Goal: Task Accomplishment & Management: Manage account settings

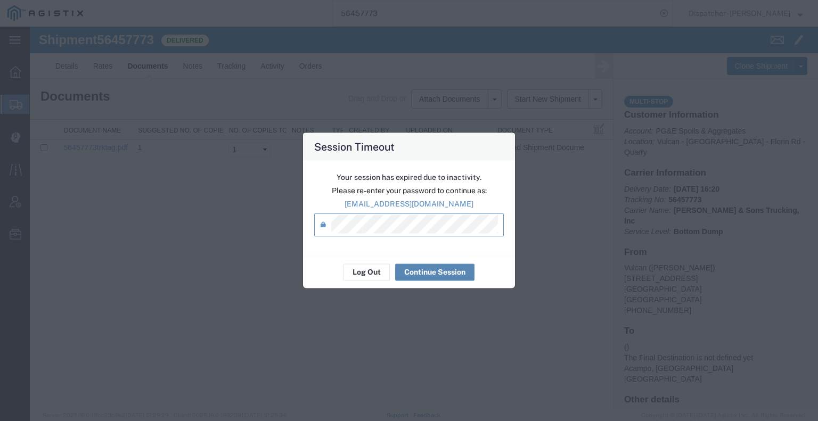
click at [417, 267] on button "Continue Session" at bounding box center [434, 272] width 79 height 17
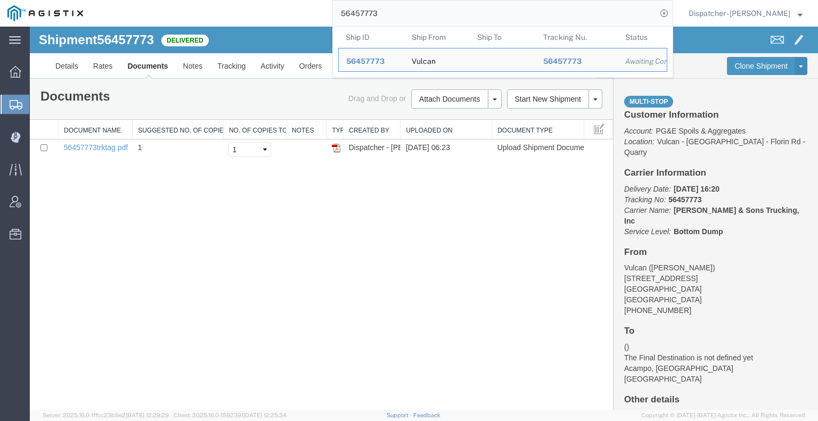
drag, startPoint x: 400, startPoint y: 12, endPoint x: 290, endPoint y: 6, distance: 110.9
click at [305, 6] on div "56457773 Ship ID Ship From Ship To Tracking Nu. Status Ship ID 56457773 Ship Fr…" at bounding box center [382, 13] width 582 height 27
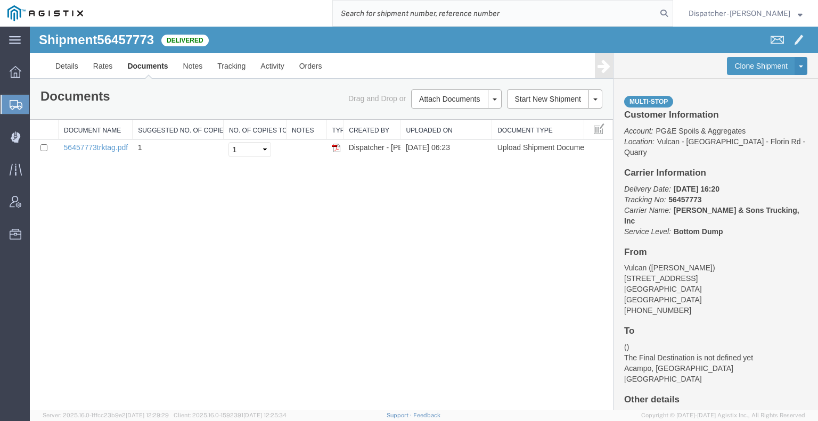
type input "6"
type input "56421033"
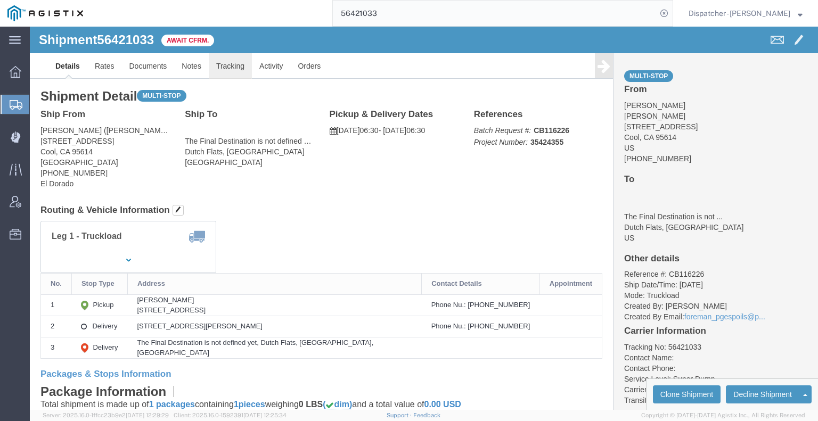
click link "Tracking"
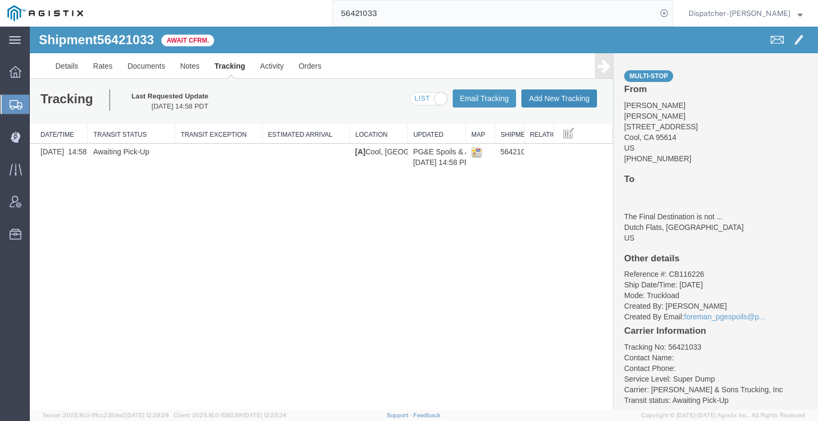
click at [532, 98] on button "Add New Tracking" at bounding box center [559, 98] width 76 height 18
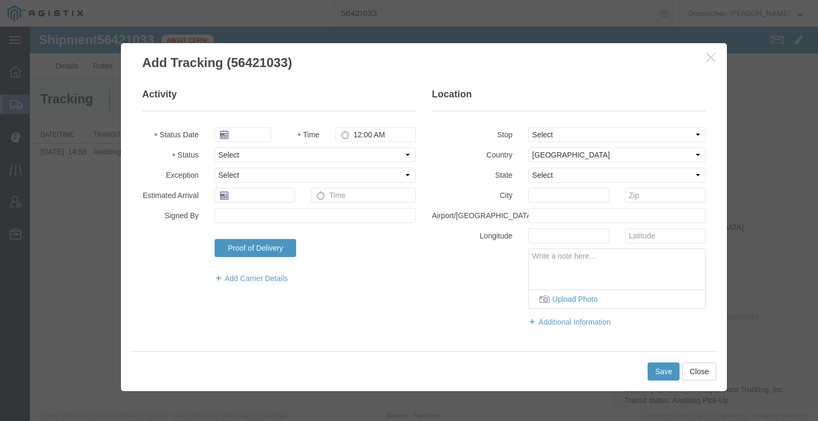
type input "[DATE]"
type input "12:00 PM"
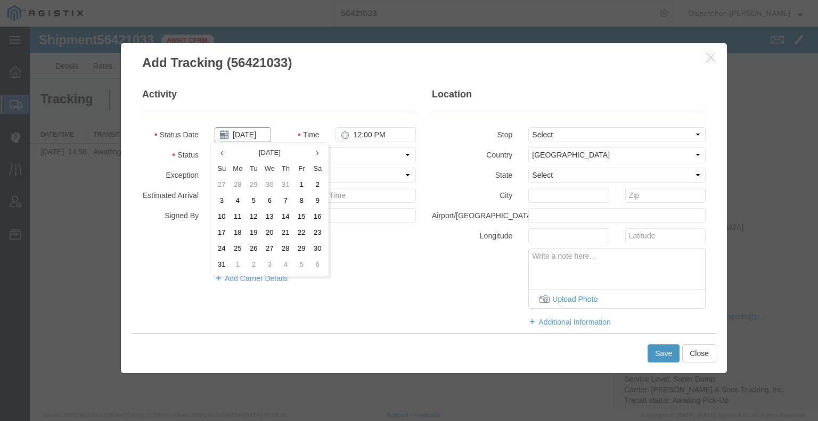
click at [243, 129] on input "[DATE]" at bounding box center [243, 134] width 56 height 15
click at [284, 202] on td "7" at bounding box center [285, 201] width 16 height 16
type input "[DATE]"
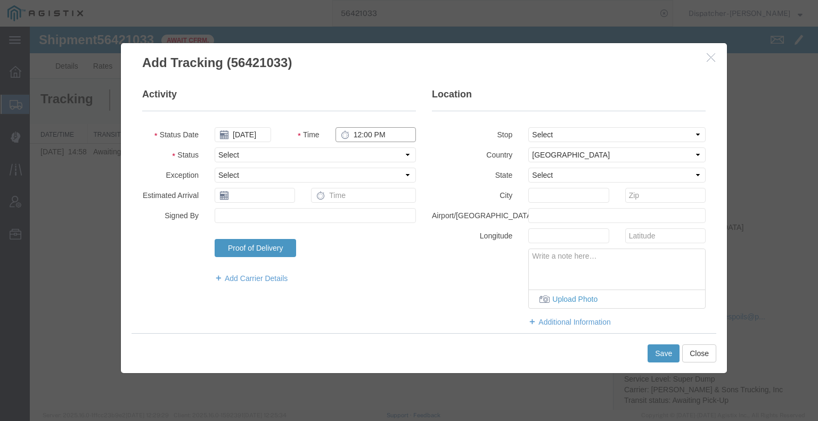
click at [364, 134] on input "12:00 PM" at bounding box center [375, 134] width 80 height 15
type input "6:30 AM"
click at [377, 154] on select "Select Arrival Notice Available Arrival Notice Imported Arrive at Delivery Loca…" at bounding box center [315, 154] width 201 height 15
select select "ARVPULOC"
click at [215, 147] on select "Select Arrival Notice Available Arrival Notice Imported Arrive at Delivery Loca…" at bounding box center [315, 154] width 201 height 15
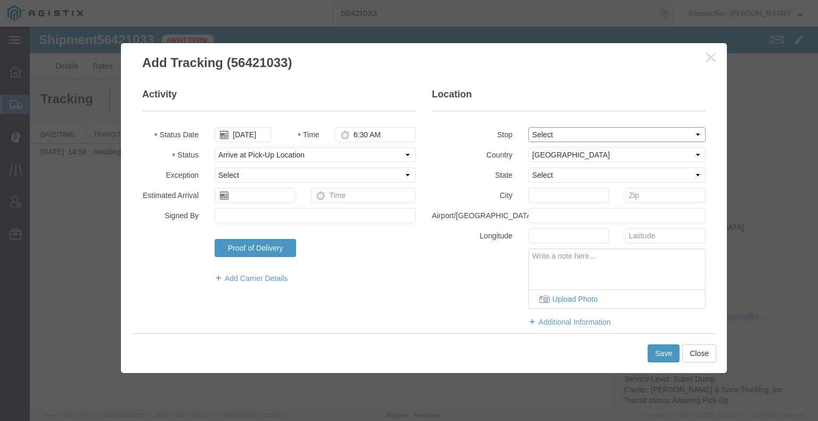
click at [558, 137] on select "Select From: [STREET_ADDRESS] Stop 2: [STREET_ADDRESS][PERSON_NAME] To: The Fin…" at bounding box center [616, 134] width 177 height 15
select select "{"pickupDeliveryInfoId": "122127367","pickupOrDelivery": "P","stopNum": "1","lo…"
click at [528, 127] on select "Select From: [STREET_ADDRESS] Stop 2: [STREET_ADDRESS][PERSON_NAME] To: The Fin…" at bounding box center [616, 134] width 177 height 15
select select "CA"
type input "Cool"
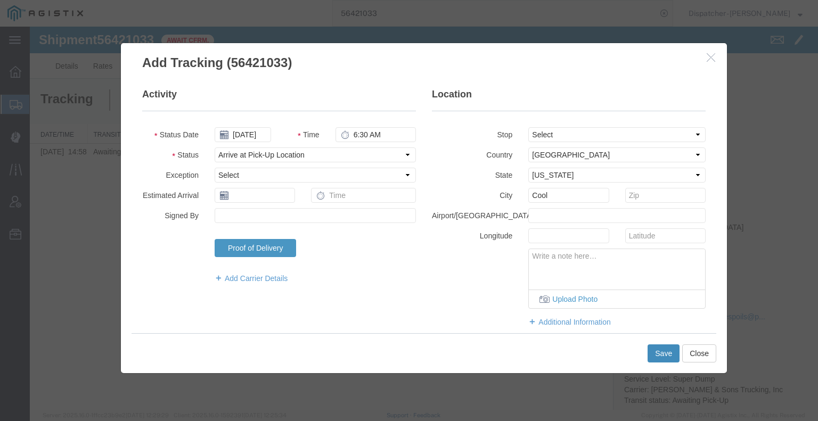
click at [655, 356] on button "Save" at bounding box center [663, 353] width 32 height 18
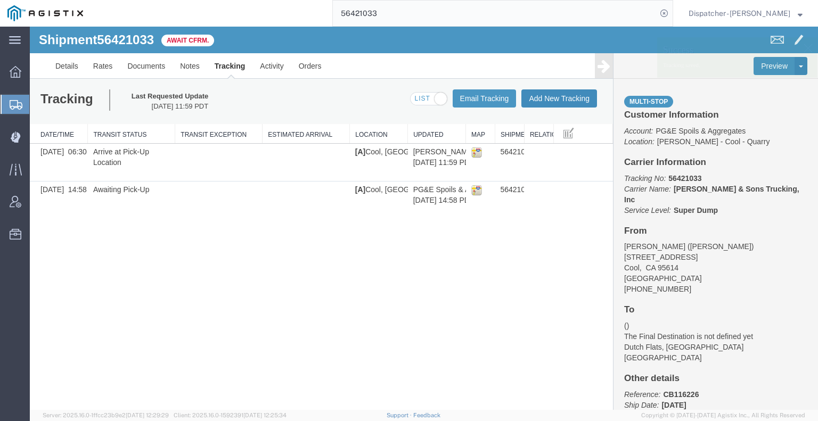
click at [556, 97] on button "Add New Tracking" at bounding box center [559, 98] width 76 height 18
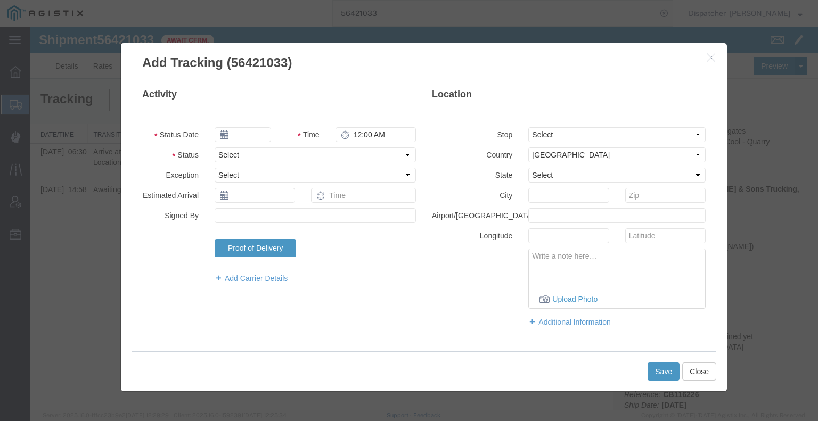
type input "[DATE]"
type input "12:00 PM"
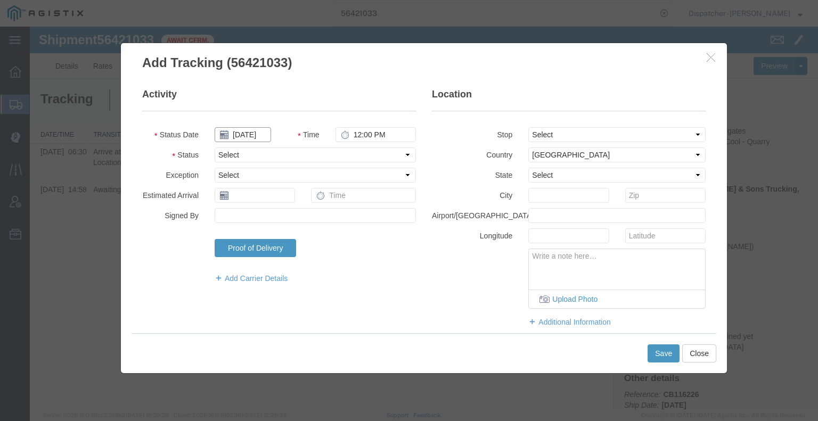
click at [252, 132] on input "[DATE]" at bounding box center [243, 134] width 56 height 15
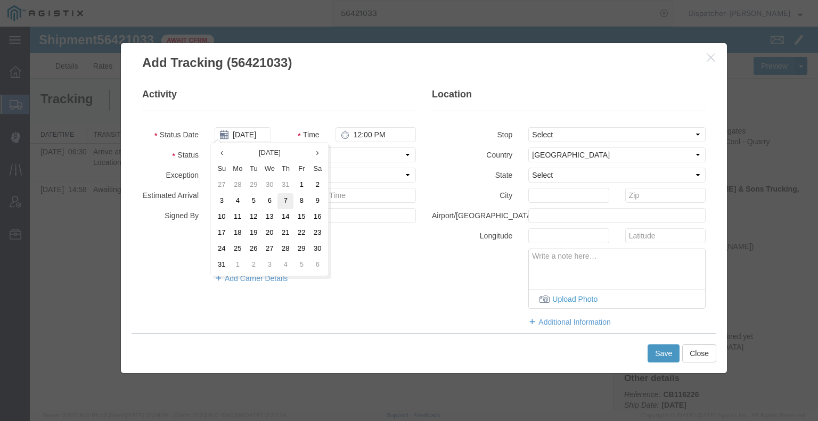
click at [289, 202] on td "7" at bounding box center [285, 201] width 16 height 16
type input "[DATE]"
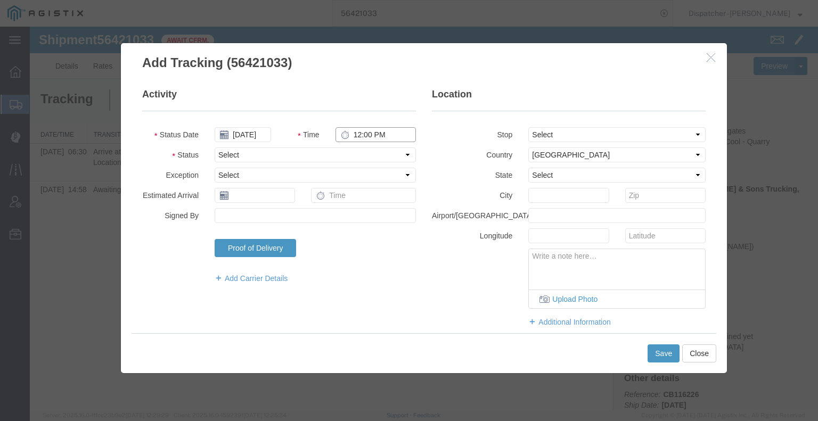
click at [358, 134] on input "12:00 PM" at bounding box center [375, 134] width 80 height 15
type input "3:30 PM"
click at [375, 157] on select "Select Arrival Notice Available Arrival Notice Imported Arrive at Delivery Loca…" at bounding box center [315, 154] width 201 height 15
select select "DPTDLVLOC"
click at [215, 147] on select "Select Arrival Notice Available Arrival Notice Imported Arrive at Delivery Loca…" at bounding box center [315, 154] width 201 height 15
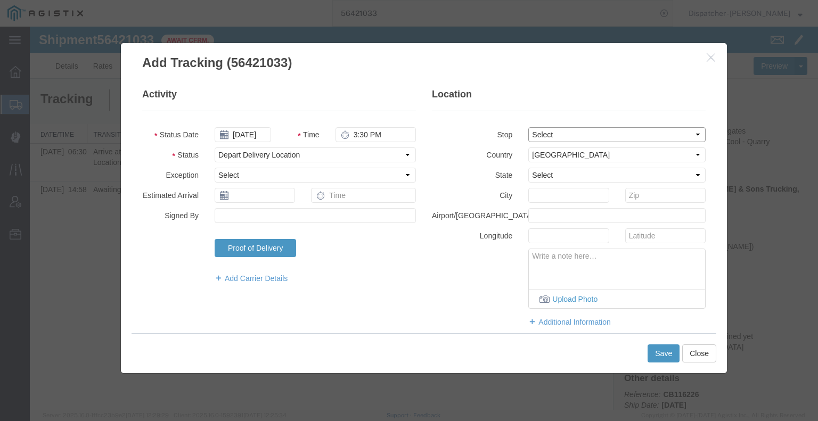
drag, startPoint x: 639, startPoint y: 134, endPoint x: 637, endPoint y: 140, distance: 6.9
click at [639, 134] on select "Select From: [STREET_ADDRESS] Stop 2: [STREET_ADDRESS][PERSON_NAME] To: The Fin…" at bounding box center [616, 134] width 177 height 15
select select "{"pickupDeliveryInfoId": "122127368","pickupOrDelivery": "D","stopNum": "2","lo…"
click at [528, 127] on select "Select From: [STREET_ADDRESS] Stop 2: [STREET_ADDRESS][PERSON_NAME] To: The Fin…" at bounding box center [616, 134] width 177 height 15
select select "CA"
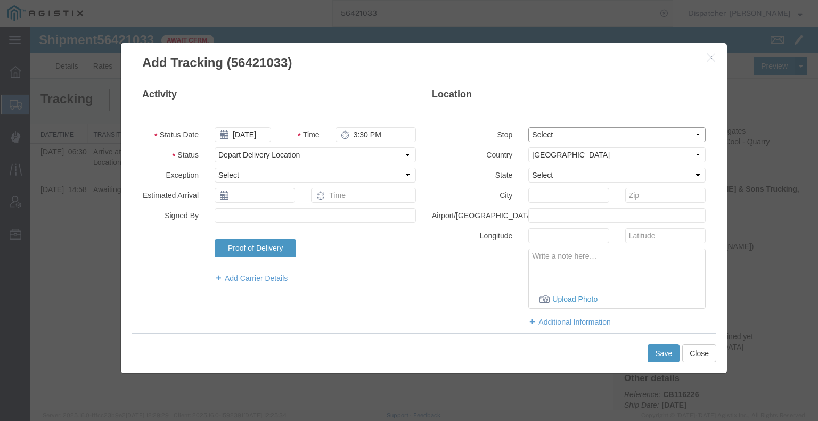
type input "Dutch Flats"
click at [659, 364] on div "Save Close" at bounding box center [424, 353] width 585 height 40
click at [660, 349] on button "Save" at bounding box center [663, 353] width 32 height 18
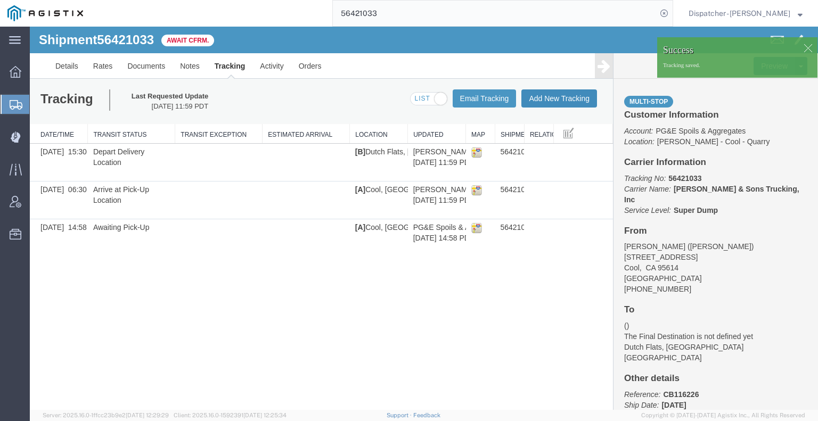
click at [572, 101] on button "Add New Tracking" at bounding box center [559, 98] width 76 height 18
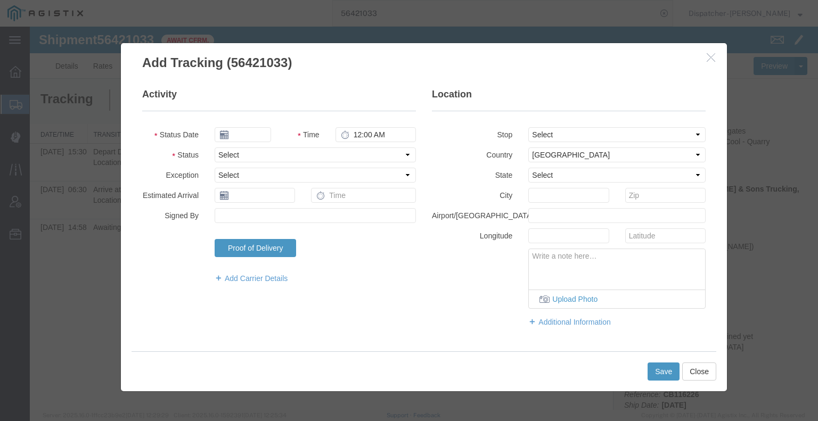
type input "[DATE]"
type input "12:00 PM"
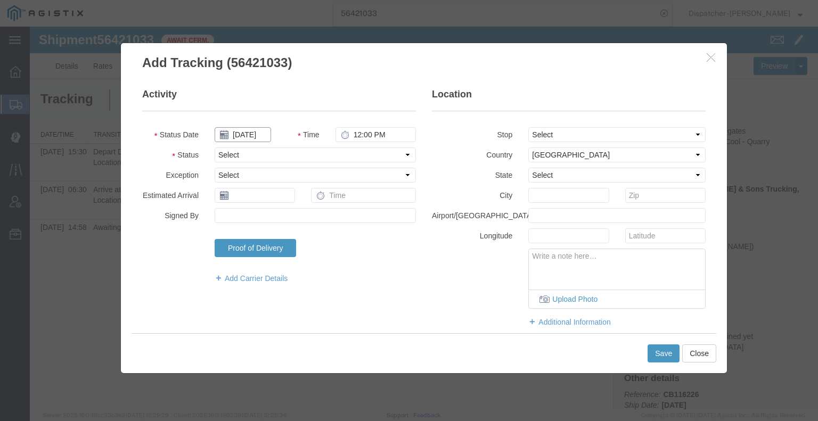
click at [249, 139] on input "[DATE]" at bounding box center [243, 134] width 56 height 15
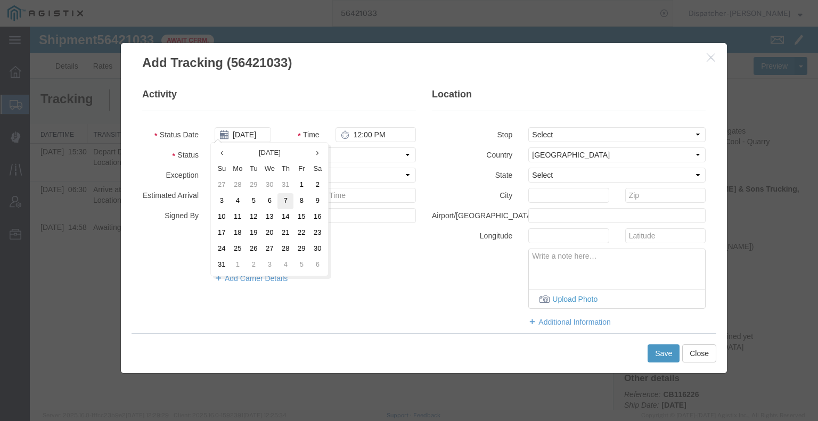
click at [287, 202] on td "7" at bounding box center [285, 201] width 16 height 16
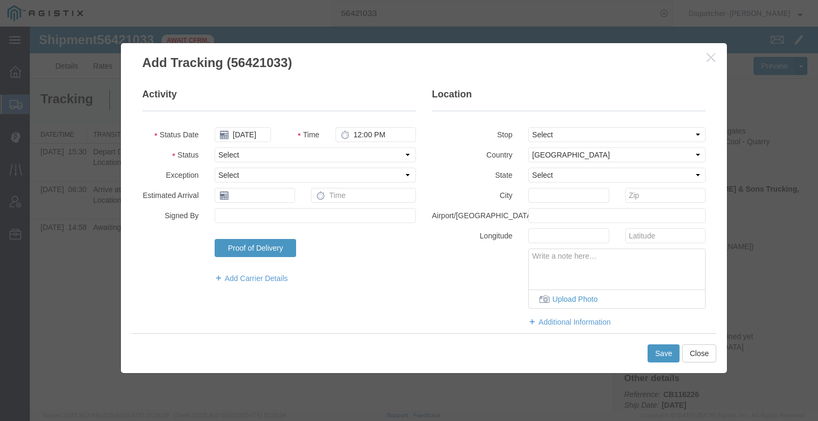
type input "[DATE]"
click at [367, 135] on input "12:00 PM" at bounding box center [375, 134] width 80 height 15
type input "4:30 PM"
click at [365, 159] on select "Select Arrival Notice Available Arrival Notice Imported Arrive at Delivery Loca…" at bounding box center [315, 154] width 201 height 15
select select "DELIVRED"
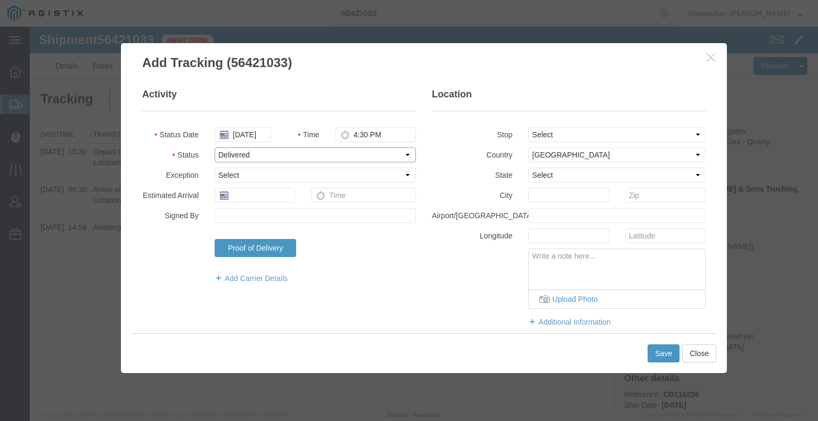
click at [215, 147] on select "Select Arrival Notice Available Arrival Notice Imported Arrive at Delivery Loca…" at bounding box center [315, 154] width 201 height 15
click at [657, 351] on button "Save" at bounding box center [663, 353] width 32 height 18
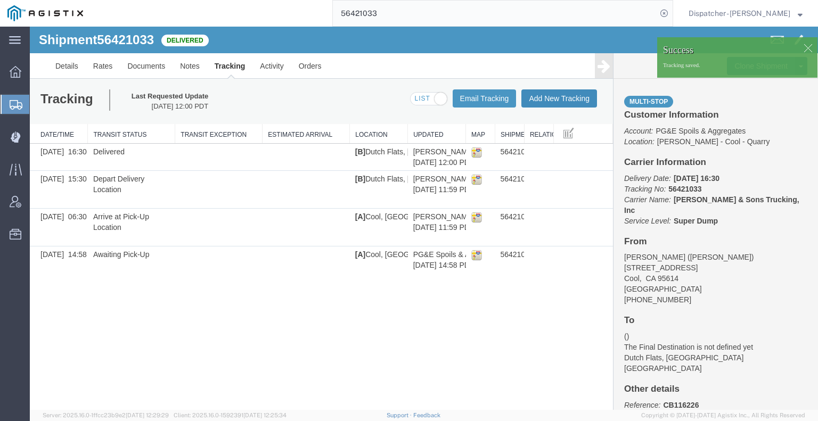
click at [569, 98] on button "Add New Tracking" at bounding box center [559, 98] width 76 height 18
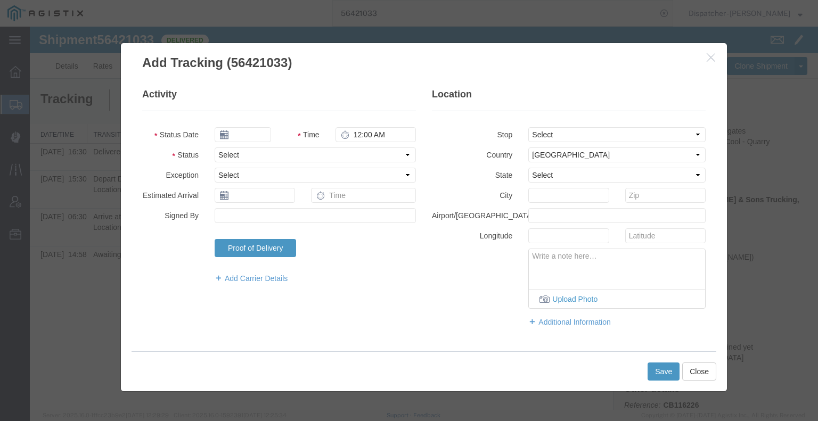
type input "[DATE]"
type input "1:00 PM"
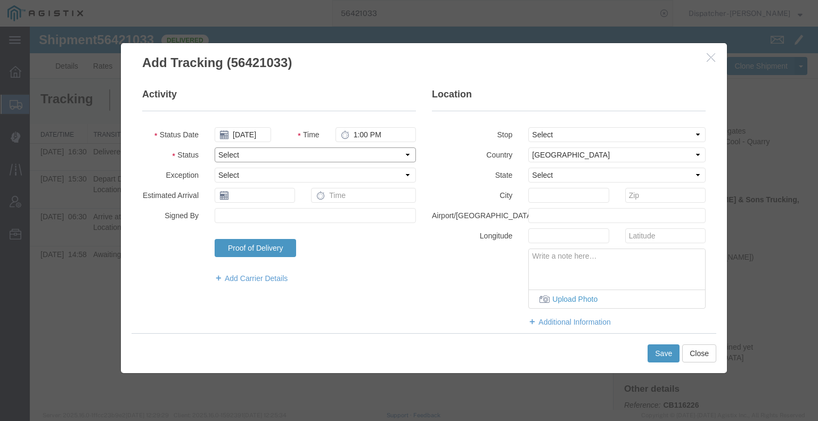
click at [242, 151] on select "Select Arrival Notice Available Arrival Notice Imported Arrive at Delivery Loca…" at bounding box center [315, 154] width 201 height 15
select select "BREAKSTART"
click at [215, 147] on select "Select Arrival Notice Available Arrival Notice Imported Arrive at Delivery Loca…" at bounding box center [315, 154] width 201 height 15
click at [568, 135] on select "Select From: [STREET_ADDRESS] Stop 2: [STREET_ADDRESS][PERSON_NAME] To: The Fin…" at bounding box center [616, 134] width 177 height 15
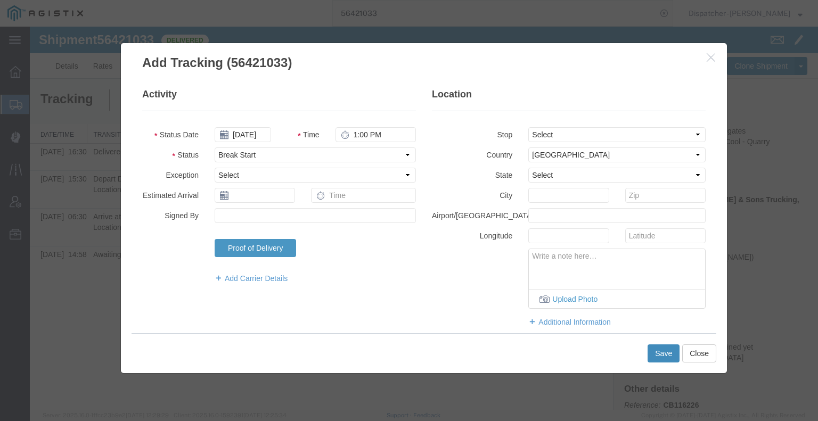
click at [664, 353] on button "Save" at bounding box center [663, 353] width 32 height 18
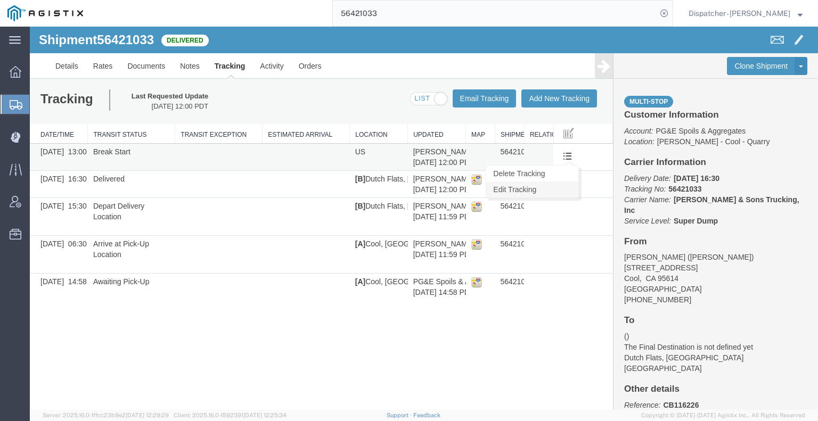
click at [549, 190] on link "Edit Tracking" at bounding box center [532, 190] width 92 height 16
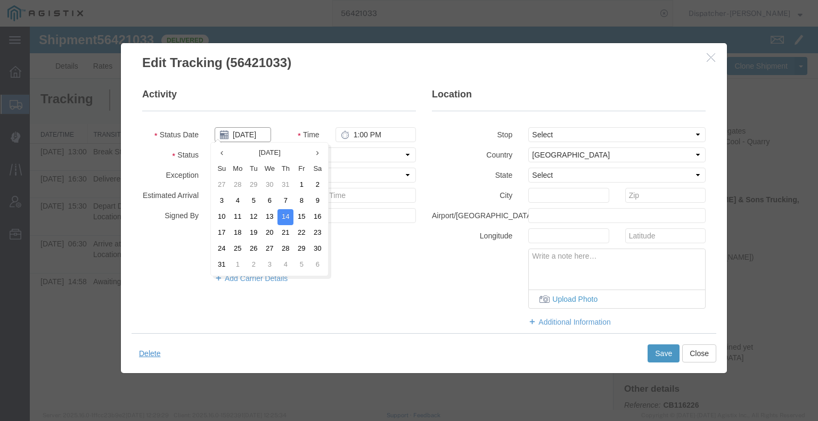
click at [249, 137] on input "[DATE]" at bounding box center [243, 134] width 56 height 15
click at [288, 202] on td "7" at bounding box center [285, 201] width 16 height 16
type input "[DATE]"
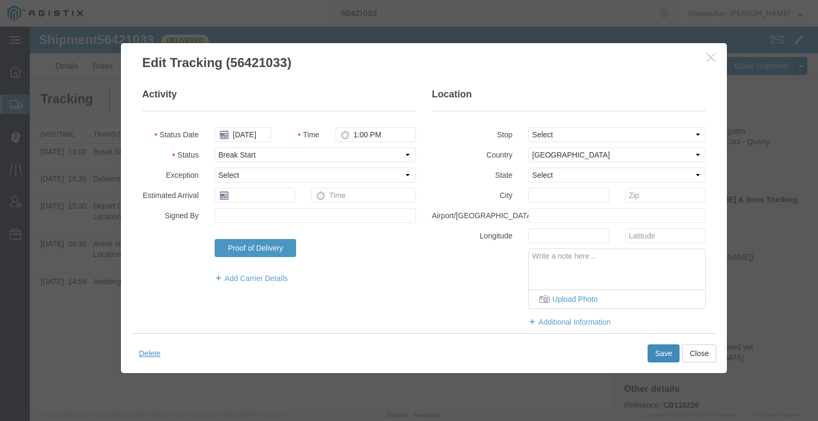
click at [668, 353] on button "Save" at bounding box center [663, 353] width 32 height 18
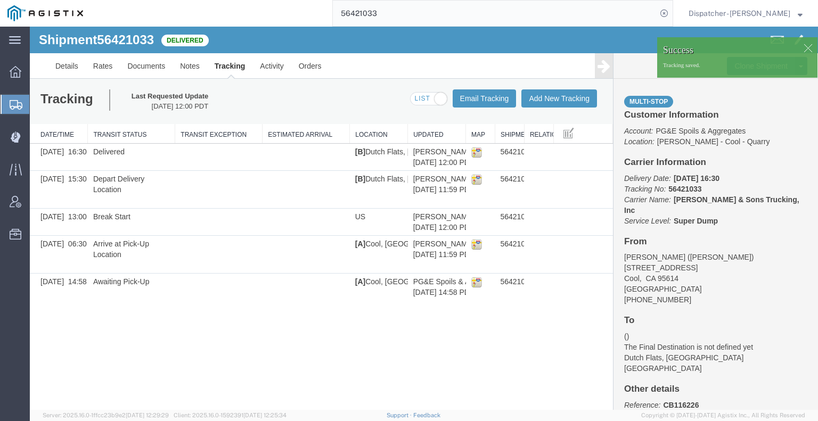
click at [607, 69] on icon at bounding box center [603, 66] width 13 height 15
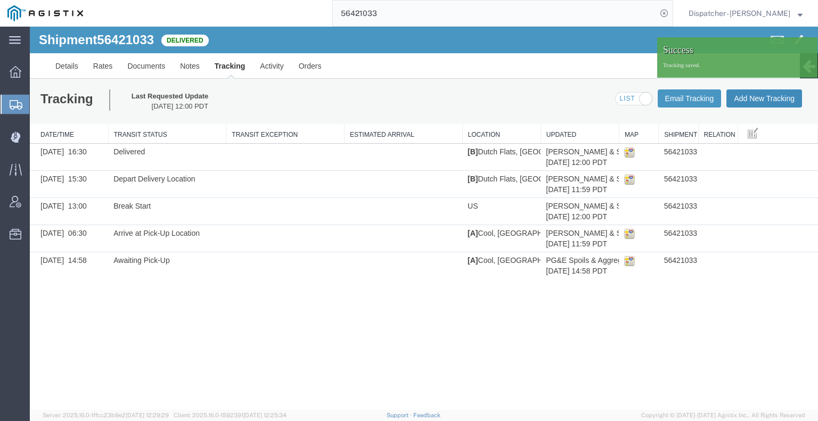
click at [785, 95] on button "Add New Tracking" at bounding box center [764, 98] width 76 height 18
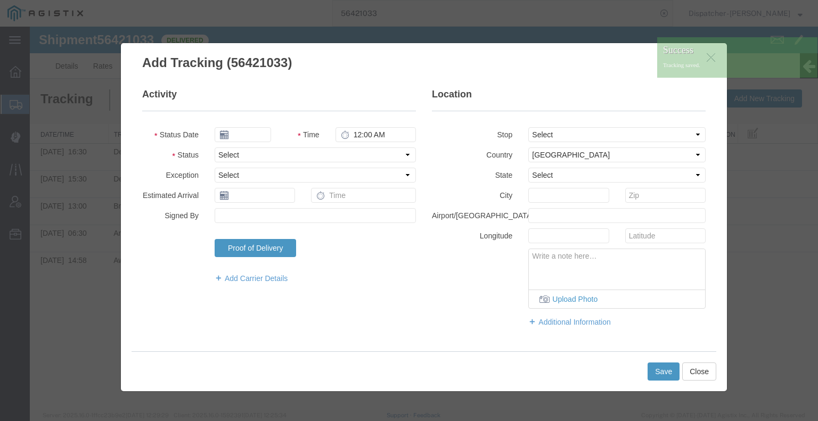
type input "[DATE]"
type input "1:00 PM"
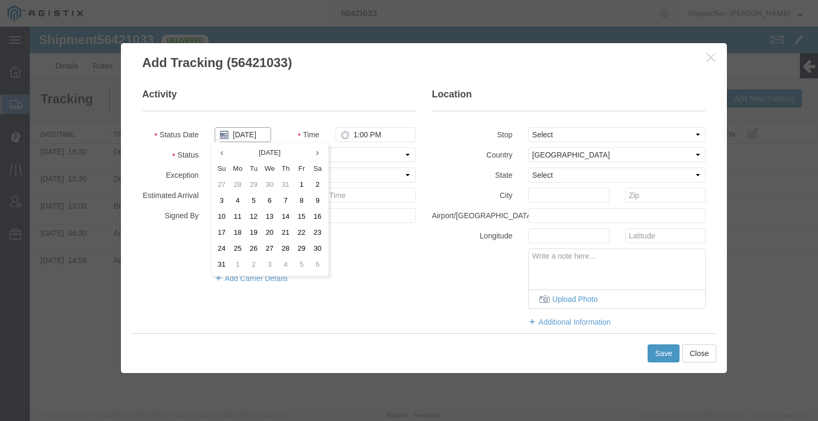
click at [251, 134] on input "[DATE]" at bounding box center [243, 134] width 56 height 15
click at [283, 202] on td "7" at bounding box center [285, 201] width 16 height 16
type input "[DATE]"
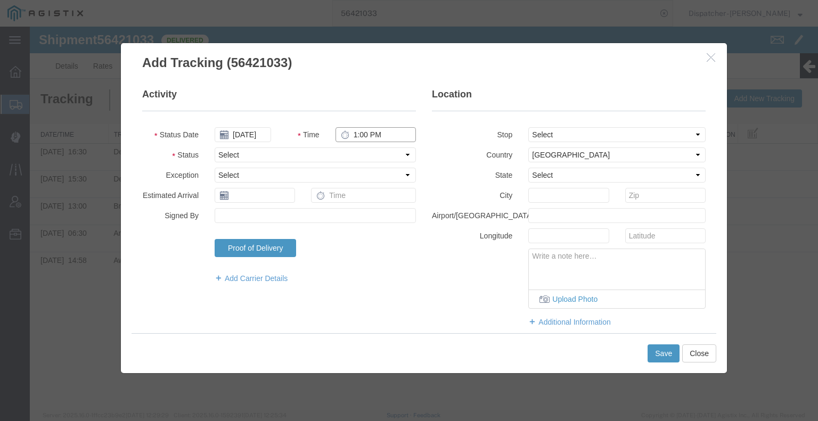
click at [355, 134] on input "1:00 PM" at bounding box center [375, 134] width 80 height 15
type input "1:30 PM"
click at [370, 158] on select "Select Arrival Notice Available Arrival Notice Imported Arrive at Delivery Loca…" at bounding box center [315, 154] width 201 height 15
select select "BREAKSTOP"
click at [215, 147] on select "Select Arrival Notice Available Arrival Notice Imported Arrive at Delivery Loca…" at bounding box center [315, 154] width 201 height 15
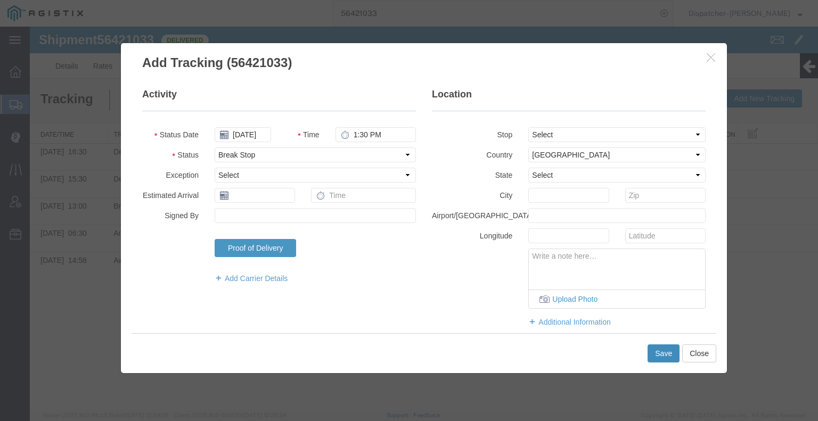
click at [652, 354] on button "Save" at bounding box center [663, 353] width 32 height 18
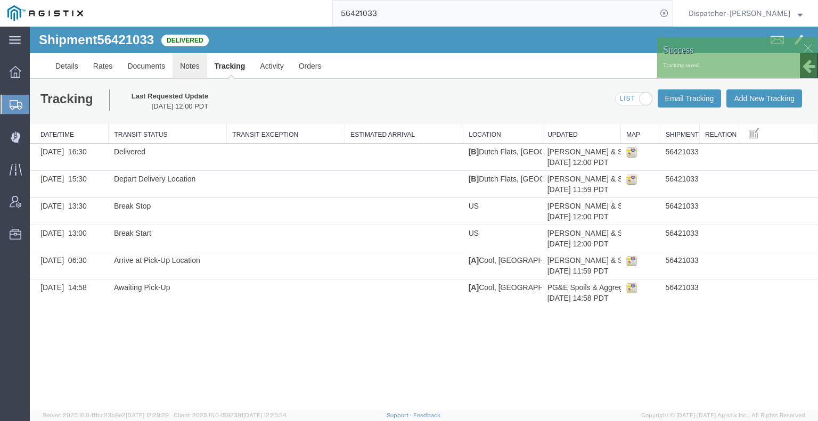
click at [202, 64] on link "Notes" at bounding box center [189, 66] width 35 height 26
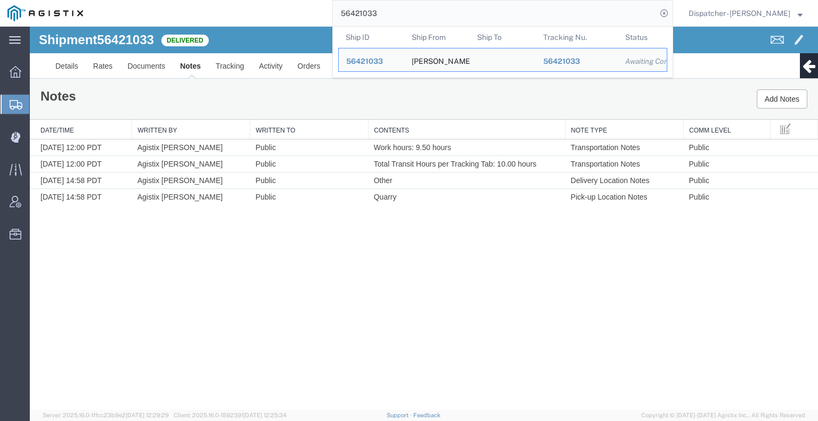
drag, startPoint x: 404, startPoint y: 8, endPoint x: 311, endPoint y: 19, distance: 92.7
click at [311, 19] on div "56421033 Ship ID Ship From Ship To Tracking Nu. Status Ship ID 56421033 Ship Fr…" at bounding box center [382, 13] width 582 height 27
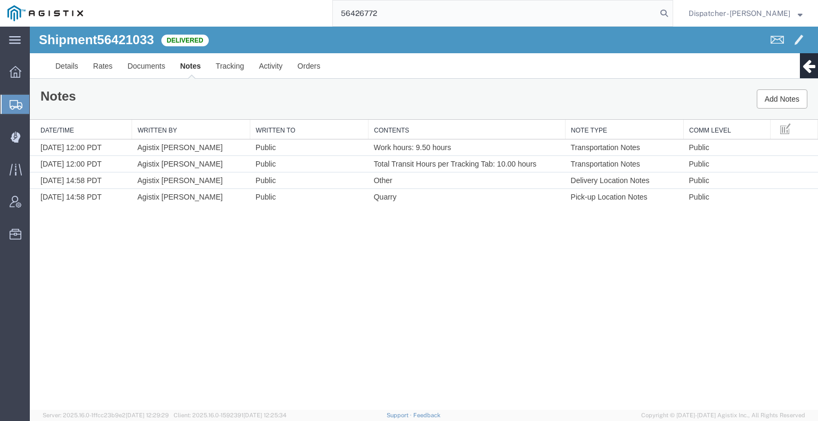
type input "56426772"
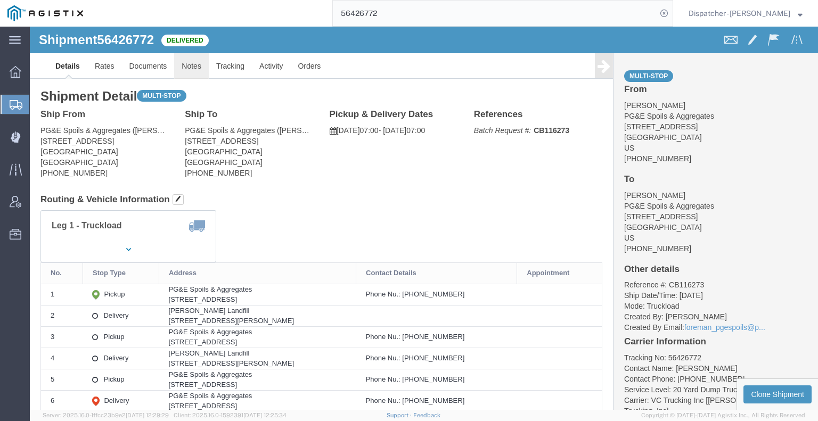
click link "Notes"
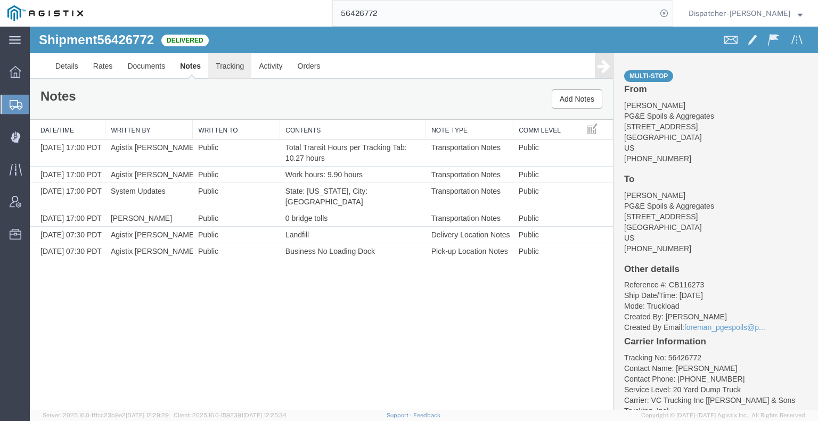
click at [228, 71] on link "Tracking" at bounding box center [229, 66] width 43 height 26
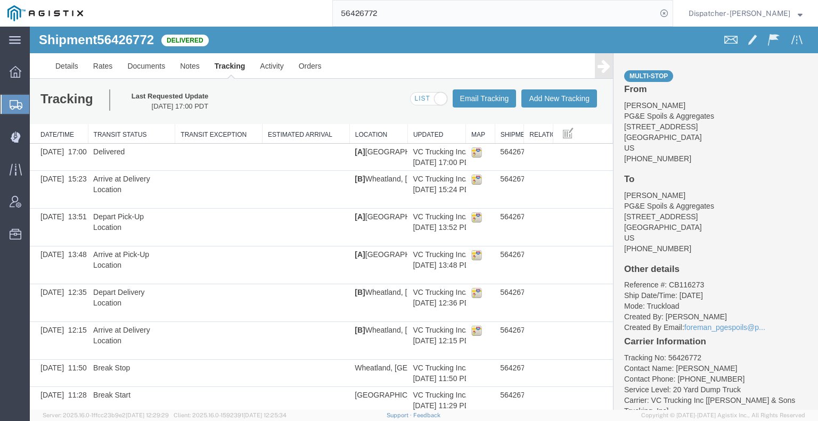
click at [597, 69] on icon at bounding box center [603, 66] width 13 height 15
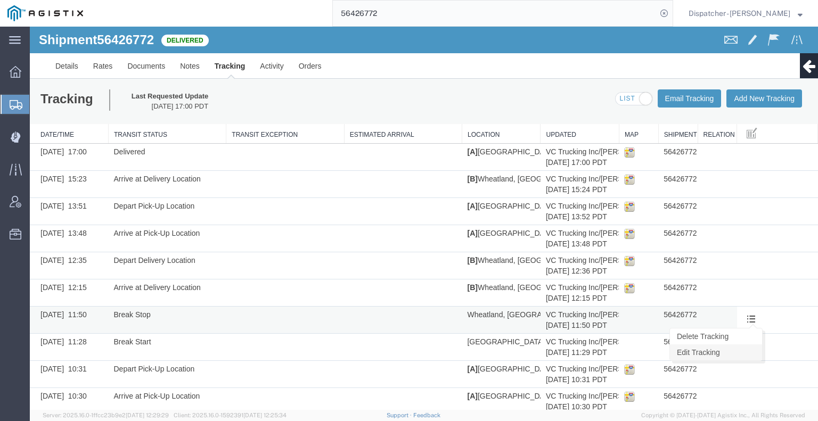
click at [745, 348] on link "Edit Tracking" at bounding box center [716, 352] width 92 height 16
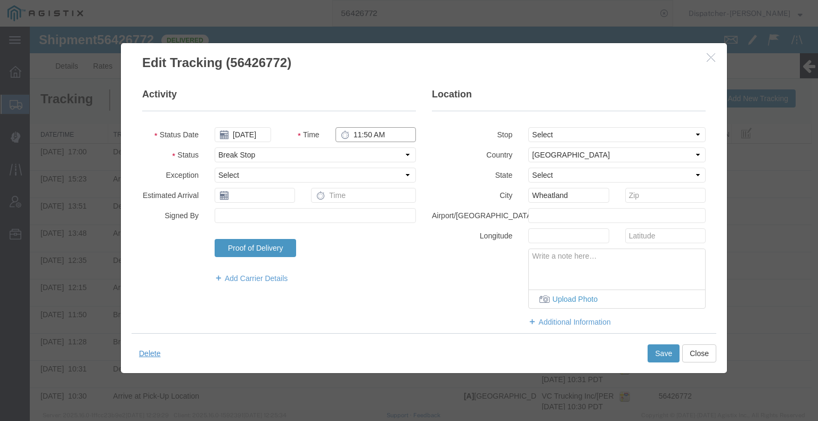
click at [367, 136] on input "11:50 AM" at bounding box center [375, 134] width 80 height 15
type input "11:58 AM"
click at [671, 365] on div "Delete Save Close" at bounding box center [424, 353] width 585 height 40
click at [665, 357] on button "Save" at bounding box center [663, 353] width 32 height 18
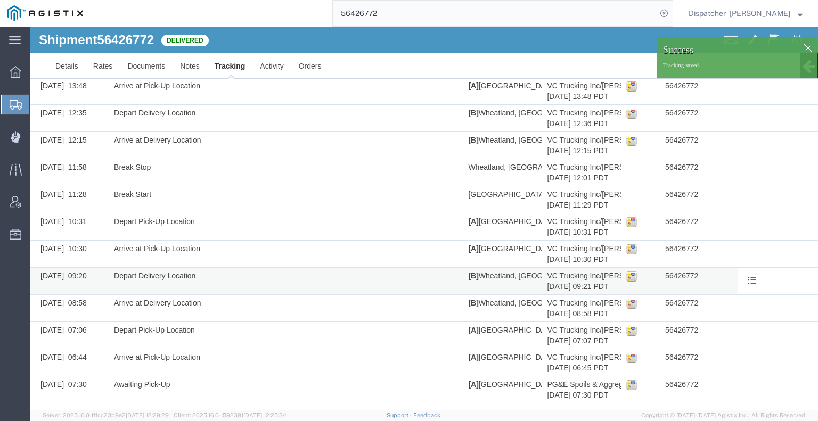
scroll to position [150, 0]
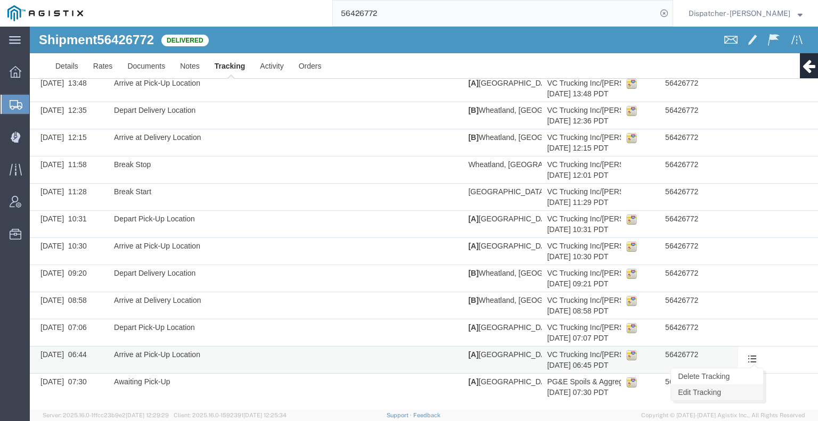
click at [731, 392] on link "Edit Tracking" at bounding box center [717, 392] width 92 height 16
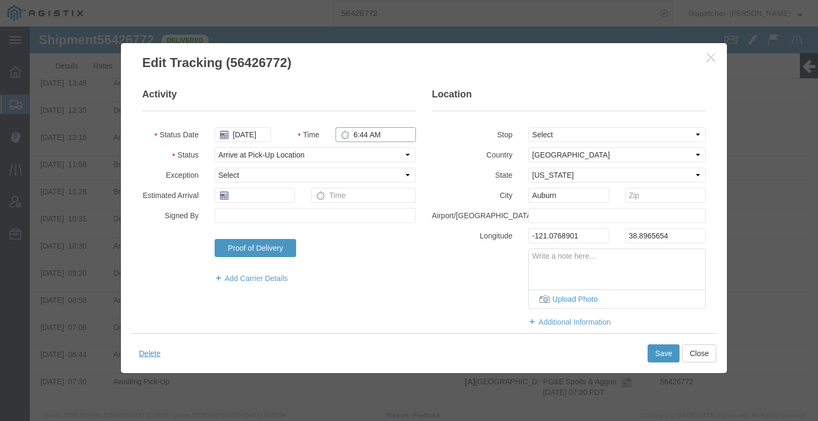
click at [371, 133] on input "6:44 AM" at bounding box center [375, 134] width 80 height 15
type input "7:00 AM"
click at [654, 348] on button "Save" at bounding box center [663, 353] width 32 height 18
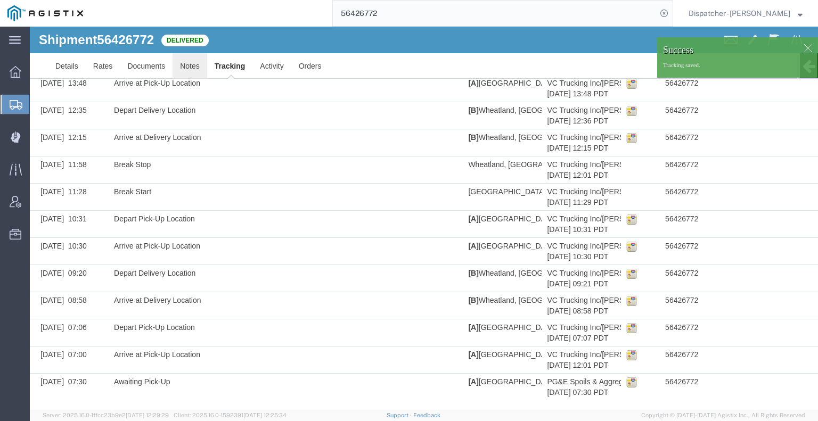
click at [191, 61] on link "Notes" at bounding box center [189, 66] width 35 height 26
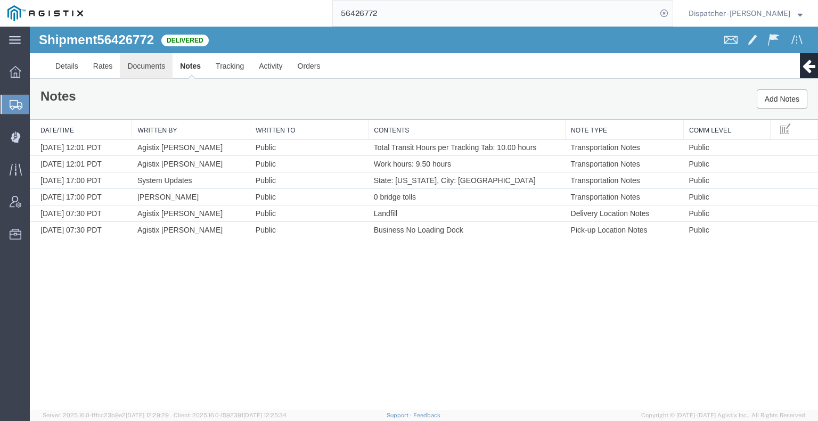
click at [148, 63] on link "Documents" at bounding box center [146, 66] width 53 height 26
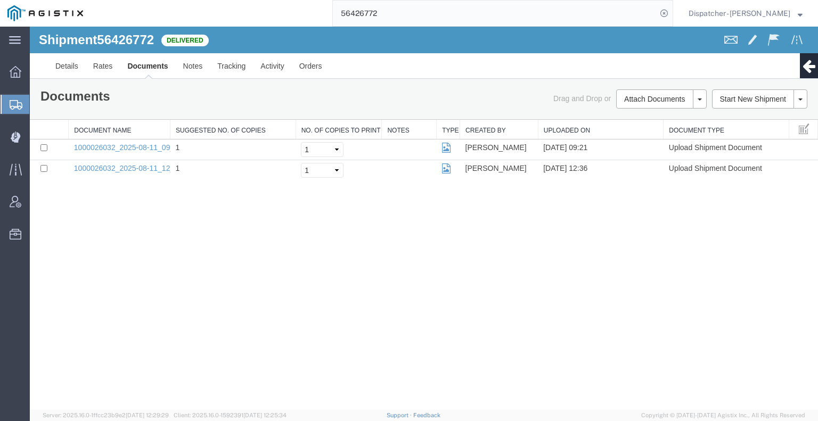
drag, startPoint x: 671, startPoint y: 234, endPoint x: 671, endPoint y: 227, distance: 6.4
click at [671, 234] on div "Shipment 56426772 2 of 2 Delivered Details Rates Documents Notes Tracking Activ…" at bounding box center [424, 218] width 788 height 383
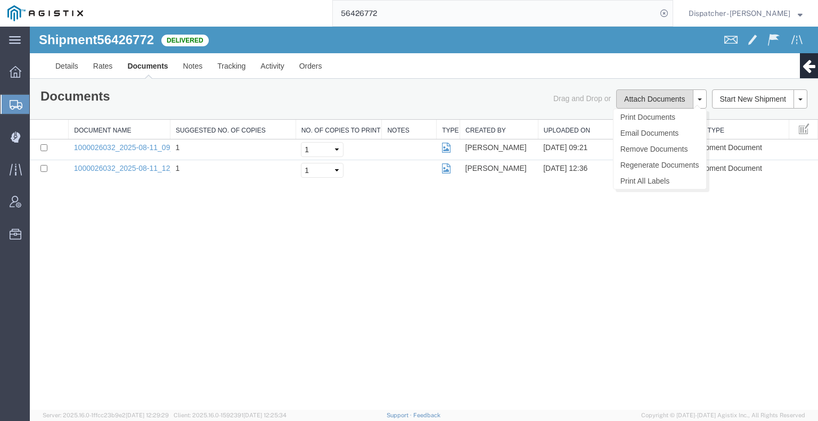
click at [637, 101] on button "Attach Documents" at bounding box center [654, 98] width 77 height 19
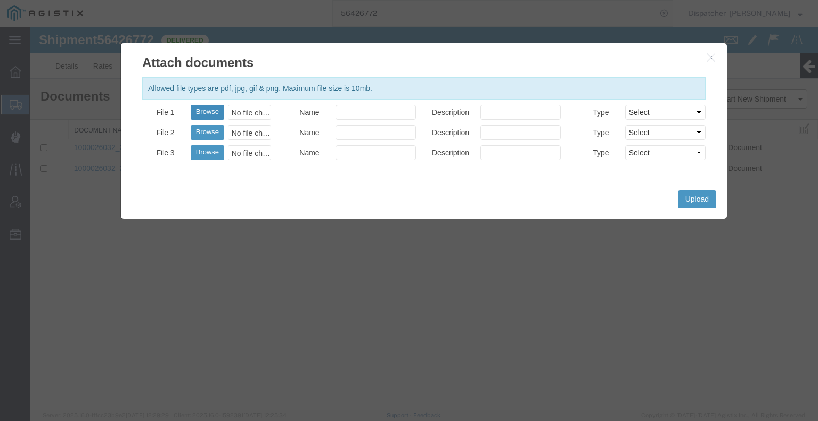
click at [207, 111] on button "Browse" at bounding box center [208, 112] width 34 height 15
type input "C:\fakepath\56426772trktag.pdf"
click at [687, 194] on button "Upload" at bounding box center [697, 199] width 38 height 18
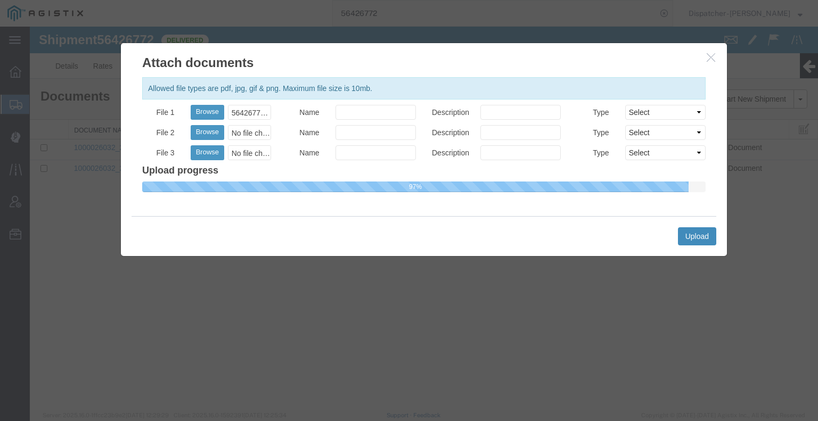
select select
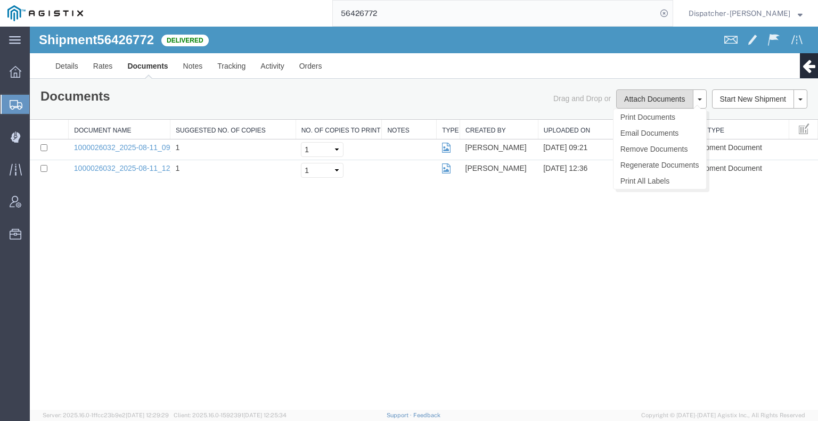
click at [643, 94] on button "Attach Documents" at bounding box center [654, 98] width 77 height 19
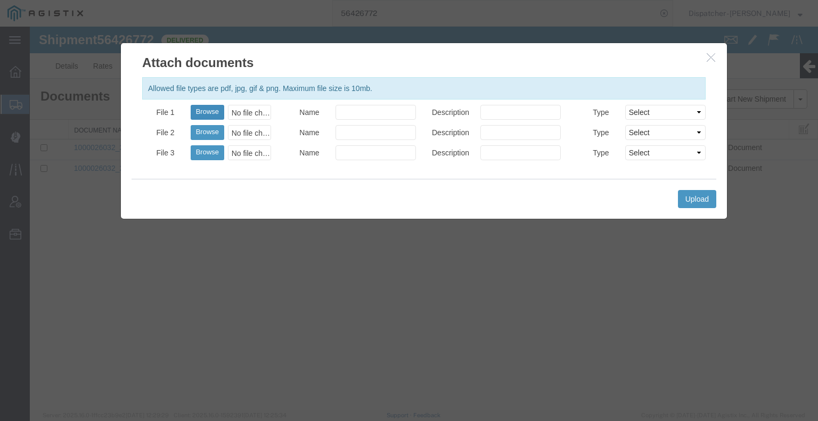
click at [205, 113] on button "Browse" at bounding box center [208, 112] width 34 height 15
type input "C:\fakepath\56426772trktag.pdf"
click at [688, 198] on button "Upload" at bounding box center [697, 199] width 38 height 18
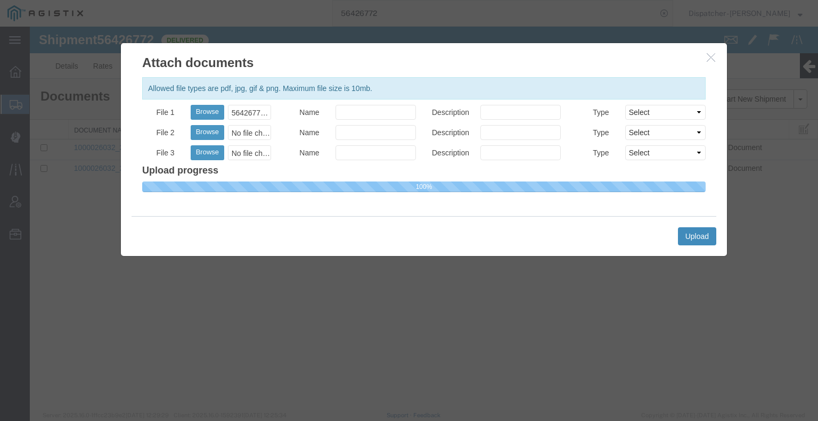
select select
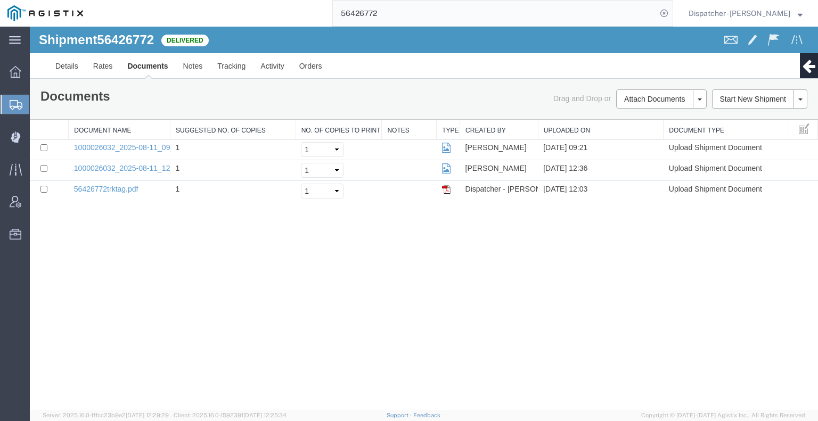
drag, startPoint x: 315, startPoint y: 17, endPoint x: 264, endPoint y: 12, distance: 51.3
click at [308, 19] on div "56426772" at bounding box center [382, 13] width 582 height 27
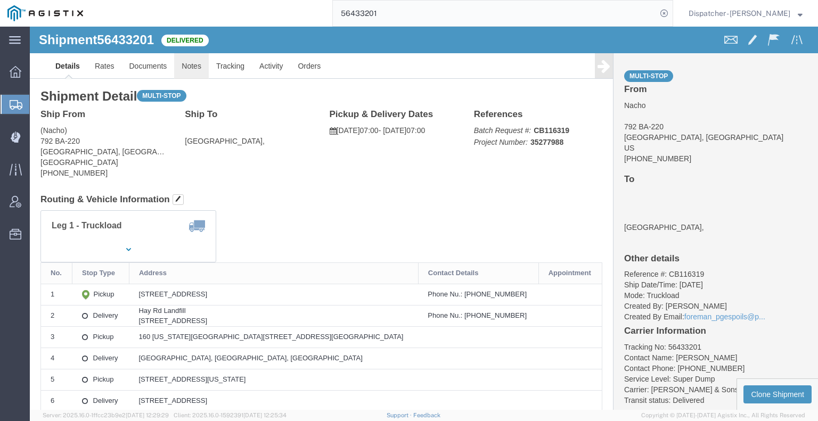
click link "Notes"
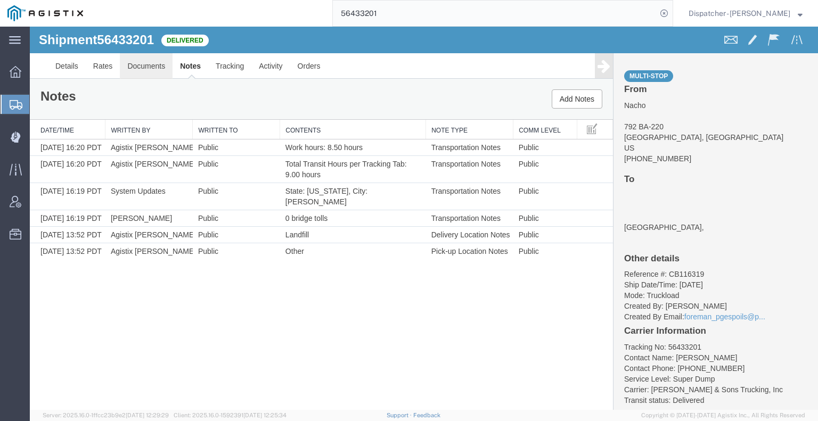
click at [144, 68] on link "Documents" at bounding box center [146, 66] width 53 height 26
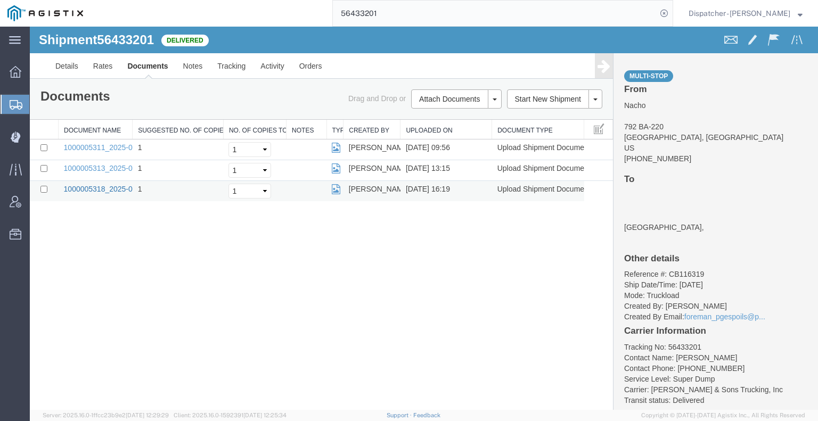
click at [101, 190] on link "1000005318_2025-08-08_16_19_51.jpg" at bounding box center [130, 189] width 133 height 9
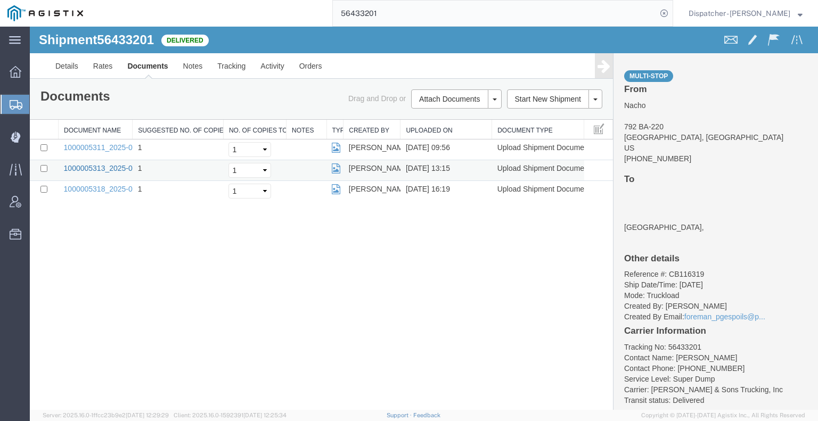
click at [79, 168] on link "1000005313_2025-08-08_13_15_25.jpg" at bounding box center [130, 168] width 133 height 9
click at [94, 143] on link "1000005311_2025-08-08_09_56_29.jpg" at bounding box center [130, 147] width 133 height 9
click at [91, 146] on link "1000005311_2025-08-08_09_56_29.jpg" at bounding box center [130, 147] width 133 height 9
drag, startPoint x: 498, startPoint y: 48, endPoint x: 324, endPoint y: 28, distance: 175.3
type input "5"
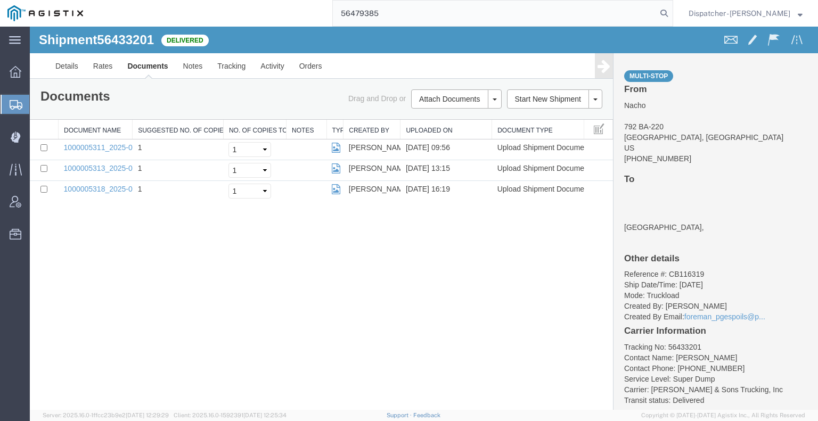
type input "56479385"
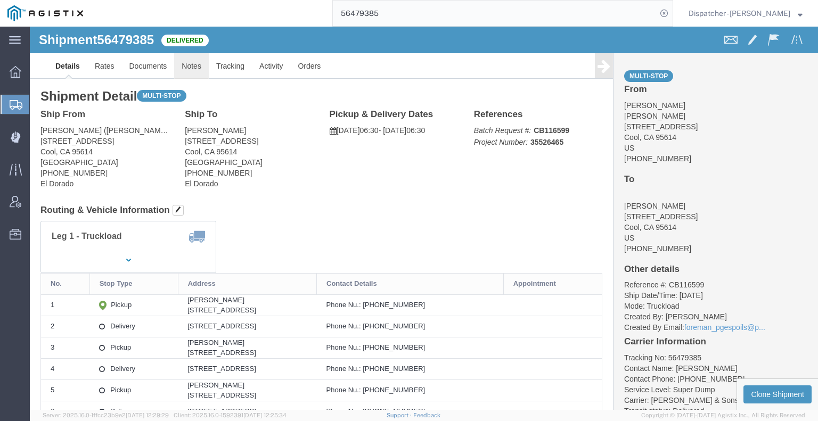
click link "Notes"
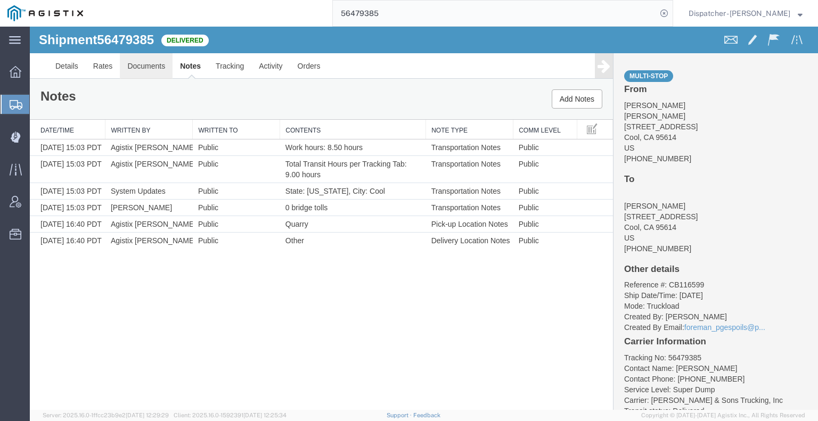
click at [151, 72] on link "Documents" at bounding box center [146, 66] width 53 height 26
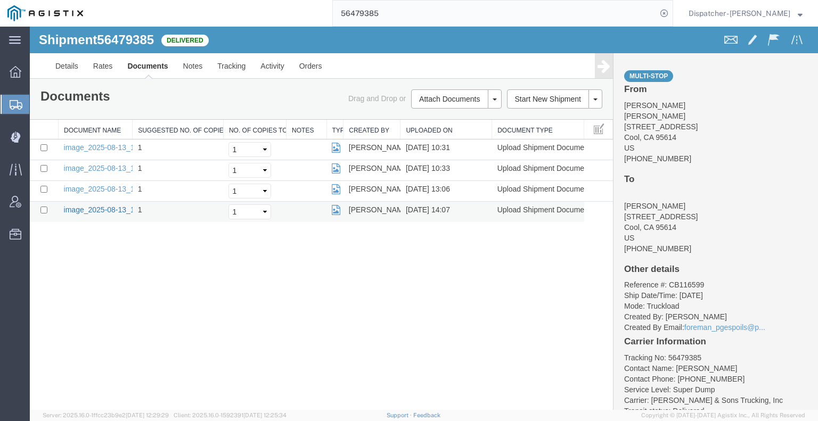
click at [128, 209] on link "image_2025-08-13_14_07_19.jpg" at bounding box center [120, 210] width 112 height 9
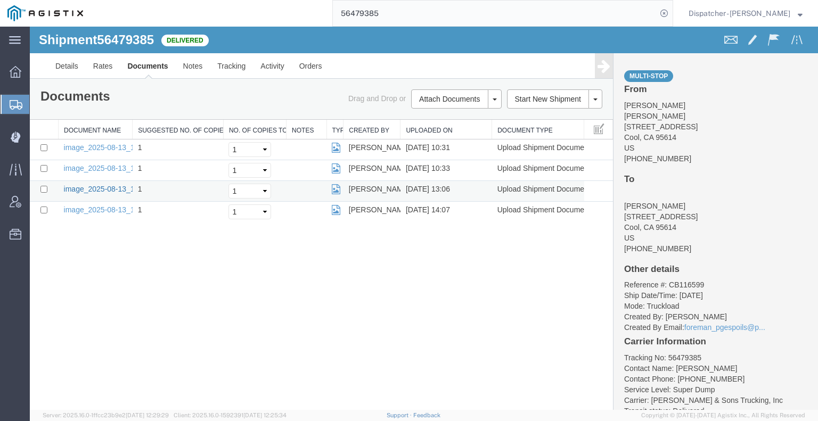
click at [110, 189] on link "image_2025-08-13_13_05_15.jpg" at bounding box center [120, 189] width 112 height 9
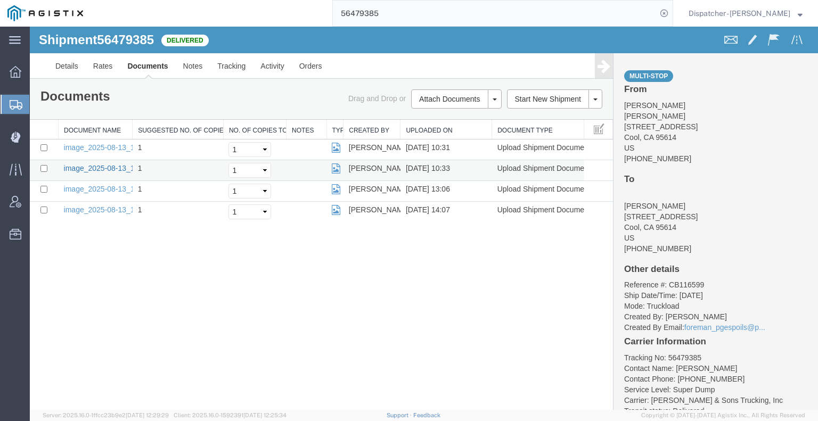
click at [96, 164] on link "image_2025-08-13_10_33_52.jpg" at bounding box center [120, 168] width 112 height 9
click at [91, 147] on link "image_2025-08-13_10_31_31.jpg" at bounding box center [120, 147] width 112 height 9
click at [62, 279] on div "Shipment 56479385 4 of 4 Delivered Details Rates Documents Notes Tracking Activ…" at bounding box center [424, 218] width 788 height 383
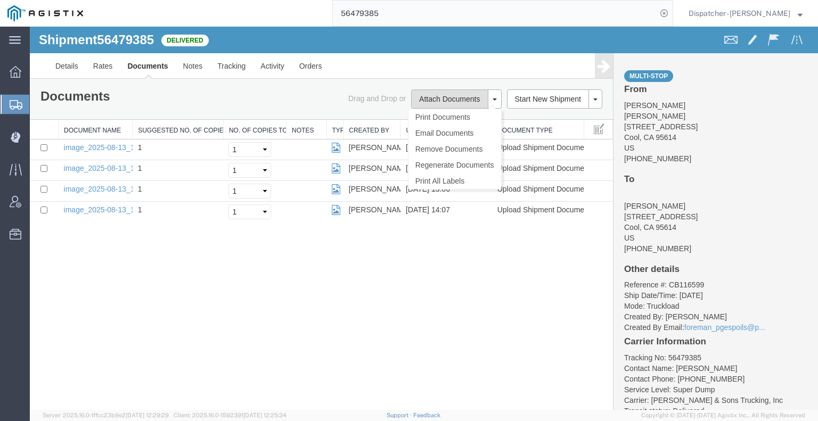
click at [458, 96] on button "Attach Documents" at bounding box center [449, 98] width 77 height 19
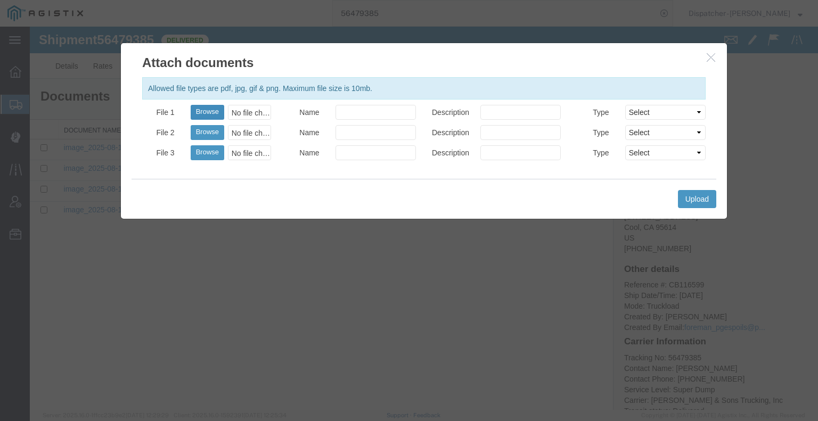
click at [222, 112] on button "Browse" at bounding box center [208, 112] width 34 height 15
type input "C:\fakepath\56479385trktag.pdf"
click at [685, 197] on button "Upload" at bounding box center [697, 199] width 38 height 18
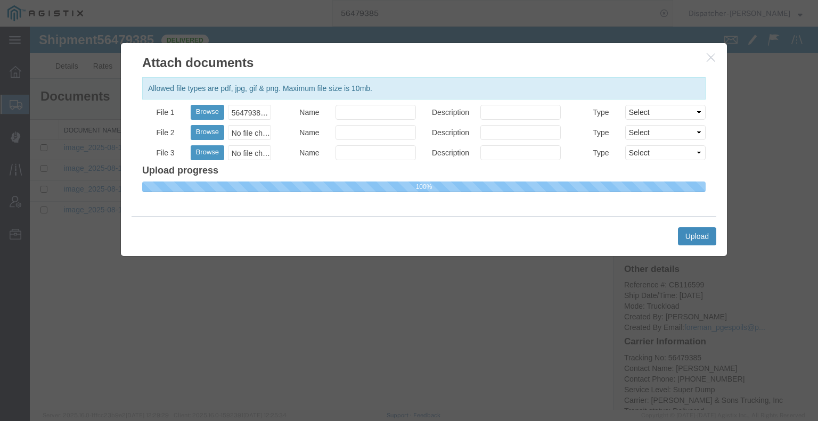
select select
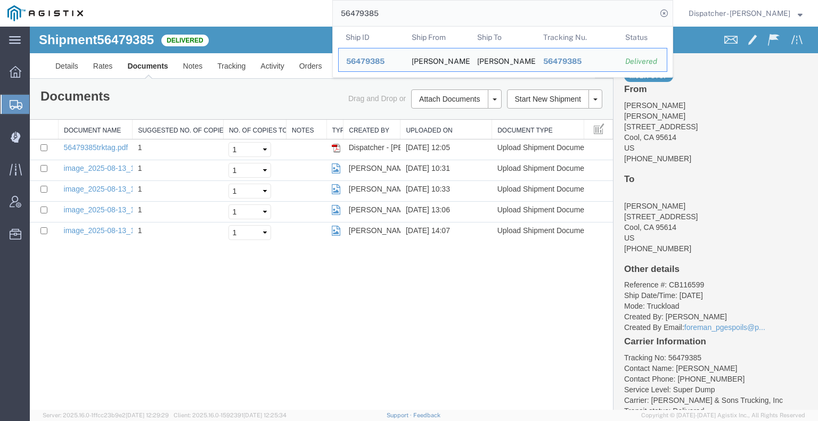
drag, startPoint x: 344, startPoint y: 19, endPoint x: 223, endPoint y: 25, distance: 121.0
click at [319, 17] on div "56479385 Ship ID Ship From Ship To Tracking Nu. Status Ship ID 56479385 Ship Fr…" at bounding box center [382, 13] width 582 height 27
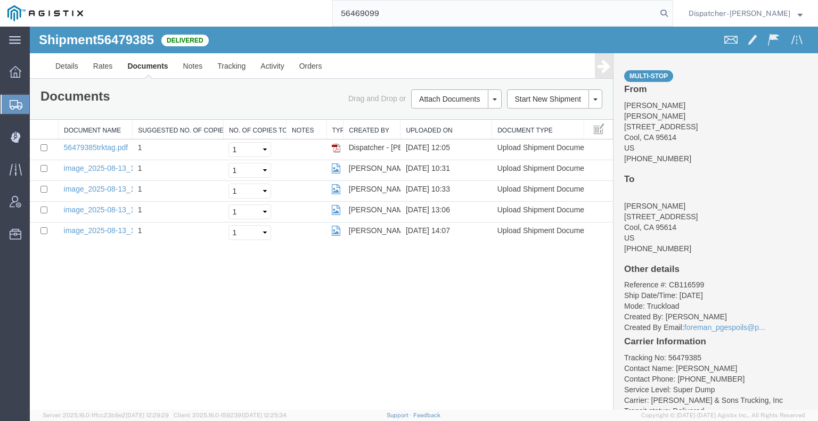
type input "56469099"
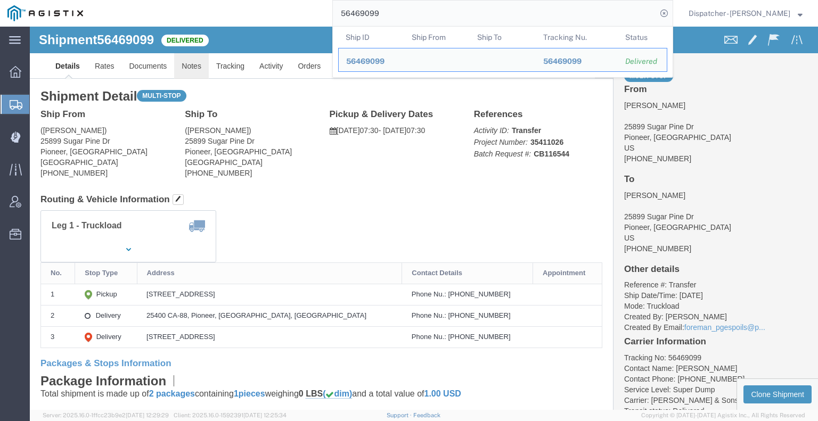
click link "Notes"
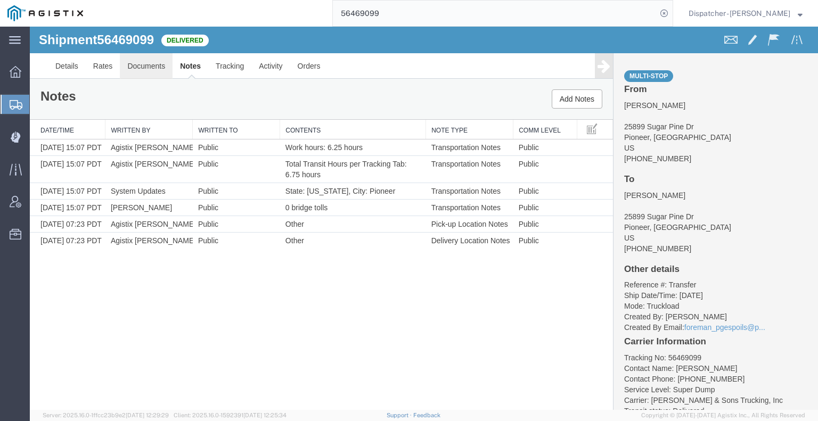
click at [152, 77] on link "Documents" at bounding box center [146, 66] width 53 height 26
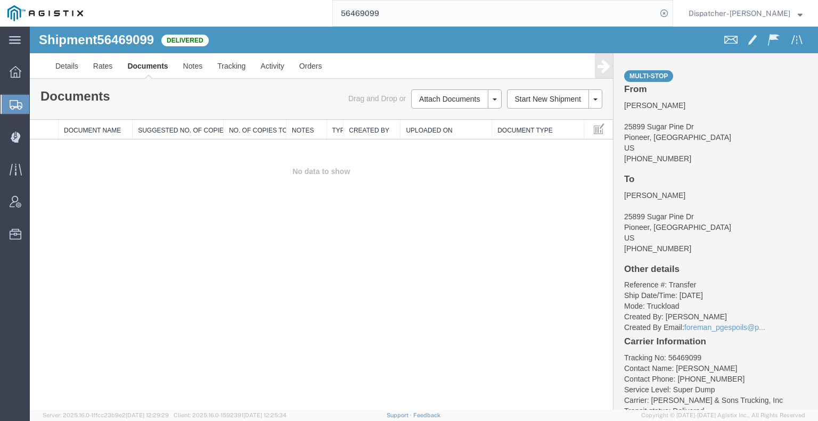
click at [73, 193] on td "No data to show" at bounding box center [321, 171] width 583 height 64
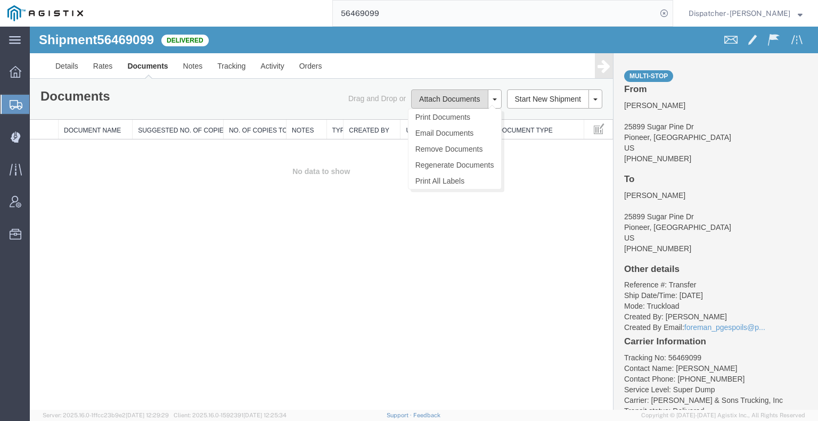
click at [420, 100] on button "Attach Documents" at bounding box center [449, 98] width 77 height 19
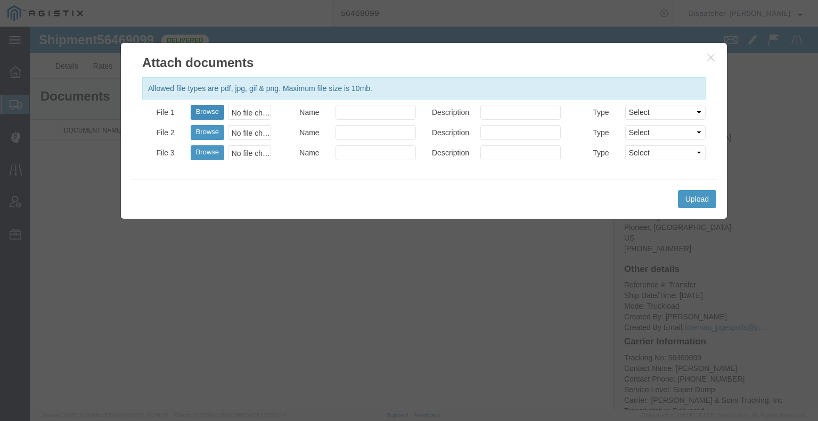
click at [208, 115] on button "Browse" at bounding box center [208, 112] width 34 height 15
type input "C:\fakepath\56469099trktag.pdf"
click at [696, 198] on button "Upload" at bounding box center [697, 199] width 38 height 18
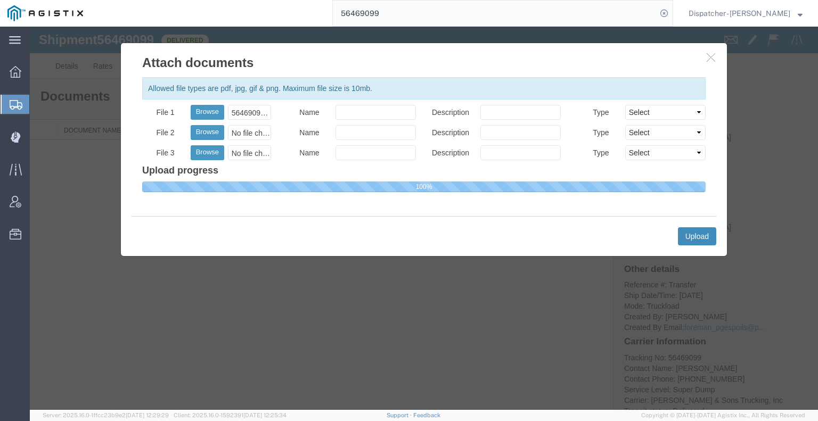
select select
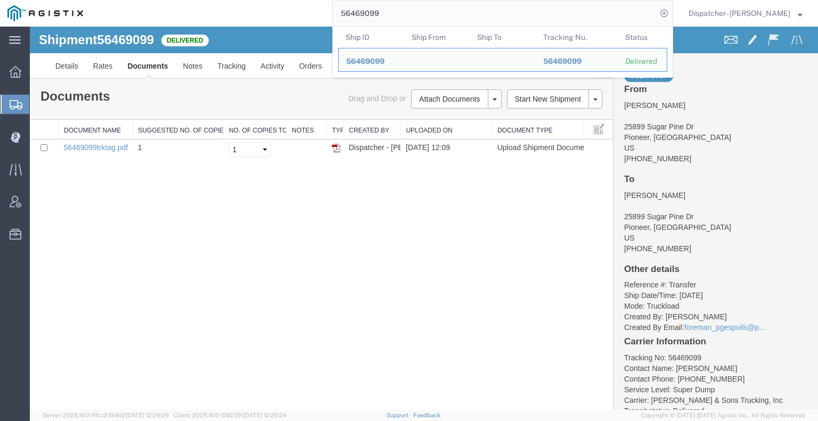
drag, startPoint x: 411, startPoint y: 6, endPoint x: 273, endPoint y: 17, distance: 138.8
click at [285, 17] on div "56469099 Ship ID Ship From Ship To Tracking Nu. Status Ship ID 56469099 Ship Fr…" at bounding box center [382, 13] width 582 height 27
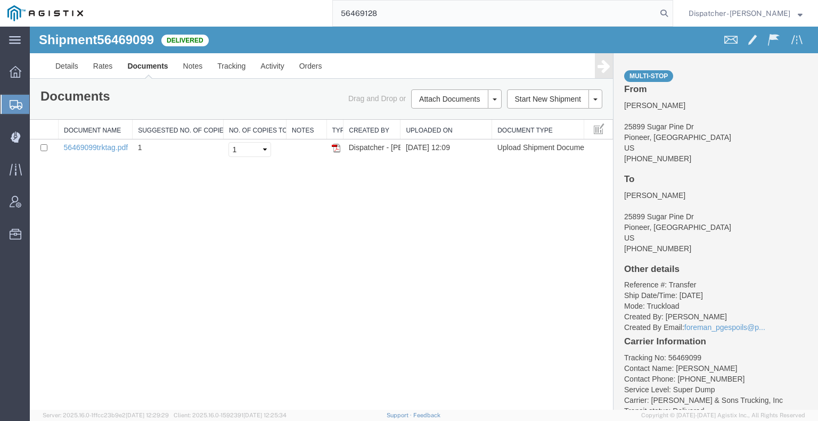
type input "56469128"
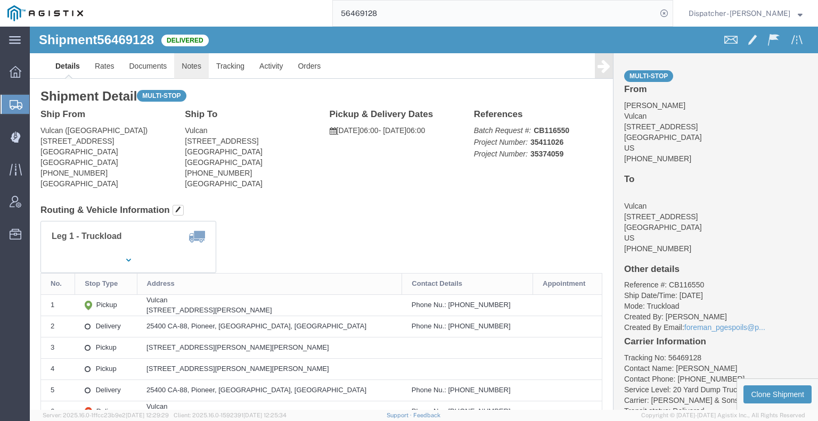
drag, startPoint x: 196, startPoint y: 63, endPoint x: 166, endPoint y: 37, distance: 40.0
click link "Notes"
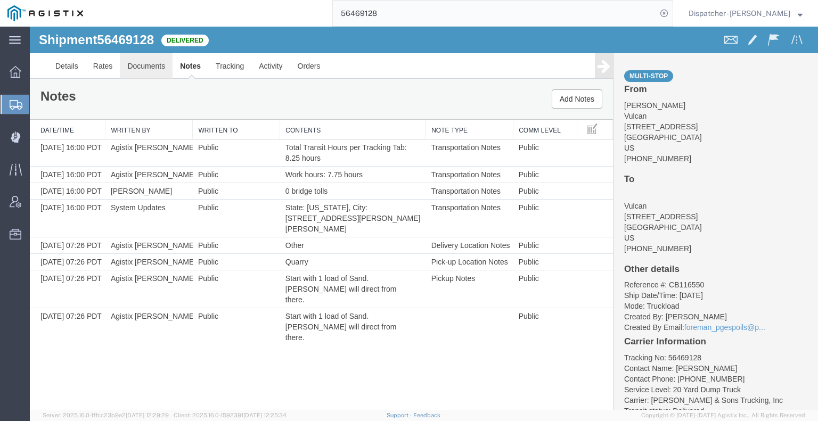
click at [144, 68] on link "Documents" at bounding box center [146, 66] width 53 height 26
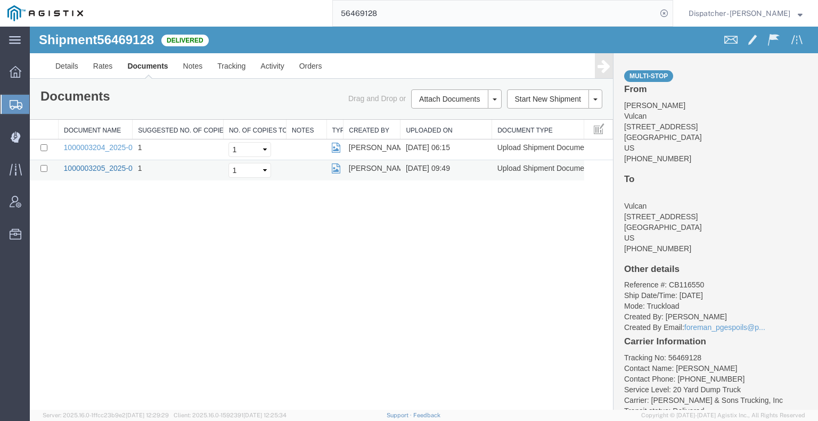
click at [115, 164] on link "1000003205_2025-08-13_09_49_03.jpg" at bounding box center [130, 168] width 133 height 9
click at [118, 145] on link "1000003204_2025-08-13_06_15_41.jpg" at bounding box center [130, 147] width 133 height 9
click at [96, 280] on div "Shipment 56469128 2 of 2 Delivered Details Rates Documents Notes Tracking Activ…" at bounding box center [424, 218] width 788 height 383
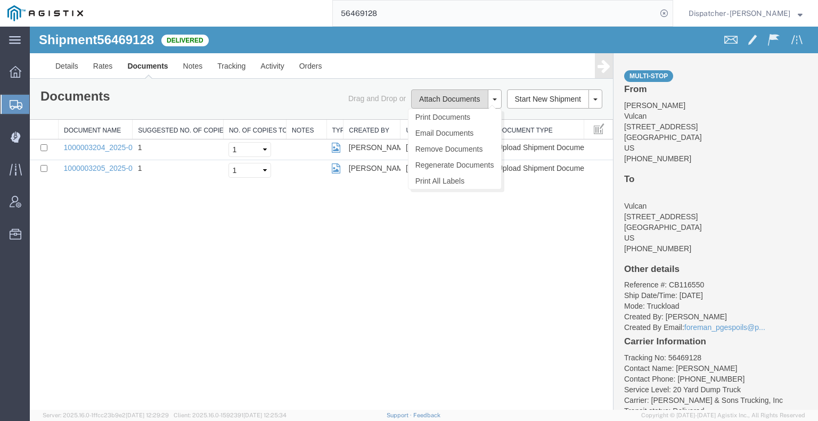
click at [456, 93] on button "Attach Documents" at bounding box center [449, 98] width 77 height 19
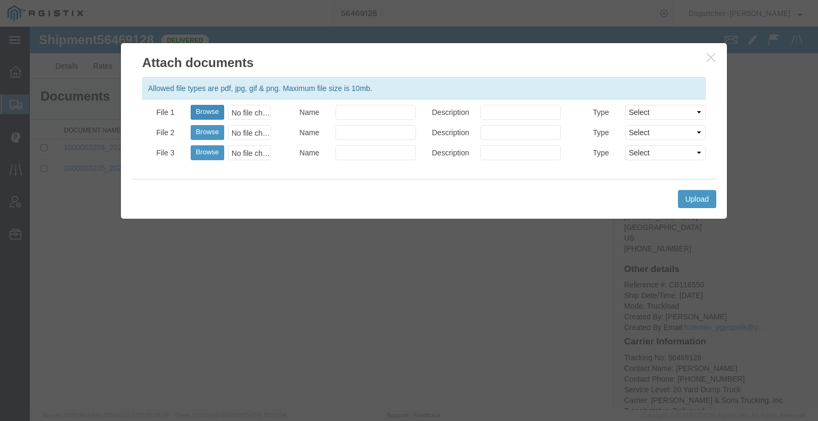
click at [210, 110] on button "Browse" at bounding box center [208, 112] width 34 height 15
type input "C:\fakepath\56469128trktag.pdf"
click at [691, 191] on button "Upload" at bounding box center [697, 199] width 38 height 18
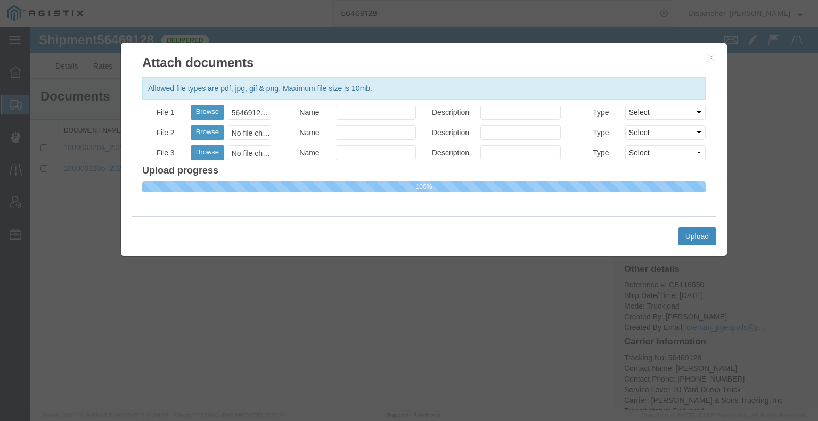
select select
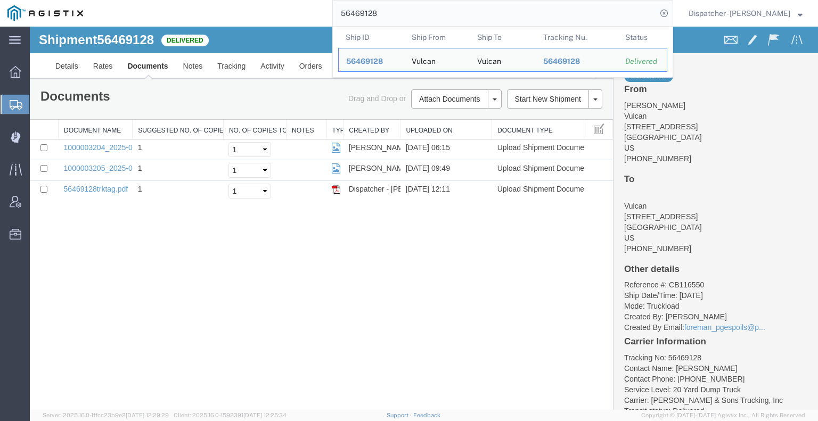
drag, startPoint x: 384, startPoint y: 16, endPoint x: 294, endPoint y: 17, distance: 90.5
click at [324, 17] on div "56469128 Ship ID Ship From Ship To Tracking Nu. Status Ship ID 56469128 Ship Fr…" at bounding box center [382, 13] width 582 height 27
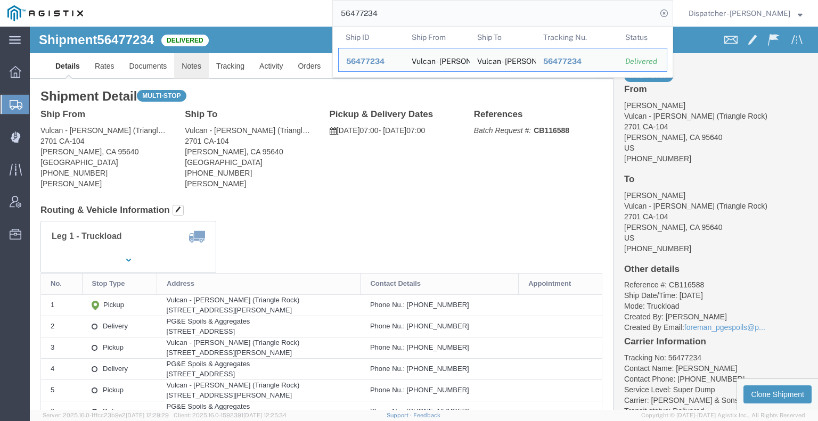
click link "Notes"
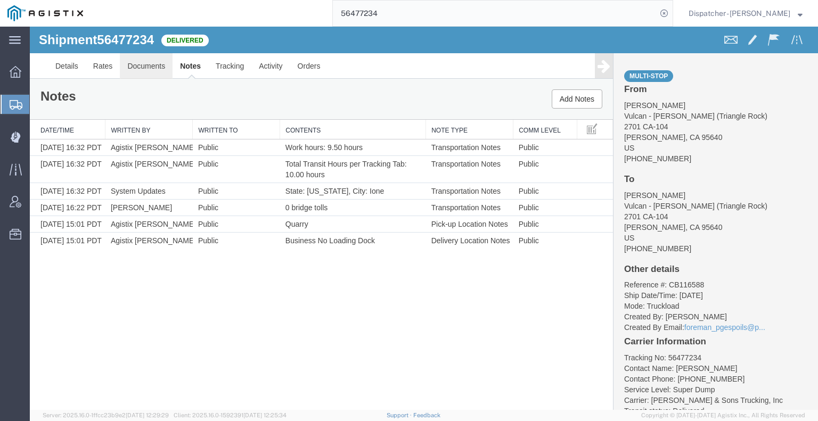
click at [144, 67] on link "Documents" at bounding box center [146, 66] width 53 height 26
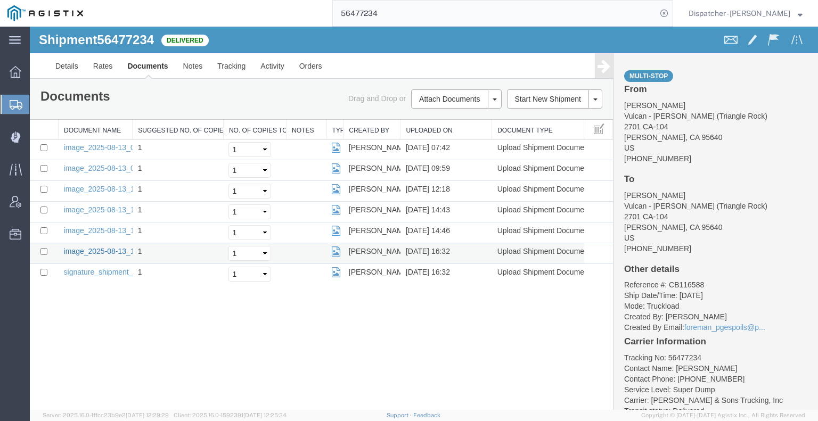
click at [93, 249] on link "image_2025-08-13_16_32_22.jpg" at bounding box center [120, 251] width 112 height 9
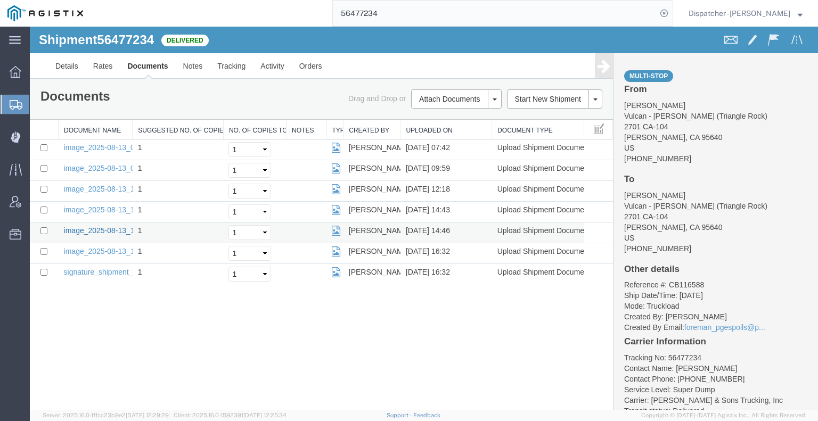
click at [98, 228] on link "image_2025-08-13_14_45_50.jpg" at bounding box center [120, 230] width 112 height 9
drag, startPoint x: 384, startPoint y: 14, endPoint x: 355, endPoint y: 14, distance: 28.7
click at [355, 14] on input "56477234" at bounding box center [495, 14] width 324 height 26
type input "5"
type input "56462630"
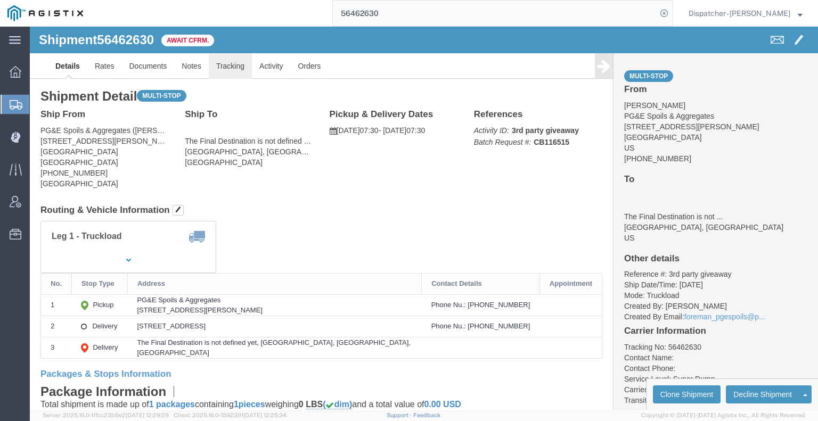
click link "Tracking"
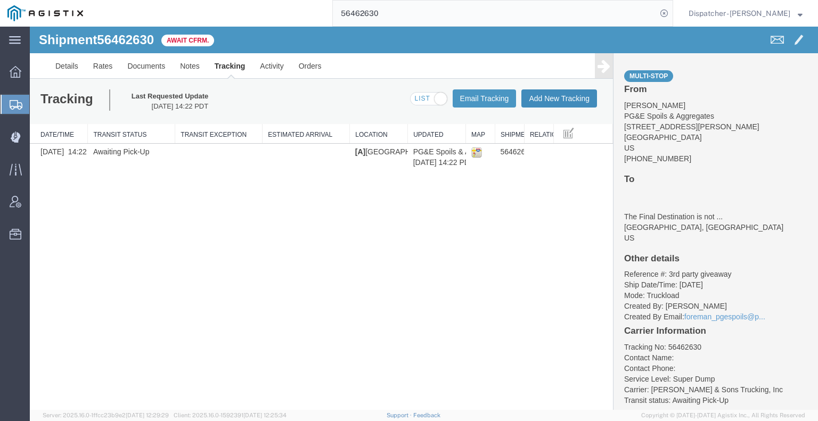
click at [564, 98] on button "Add New Tracking" at bounding box center [559, 98] width 76 height 18
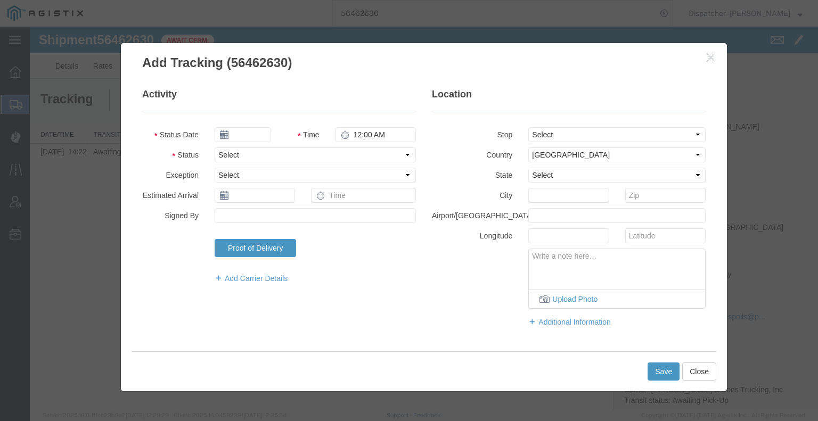
type input "[DATE]"
type input "1:00 PM"
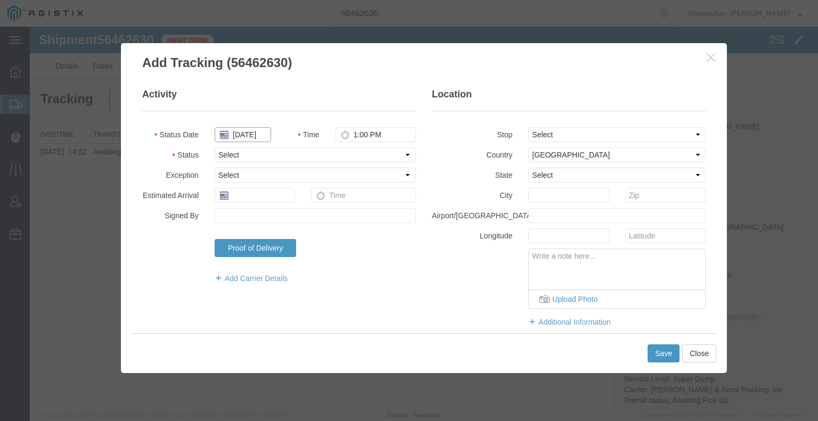
click at [242, 135] on input "[DATE]" at bounding box center [243, 134] width 56 height 15
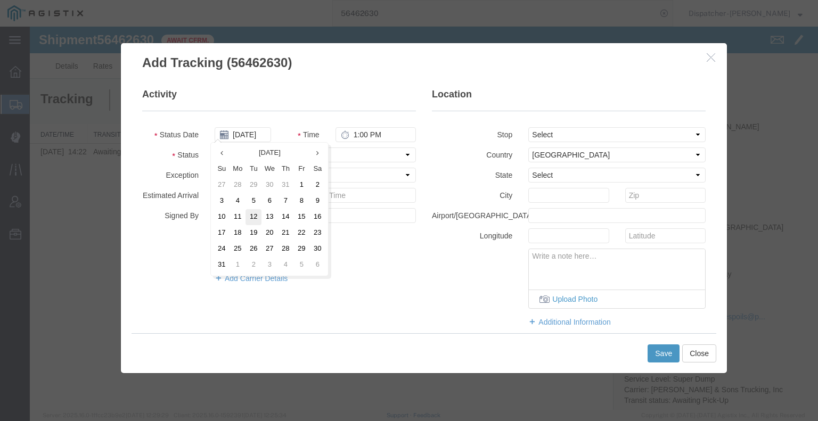
click at [249, 217] on td "12" at bounding box center [253, 217] width 16 height 16
type input "[DATE]"
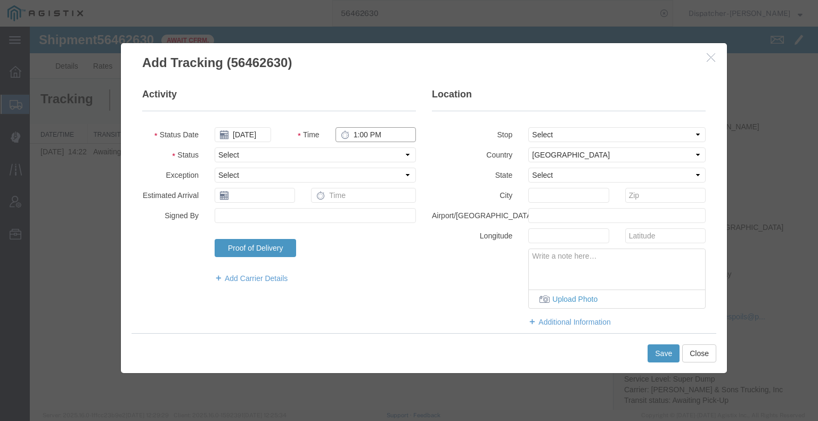
click at [371, 135] on input "1:00 PM" at bounding box center [375, 134] width 80 height 15
type input "7:30 AM"
click at [363, 153] on select "Select Arrival Notice Available Arrival Notice Imported Arrive at Delivery Loca…" at bounding box center [315, 154] width 201 height 15
select select "ARVPULOC"
click at [215, 147] on select "Select Arrival Notice Available Arrival Notice Imported Arrive at Delivery Loca…" at bounding box center [315, 154] width 201 height 15
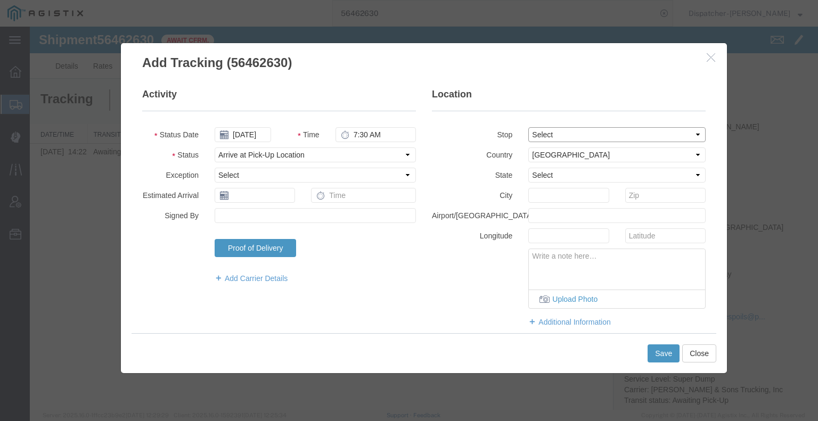
click at [545, 130] on select "Select From: [STREET_ADDRESS][PERSON_NAME] Stop 2: [STREET_ADDRESS] To: The Fin…" at bounding box center [616, 134] width 177 height 15
select select "{"pickupDeliveryInfoId": "122211915","pickupOrDelivery": "P","stopNum": "1","lo…"
click at [528, 127] on select "Select From: [STREET_ADDRESS][PERSON_NAME] Stop 2: [STREET_ADDRESS] To: The Fin…" at bounding box center [616, 134] width 177 height 15
select select "CA"
type input "[GEOGRAPHIC_DATA]"
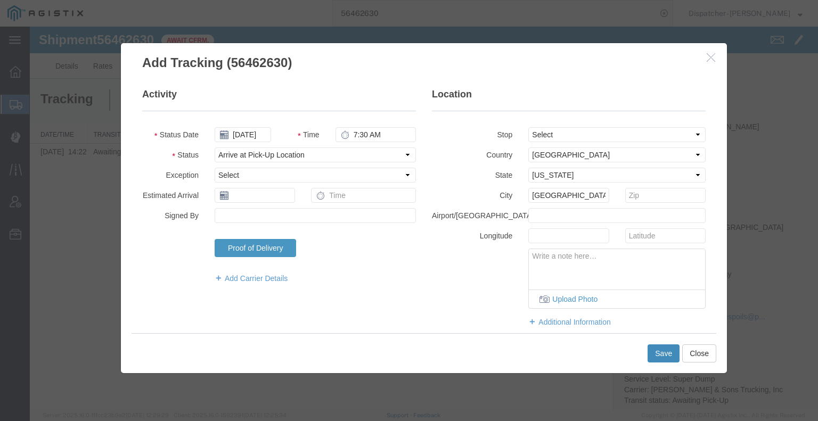
click at [658, 354] on button "Save" at bounding box center [663, 353] width 32 height 18
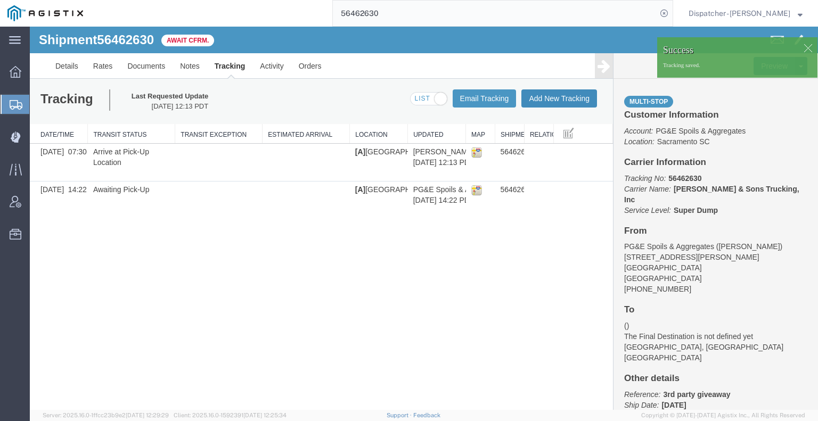
click at [583, 92] on button "Add New Tracking" at bounding box center [559, 98] width 76 height 18
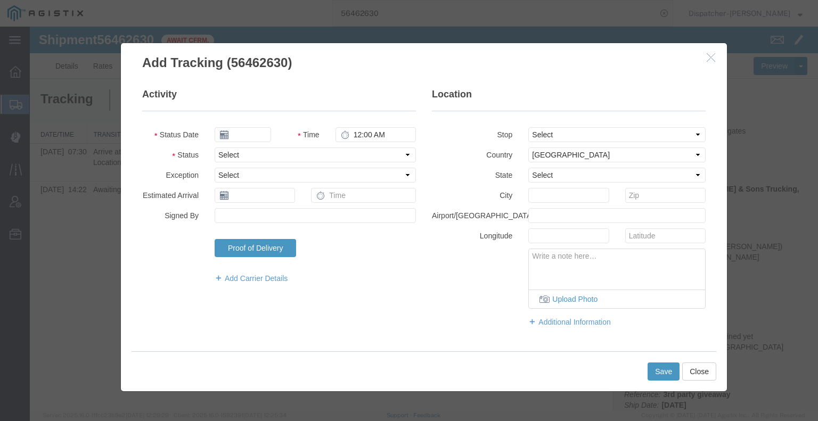
type input "[DATE]"
type input "1:00 PM"
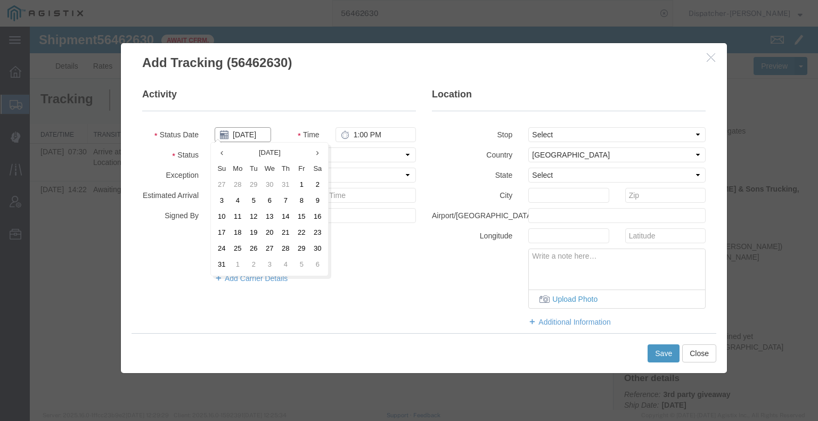
click at [251, 134] on input "[DATE]" at bounding box center [243, 134] width 56 height 15
click at [258, 221] on td "12" at bounding box center [253, 217] width 16 height 16
type input "[DATE]"
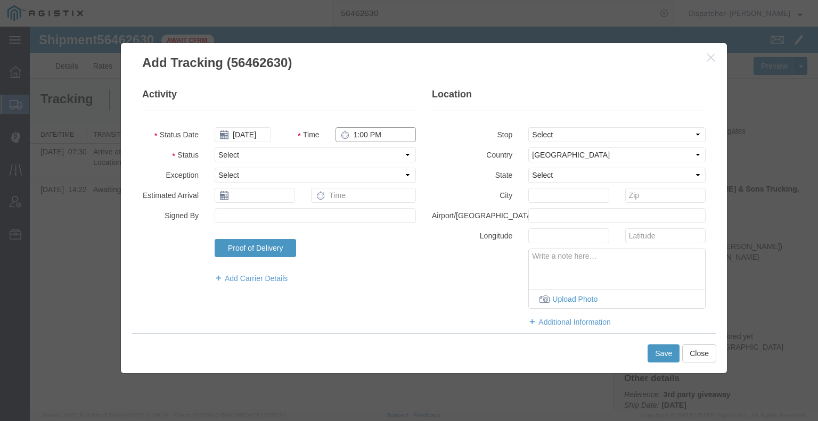
click at [365, 130] on input "1:00 PM" at bounding box center [375, 134] width 80 height 15
type input "3:00 PM"
click at [364, 153] on select "Select Arrival Notice Available Arrival Notice Imported Arrive at Delivery Loca…" at bounding box center [315, 154] width 201 height 15
select select "DPTDLVLOC"
click at [215, 147] on select "Select Arrival Notice Available Arrival Notice Imported Arrive at Delivery Loca…" at bounding box center [315, 154] width 201 height 15
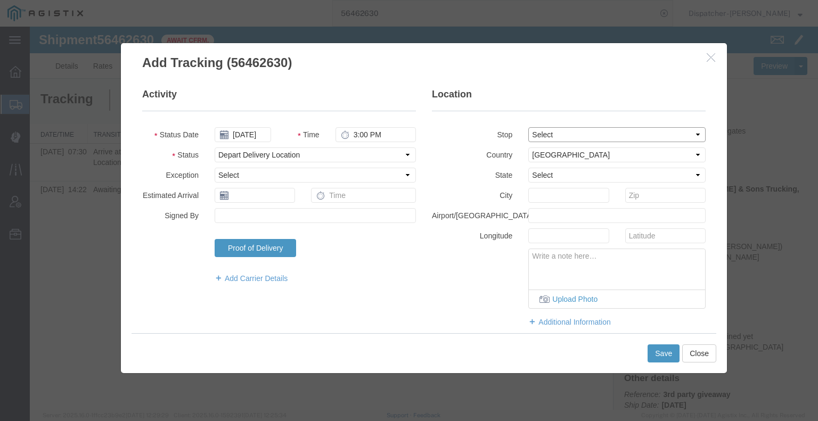
click at [548, 136] on select "Select From: [STREET_ADDRESS][PERSON_NAME] Stop 2: [STREET_ADDRESS] To: The Fin…" at bounding box center [616, 134] width 177 height 15
select select "{"pickupDeliveryInfoId": "122211916","pickupOrDelivery": "D","stopNum": "2","lo…"
click at [528, 127] on select "Select From: [STREET_ADDRESS][PERSON_NAME] Stop 2: [STREET_ADDRESS] To: The Fin…" at bounding box center [616, 134] width 177 height 15
select select "CA"
type input "[GEOGRAPHIC_DATA]"
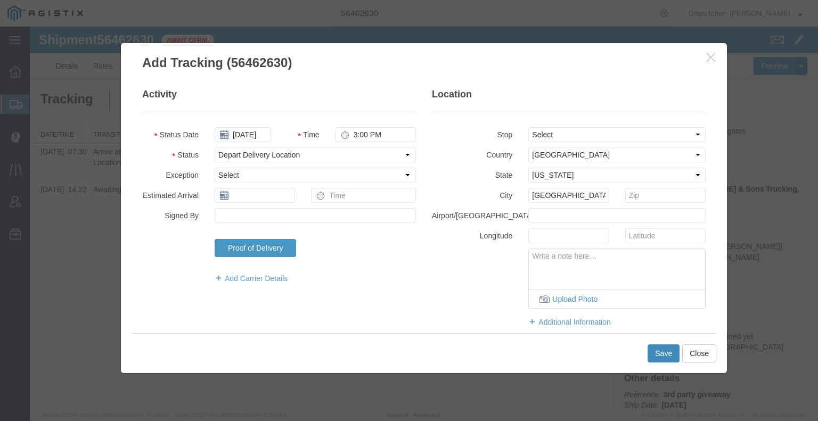
click at [667, 359] on button "Save" at bounding box center [663, 353] width 32 height 18
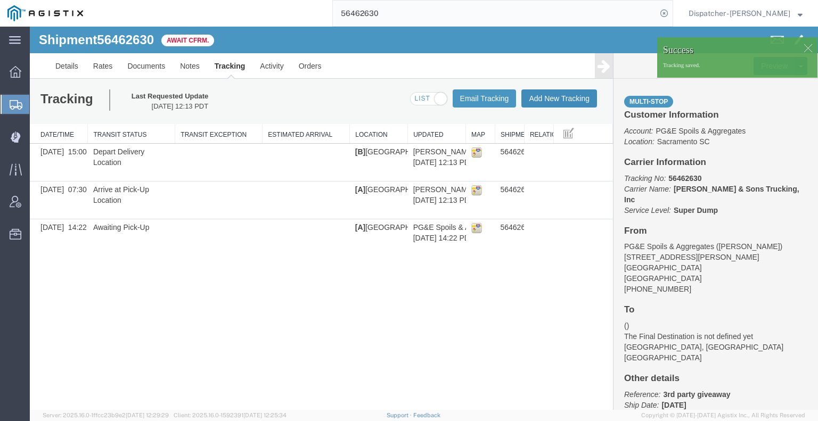
click at [544, 98] on button "Add New Tracking" at bounding box center [559, 98] width 76 height 18
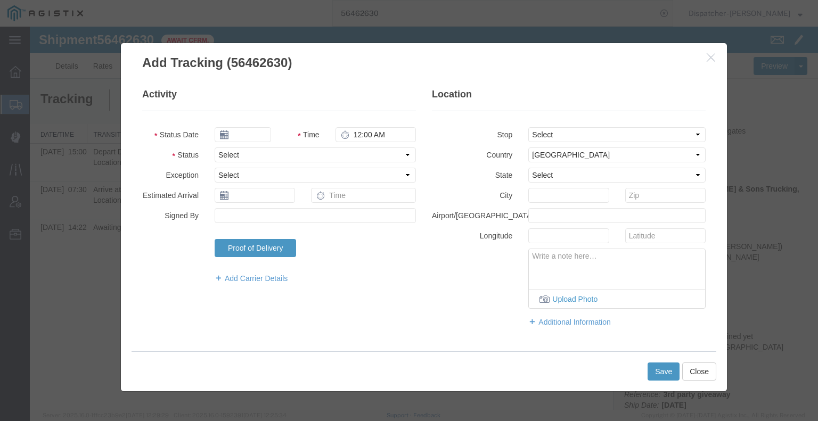
type input "[DATE]"
type input "1:00 PM"
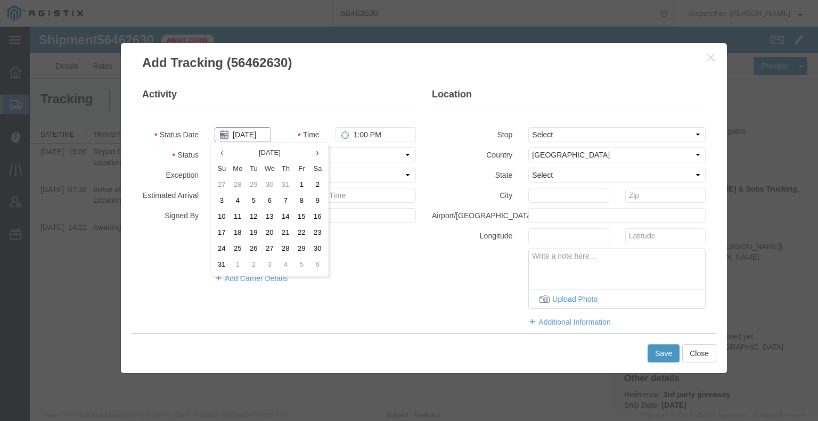
click at [253, 132] on input "[DATE]" at bounding box center [243, 134] width 56 height 15
click at [256, 218] on td "12" at bounding box center [253, 217] width 16 height 16
type input "[DATE]"
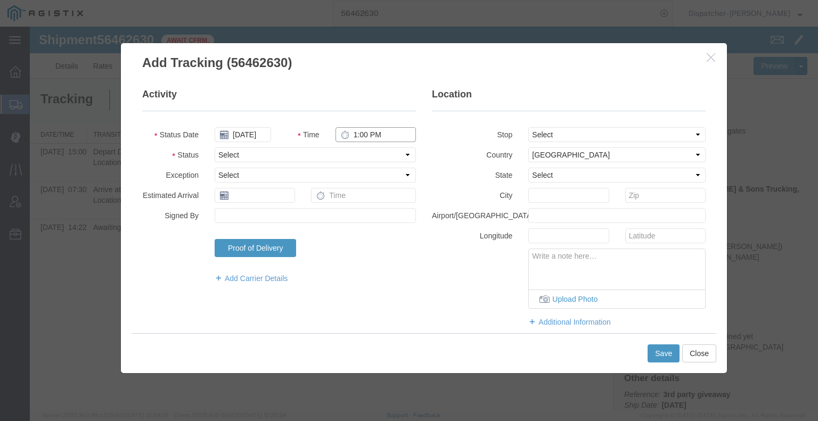
click at [382, 137] on input "1:00 PM" at bounding box center [375, 134] width 80 height 15
type input "3:00 PM"
click at [378, 155] on select "Select Arrival Notice Available Arrival Notice Imported Arrive at Delivery Loca…" at bounding box center [315, 154] width 201 height 15
select select "BREAKSTART"
click at [215, 147] on select "Select Arrival Notice Available Arrival Notice Imported Arrive at Delivery Loca…" at bounding box center [315, 154] width 201 height 15
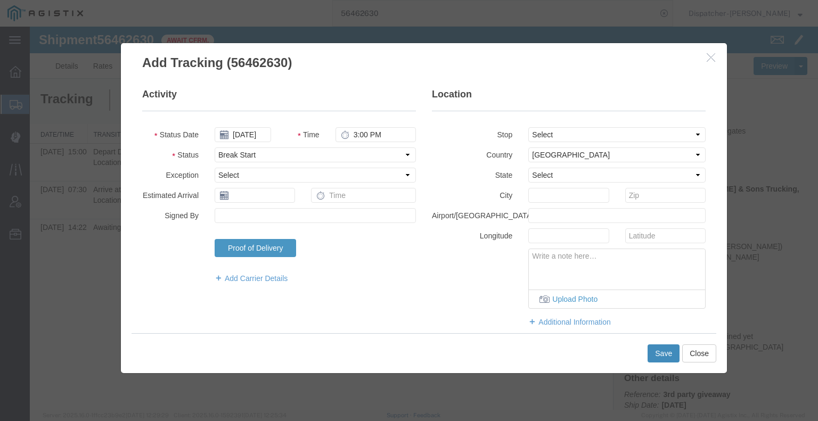
click at [654, 349] on button "Save" at bounding box center [663, 353] width 32 height 18
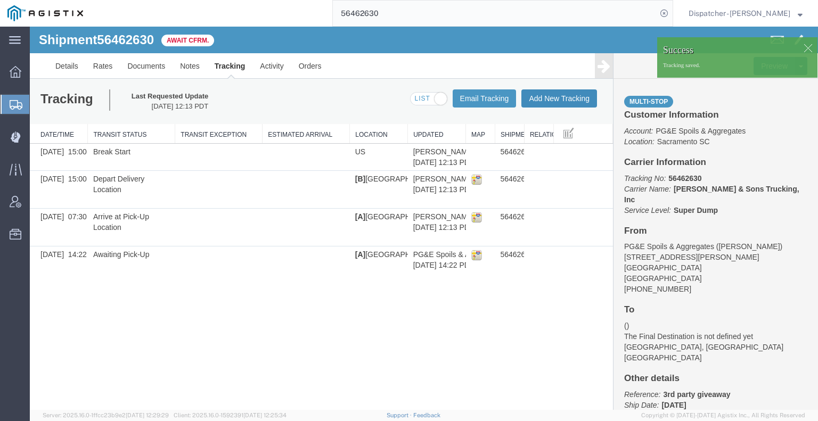
click at [577, 102] on button "Add New Tracking" at bounding box center [559, 98] width 76 height 18
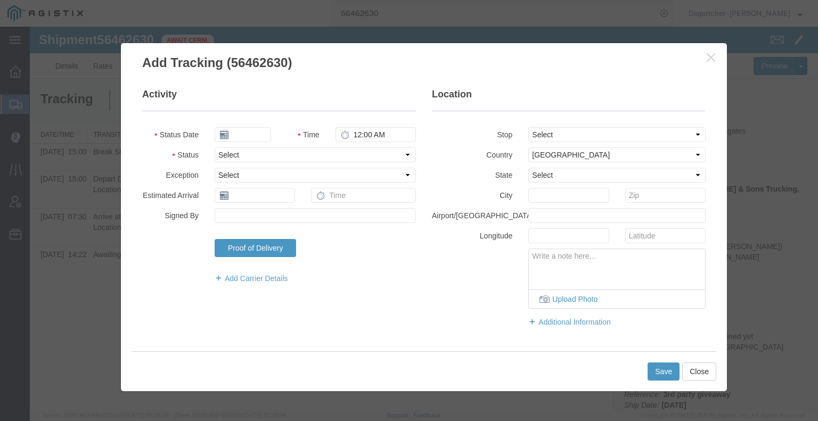
type input "[DATE]"
type input "1:00 PM"
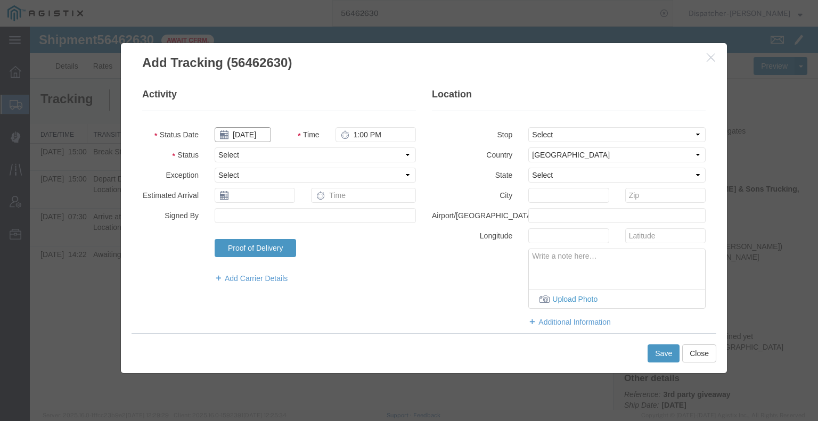
click at [261, 133] on input "[DATE]" at bounding box center [243, 134] width 56 height 15
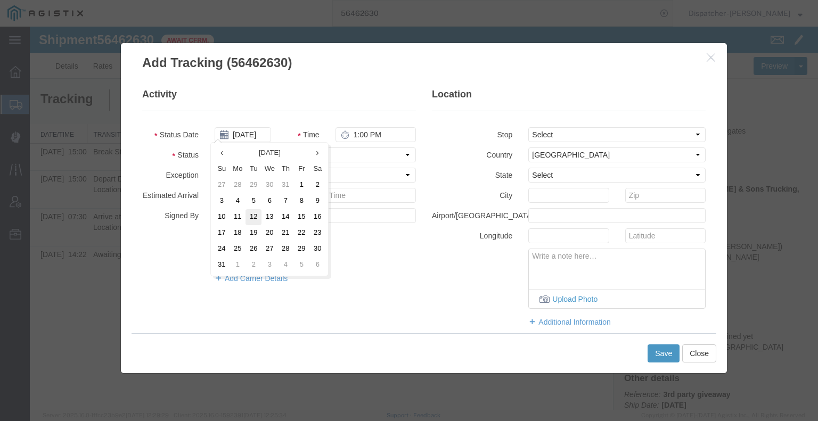
click at [256, 217] on td "12" at bounding box center [253, 217] width 16 height 16
type input "[DATE]"
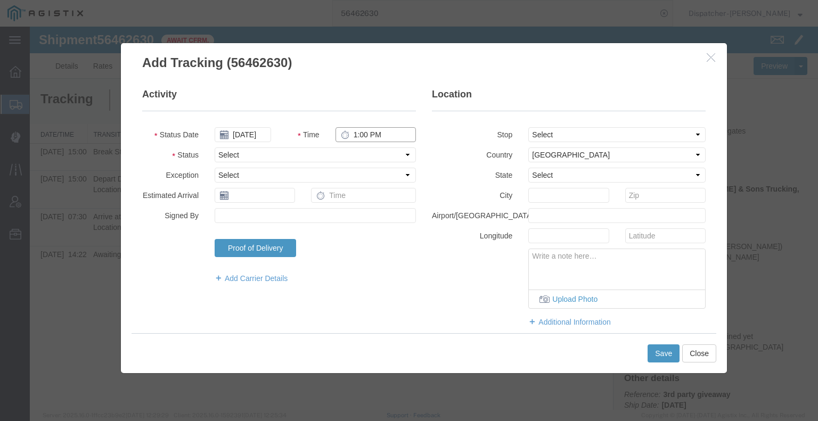
click at [360, 134] on input "1:00 PM" at bounding box center [375, 134] width 80 height 15
type input "3:30 PM"
click at [358, 154] on select "Select Arrival Notice Available Arrival Notice Imported Arrive at Delivery Loca…" at bounding box center [315, 154] width 201 height 15
select select "BREAKSTOP"
click at [215, 147] on select "Select Arrival Notice Available Arrival Notice Imported Arrive at Delivery Loca…" at bounding box center [315, 154] width 201 height 15
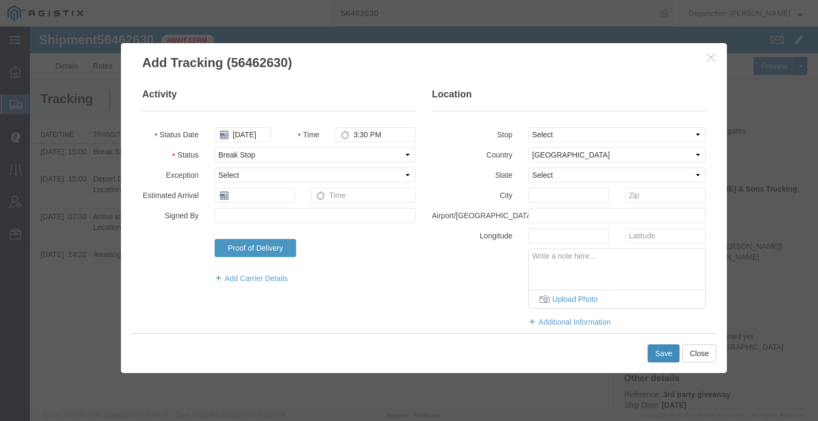
click at [656, 349] on button "Save" at bounding box center [663, 353] width 32 height 18
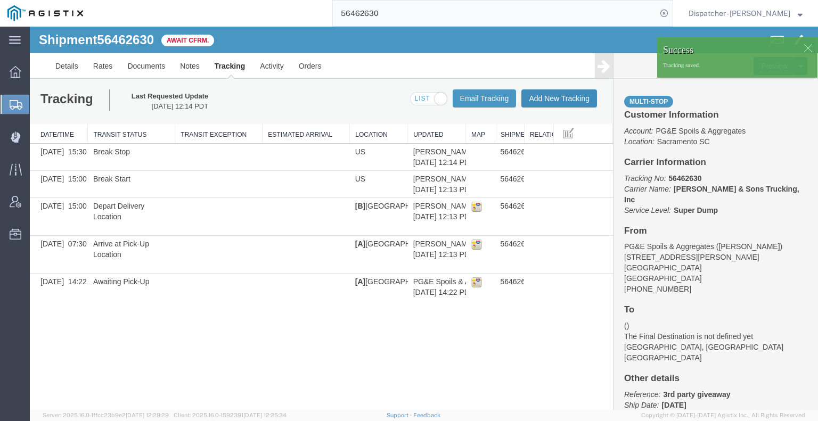
click at [562, 101] on button "Add New Tracking" at bounding box center [559, 98] width 76 height 18
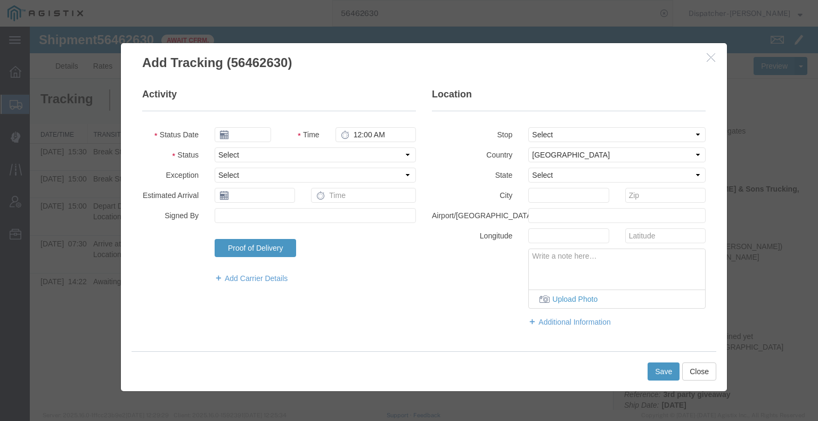
type input "[DATE]"
type input "1:00 PM"
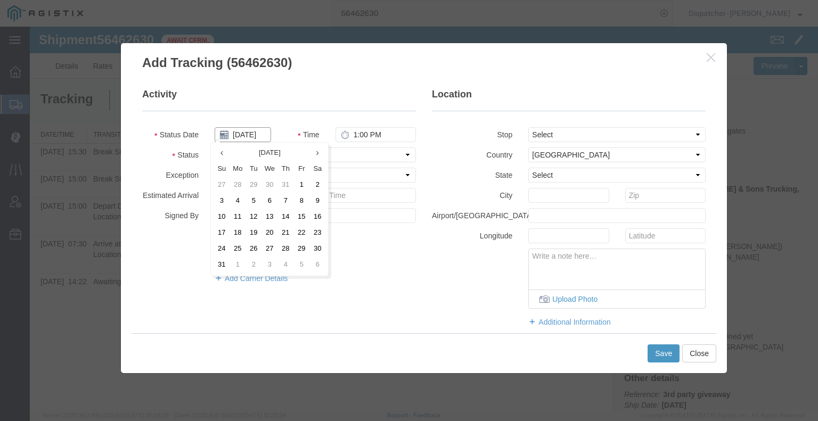
click at [244, 130] on input "[DATE]" at bounding box center [243, 134] width 56 height 15
click at [254, 211] on td "12" at bounding box center [253, 217] width 16 height 16
type input "[DATE]"
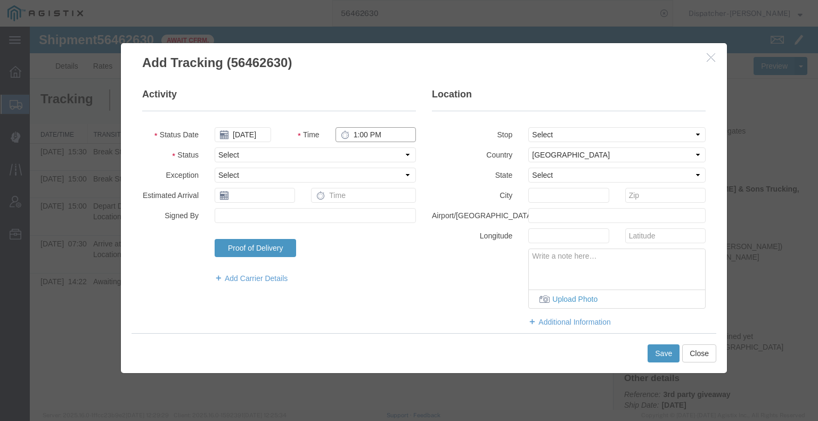
click at [364, 134] on input "1:00 PM" at bounding box center [375, 134] width 80 height 15
type input "4:00 PM"
click at [357, 154] on select "Select Arrival Notice Available Arrival Notice Imported Arrive at Delivery Loca…" at bounding box center [315, 154] width 201 height 15
select select "DELIVRED"
click at [215, 147] on select "Select Arrival Notice Available Arrival Notice Imported Arrive at Delivery Loca…" at bounding box center [315, 154] width 201 height 15
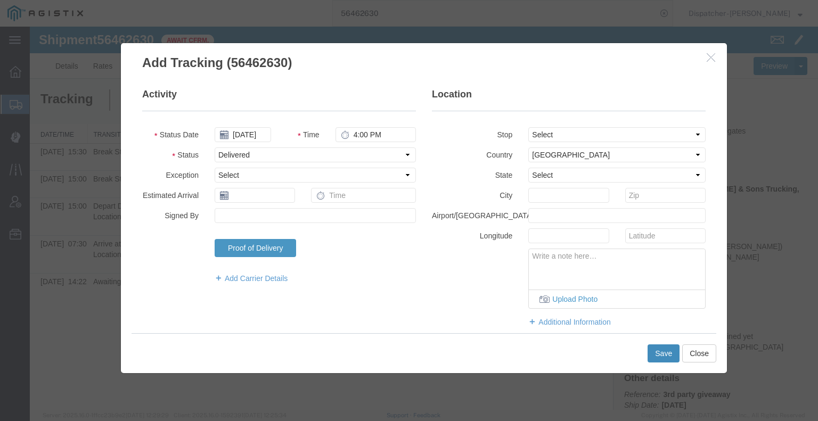
click at [667, 355] on button "Save" at bounding box center [663, 353] width 32 height 18
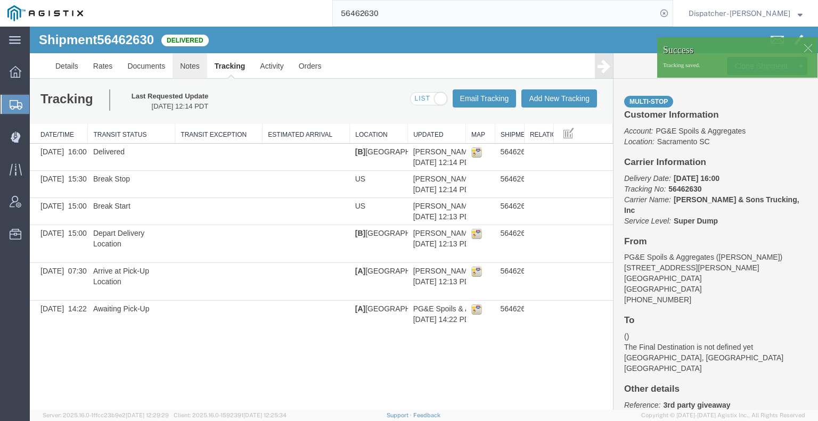
click at [177, 66] on link "Notes" at bounding box center [189, 66] width 35 height 26
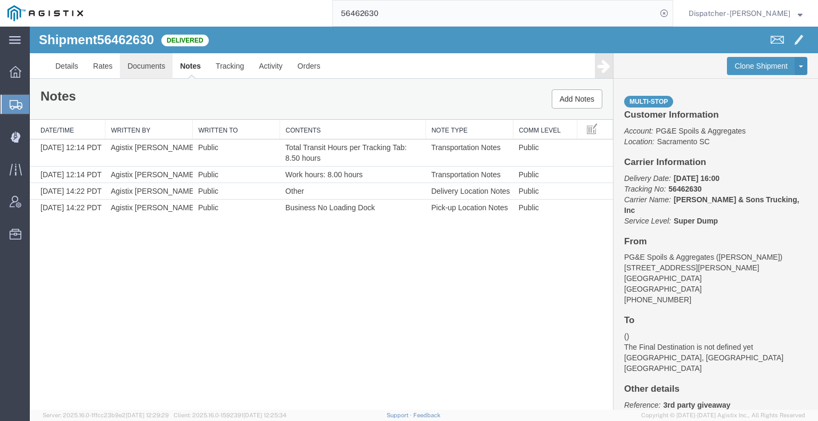
click at [164, 61] on link "Documents" at bounding box center [146, 66] width 53 height 26
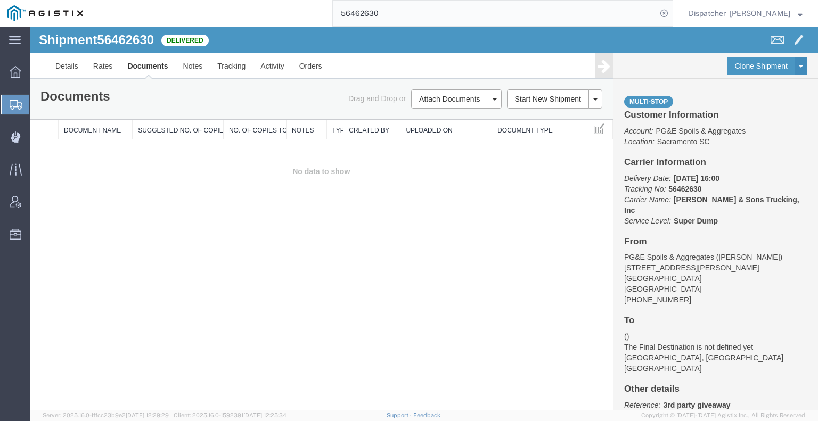
click at [105, 241] on div "Shipment 56462630 0 of 0 Delivered Details Rates Documents Notes Tracking Activ…" at bounding box center [424, 218] width 788 height 383
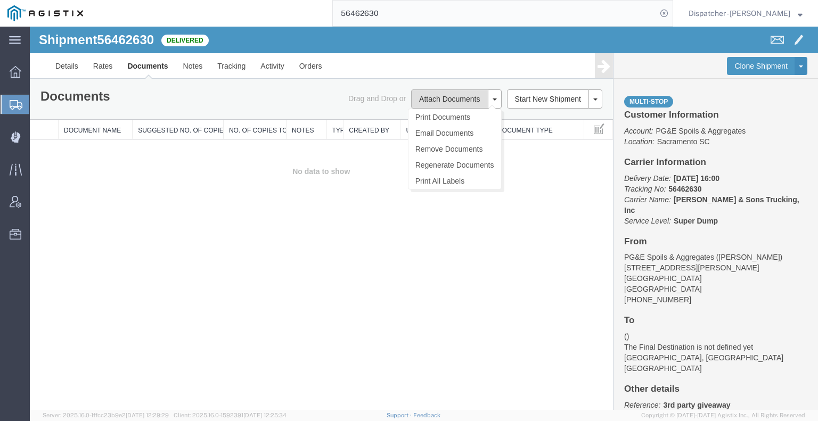
click at [436, 101] on button "Attach Documents" at bounding box center [449, 98] width 77 height 19
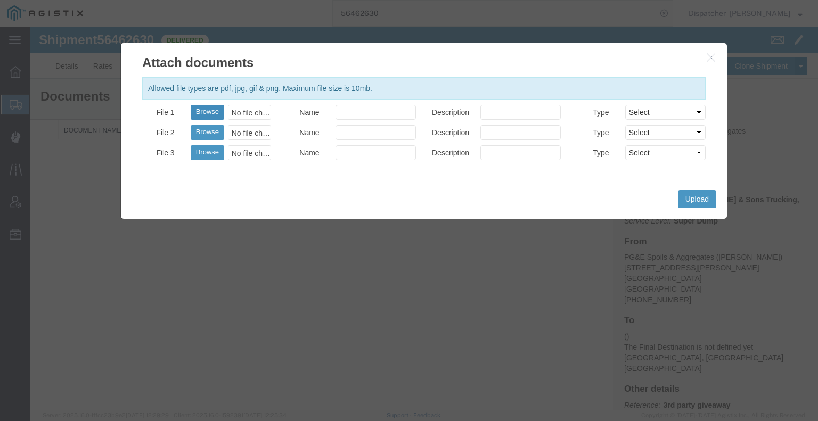
click at [211, 110] on button "Browse" at bounding box center [208, 112] width 34 height 15
type input "C:\fakepath\56462630trktag.pdf"
click at [693, 202] on button "Upload" at bounding box center [697, 199] width 38 height 18
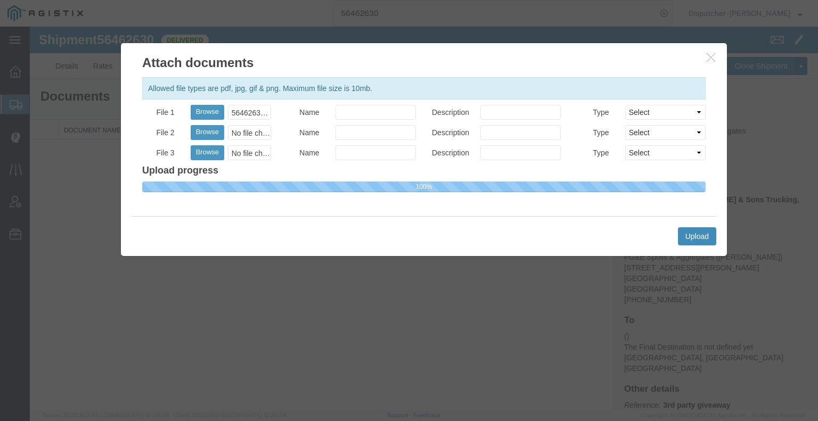
select select
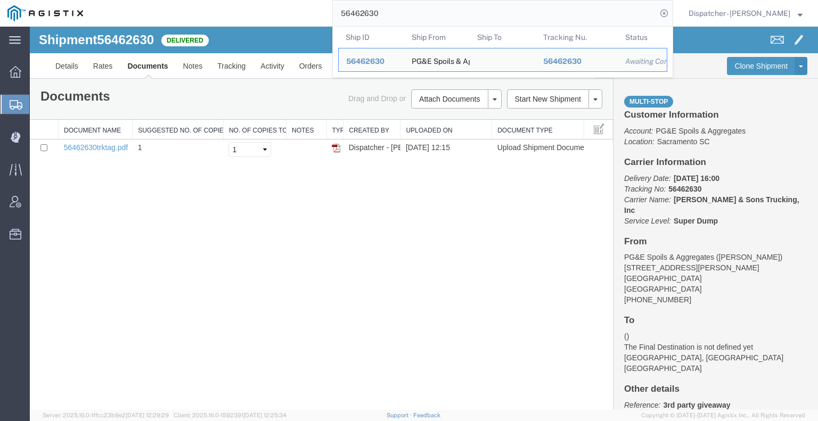
drag, startPoint x: 376, startPoint y: 12, endPoint x: 283, endPoint y: 2, distance: 93.8
click at [311, 10] on div "56462630 Ship ID Ship From Ship To Tracking Nu. Status Ship ID 56462630 Ship Fr…" at bounding box center [382, 13] width 582 height 27
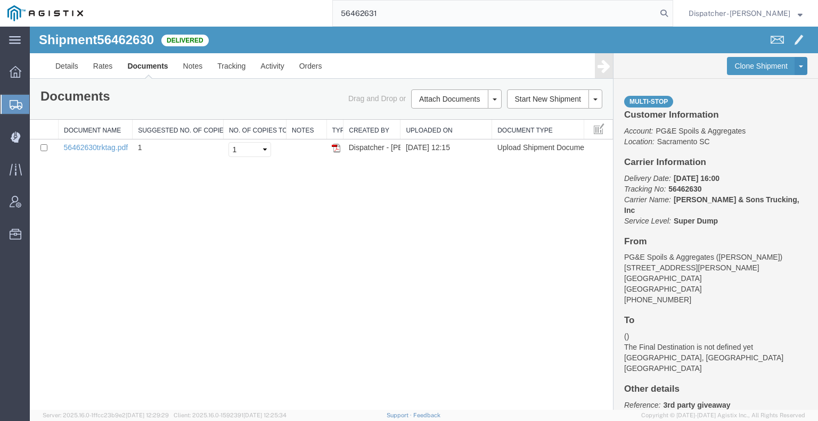
type input "56462631"
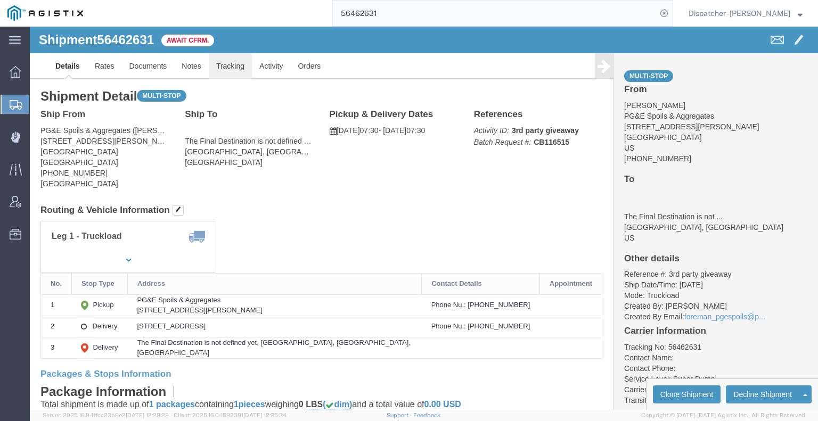
click link "Tracking"
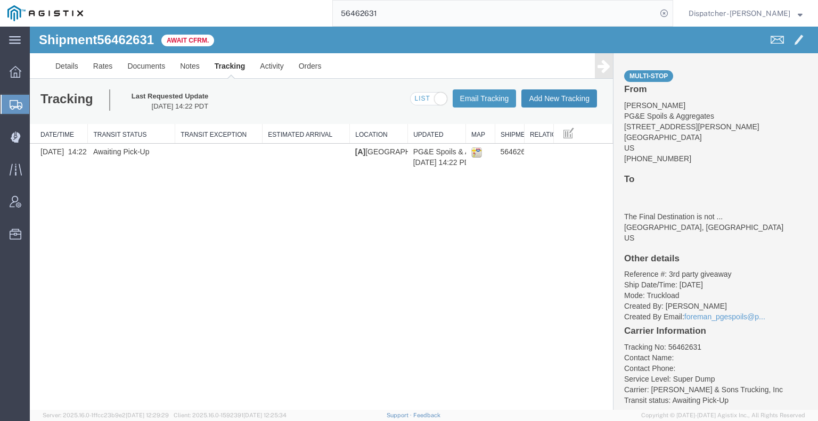
click at [568, 100] on button "Add New Tracking" at bounding box center [559, 98] width 76 height 18
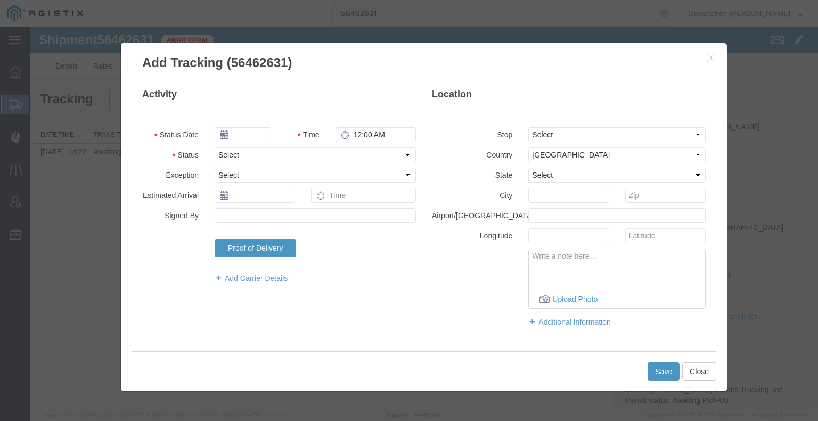
type input "[DATE]"
type input "1:00 PM"
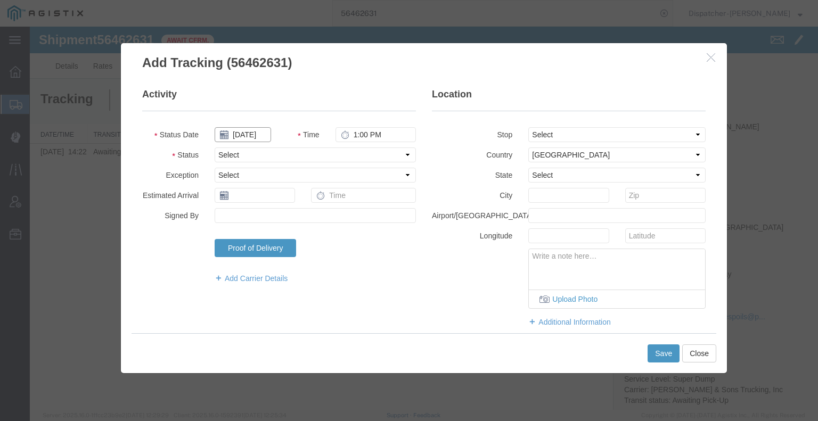
click at [245, 135] on input "[DATE]" at bounding box center [243, 134] width 56 height 15
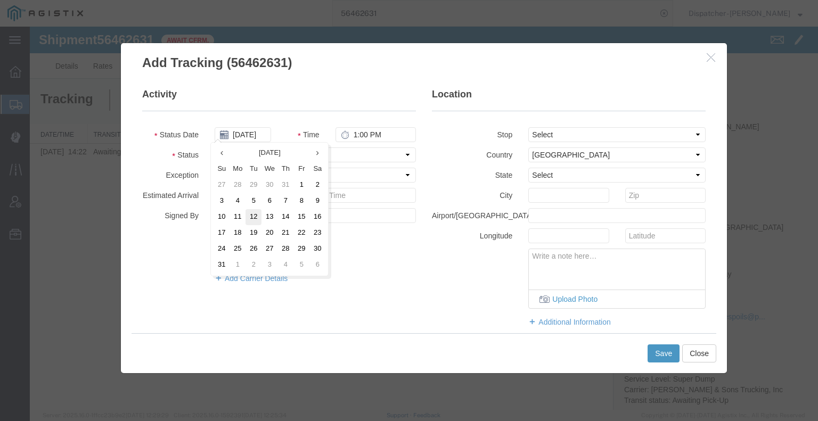
click at [252, 219] on td "12" at bounding box center [253, 217] width 16 height 16
type input "[DATE]"
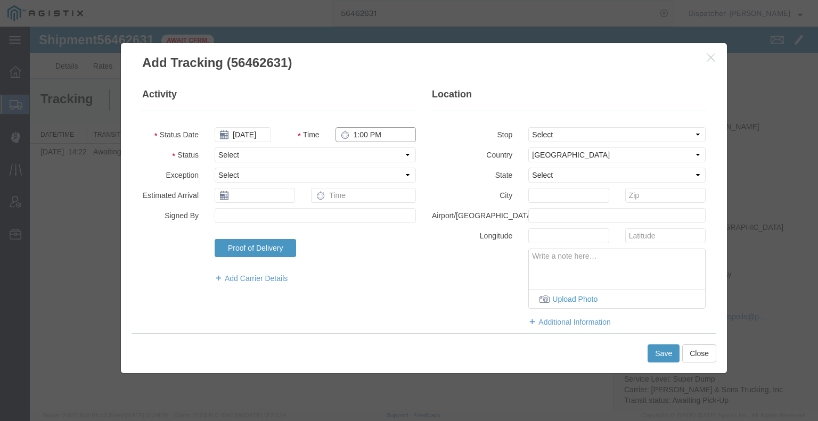
click at [354, 138] on input "1:00 PM" at bounding box center [375, 134] width 80 height 15
type input "7:30 AM"
click at [362, 157] on select "Select Arrival Notice Available Arrival Notice Imported Arrive at Delivery Loca…" at bounding box center [315, 154] width 201 height 15
select select "ARVPULOC"
click at [215, 147] on select "Select Arrival Notice Available Arrival Notice Imported Arrive at Delivery Loca…" at bounding box center [315, 154] width 201 height 15
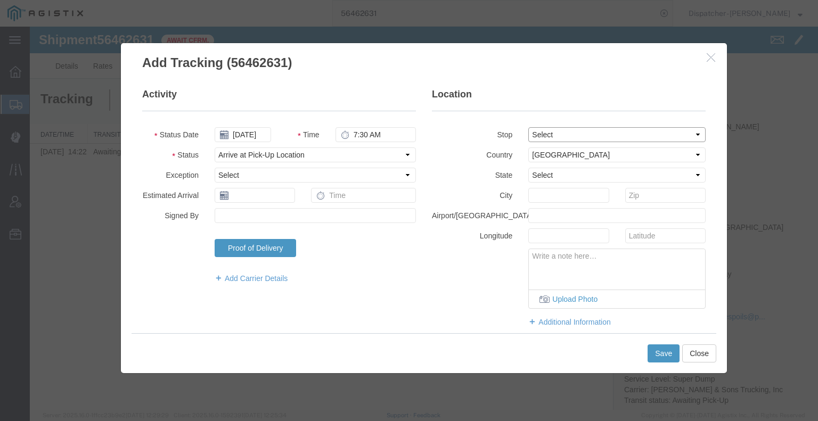
click at [549, 137] on select "Select From: [STREET_ADDRESS][PERSON_NAME] Stop 2: [STREET_ADDRESS] To: The Fin…" at bounding box center [616, 134] width 177 height 15
select select "{"pickupDeliveryInfoId": "122211918","pickupOrDelivery": "P","stopNum": "1","lo…"
click at [528, 127] on select "Select From: [STREET_ADDRESS][PERSON_NAME] Stop 2: [STREET_ADDRESS] To: The Fin…" at bounding box center [616, 134] width 177 height 15
select select "CA"
type input "[GEOGRAPHIC_DATA]"
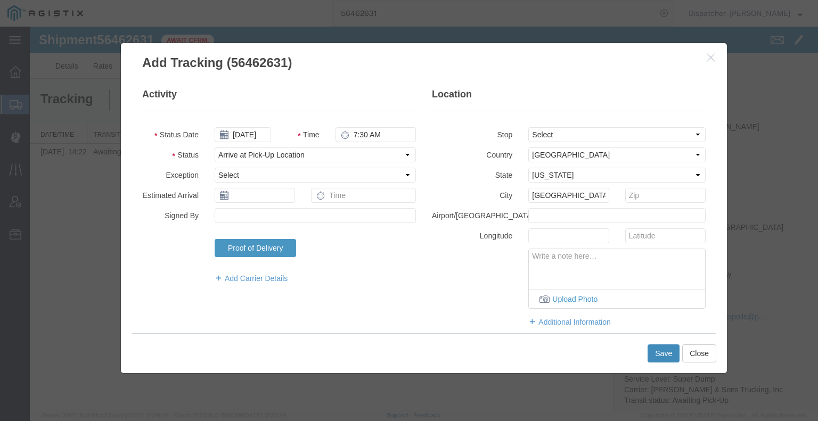
click at [661, 361] on button "Save" at bounding box center [663, 353] width 32 height 18
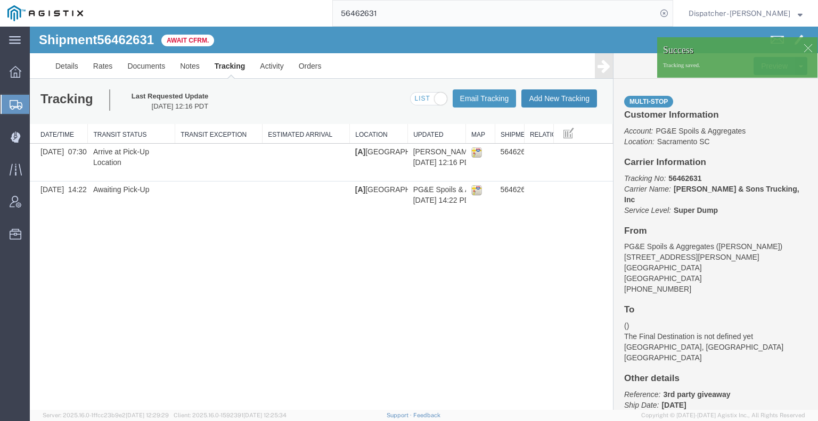
click at [558, 92] on button "Add New Tracking" at bounding box center [559, 98] width 76 height 18
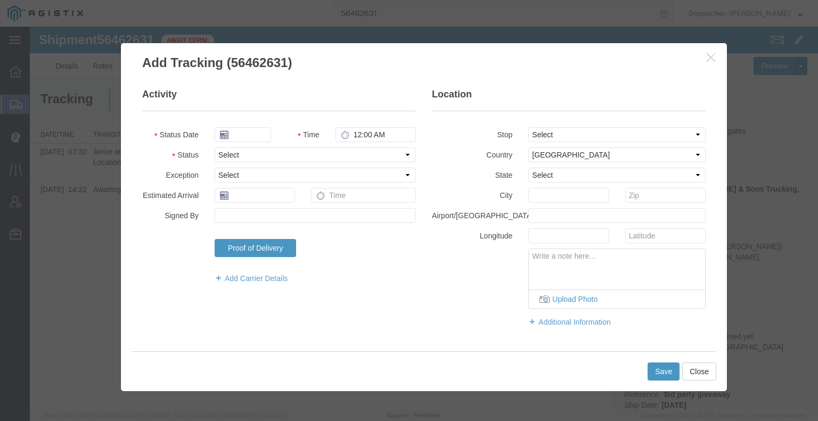
type input "[DATE]"
type input "1:00 PM"
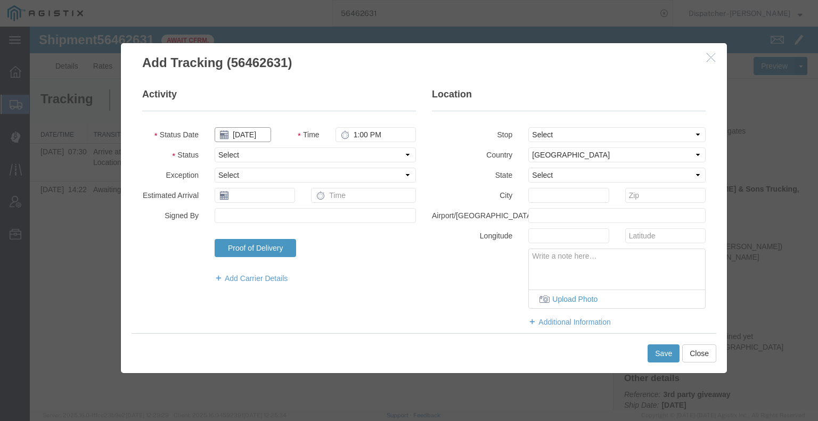
click at [244, 134] on input "[DATE]" at bounding box center [243, 134] width 56 height 15
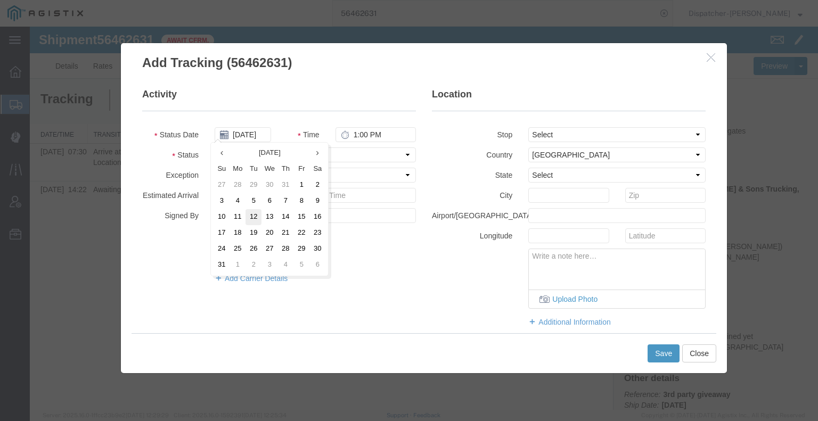
click at [250, 215] on td "12" at bounding box center [253, 217] width 16 height 16
type input "[DATE]"
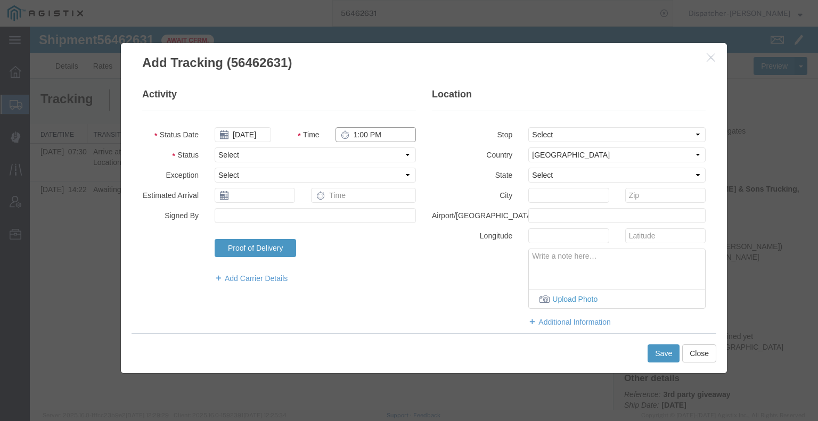
click at [358, 136] on input "1:00 PM" at bounding box center [375, 134] width 80 height 15
type input "2:50 PM"
drag, startPoint x: 350, startPoint y: 151, endPoint x: 350, endPoint y: 160, distance: 8.5
click at [350, 151] on select "Select Arrival Notice Available Arrival Notice Imported Arrive at Delivery Loca…" at bounding box center [315, 154] width 201 height 15
select select "DPTDLVLOC"
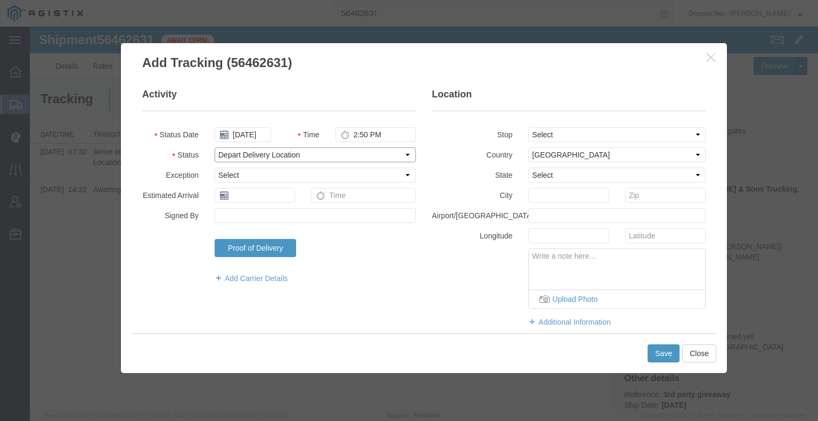
click at [215, 147] on select "Select Arrival Notice Available Arrival Notice Imported Arrive at Delivery Loca…" at bounding box center [315, 154] width 201 height 15
click at [563, 129] on select "Select From: [STREET_ADDRESS][PERSON_NAME] Stop 2: [STREET_ADDRESS] To: The Fin…" at bounding box center [616, 134] width 177 height 15
select select "{"pickupDeliveryInfoId": "122211919","pickupOrDelivery": "D","stopNum": "2","lo…"
click at [528, 127] on select "Select From: [STREET_ADDRESS][PERSON_NAME] Stop 2: [STREET_ADDRESS] To: The Fin…" at bounding box center [616, 134] width 177 height 15
select select "CA"
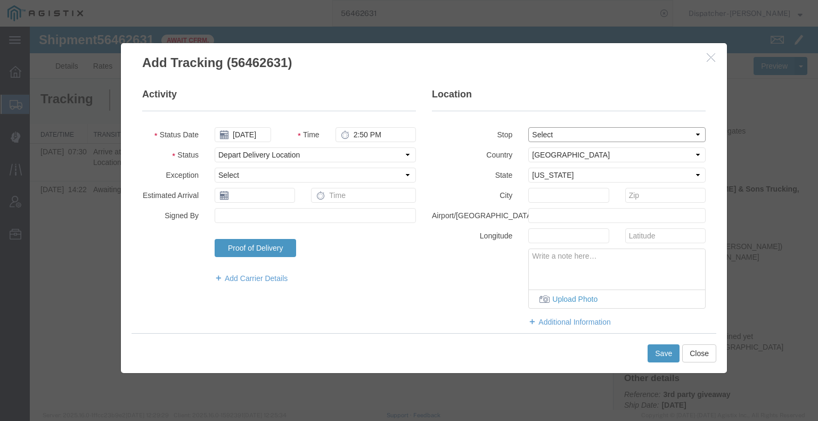
type input "[GEOGRAPHIC_DATA]"
click at [664, 351] on button "Save" at bounding box center [663, 353] width 32 height 18
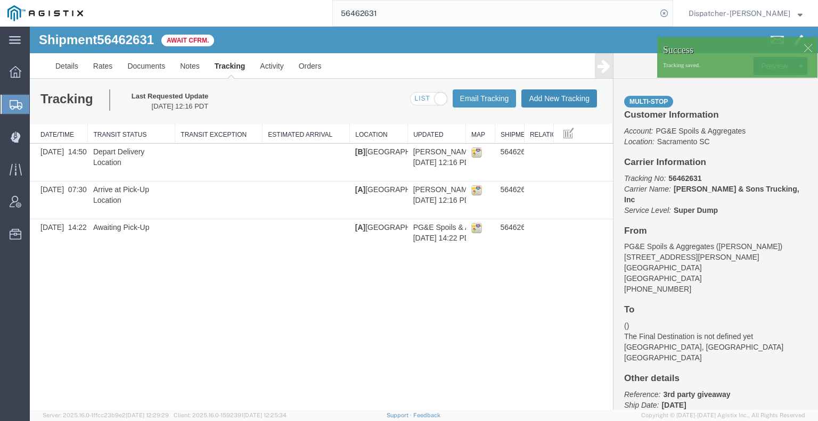
click at [549, 101] on button "Add New Tracking" at bounding box center [559, 98] width 76 height 18
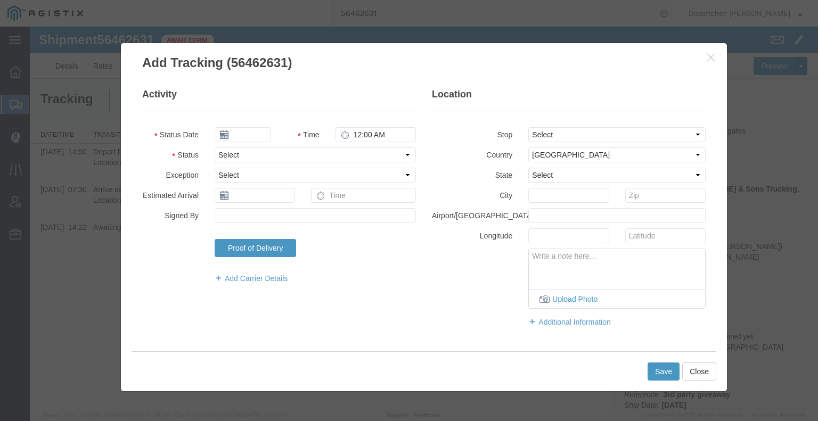
type input "[DATE]"
type input "1:00 PM"
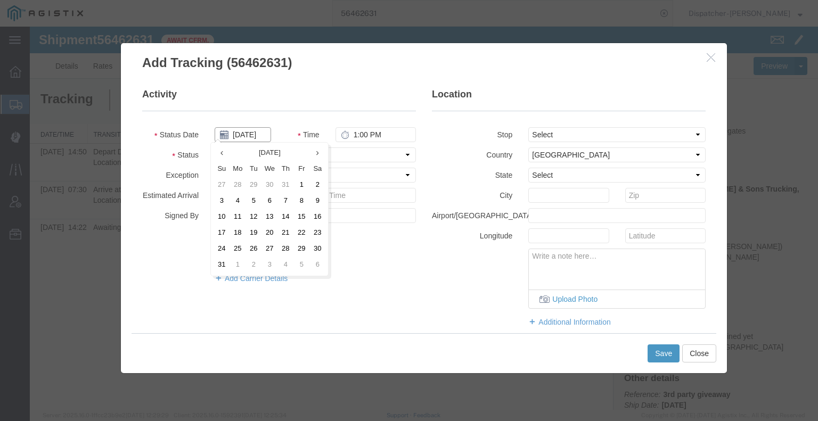
click at [243, 134] on input "[DATE]" at bounding box center [243, 134] width 56 height 15
click at [261, 221] on td "13" at bounding box center [269, 217] width 16 height 16
click at [247, 132] on input "[DATE]" at bounding box center [243, 134] width 56 height 15
click at [256, 221] on td "12" at bounding box center [257, 217] width 16 height 16
type input "[DATE]"
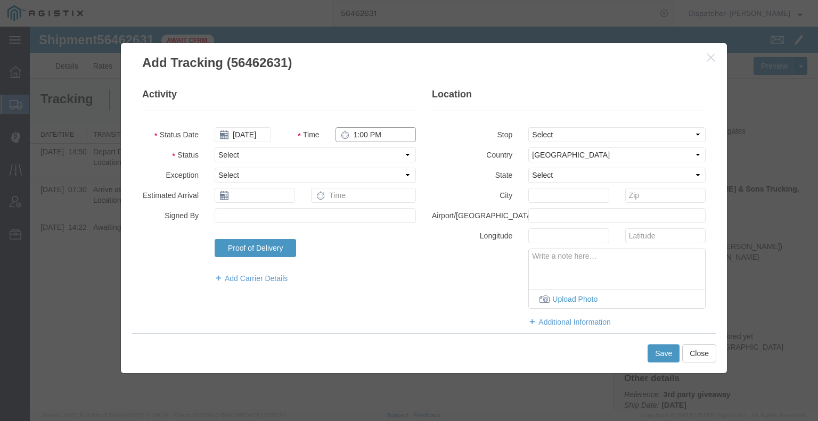
click at [352, 132] on input "1:00 PM" at bounding box center [375, 134] width 80 height 15
type input "3:30 PM"
click at [362, 157] on select "Select Arrival Notice Available Arrival Notice Imported Arrive at Delivery Loca…" at bounding box center [315, 154] width 201 height 15
select select "BREAKSTART"
click at [215, 147] on select "Select Arrival Notice Available Arrival Notice Imported Arrive at Delivery Loca…" at bounding box center [315, 154] width 201 height 15
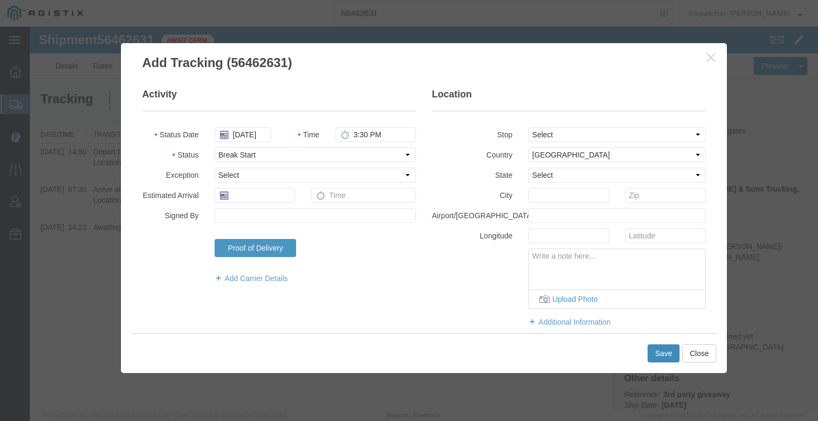
click at [672, 352] on button "Save" at bounding box center [663, 353] width 32 height 18
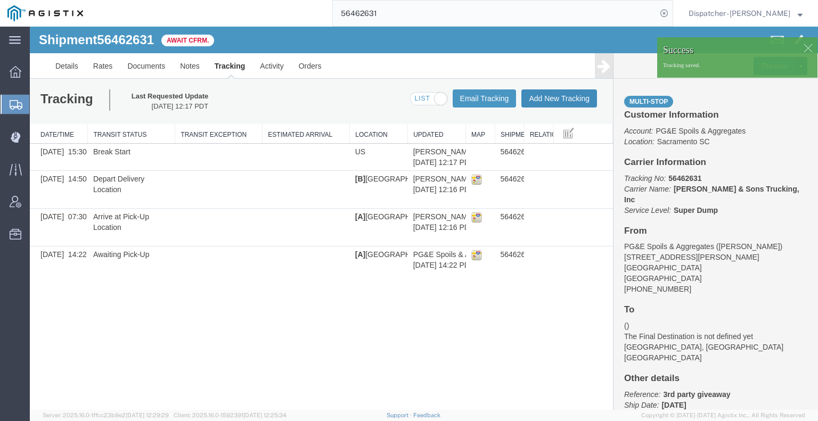
click at [573, 97] on button "Add New Tracking" at bounding box center [559, 98] width 76 height 18
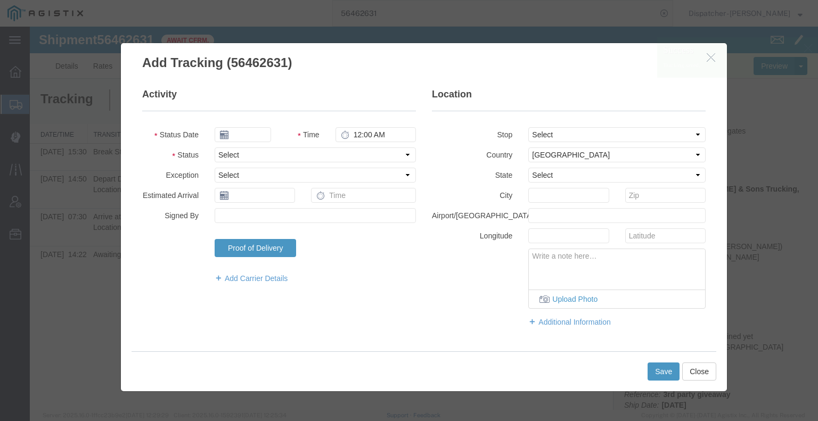
type input "[DATE]"
type input "1:00 PM"
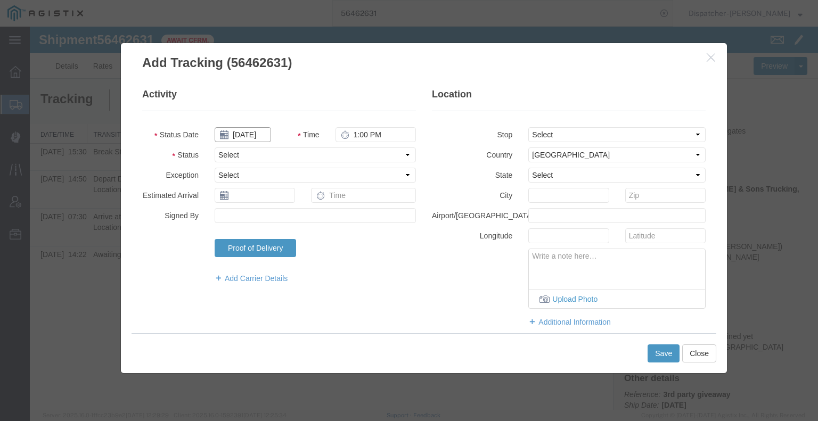
click at [241, 134] on input "[DATE]" at bounding box center [243, 134] width 56 height 15
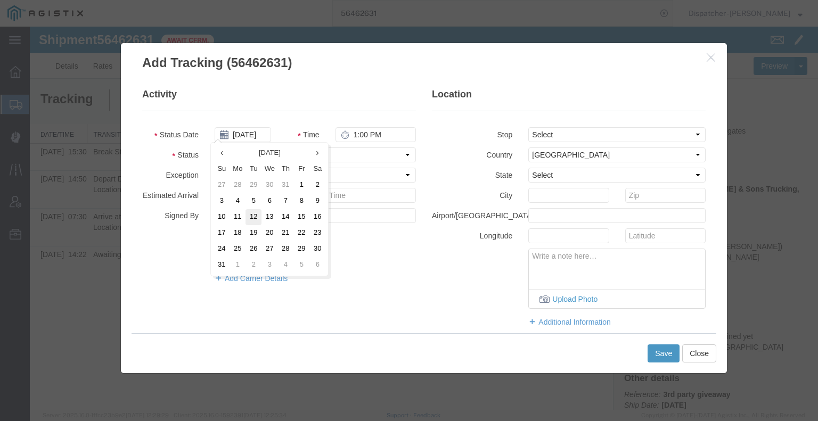
click at [257, 215] on td "12" at bounding box center [253, 217] width 16 height 16
type input "[DATE]"
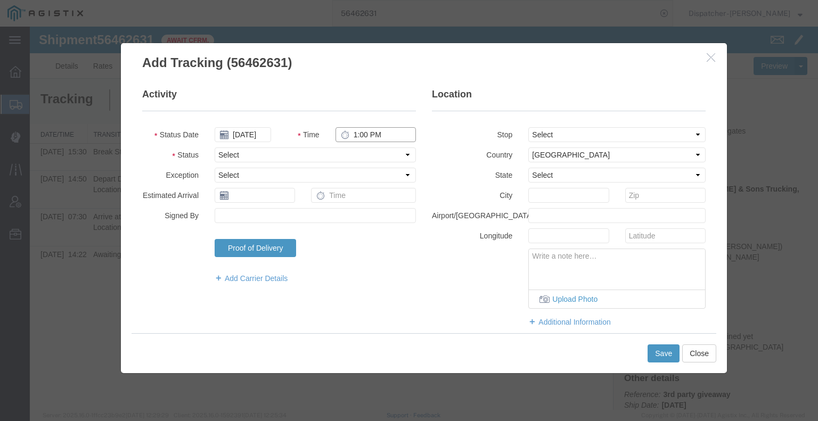
click at [357, 136] on input "1:00 PM" at bounding box center [375, 134] width 80 height 15
type input "4:00 PM"
click at [361, 150] on select "Select Arrival Notice Available Arrival Notice Imported Arrive at Delivery Loca…" at bounding box center [315, 154] width 201 height 15
select select "BREAKSTOP"
click at [215, 147] on select "Select Arrival Notice Available Arrival Notice Imported Arrive at Delivery Loca…" at bounding box center [315, 154] width 201 height 15
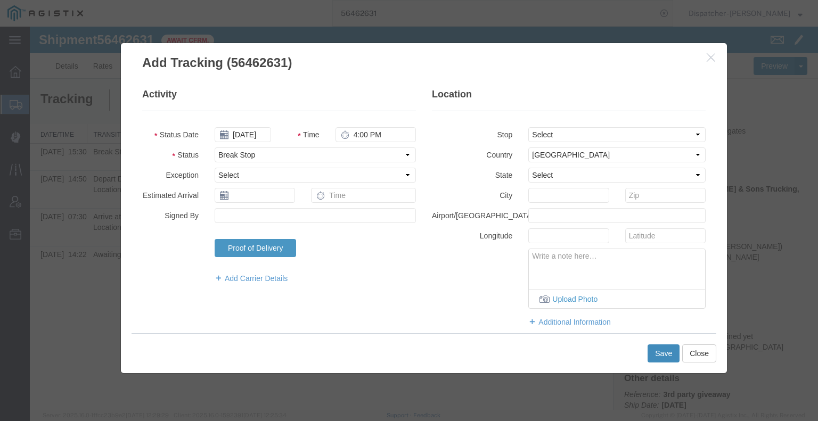
click at [650, 354] on button "Save" at bounding box center [663, 353] width 32 height 18
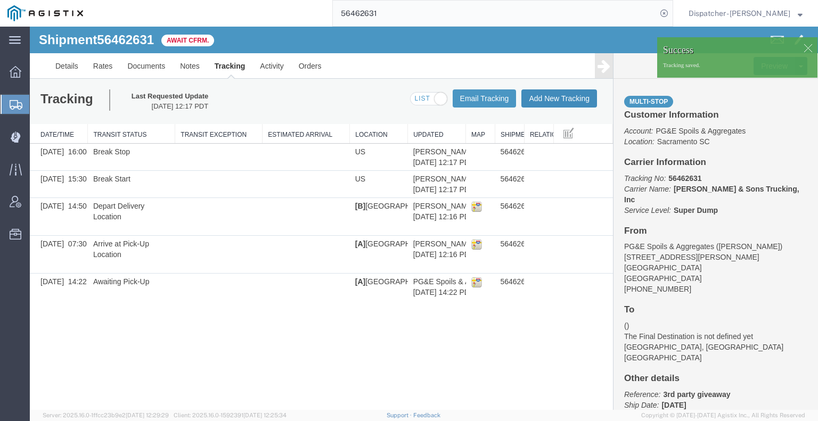
click at [547, 95] on button "Add New Tracking" at bounding box center [559, 98] width 76 height 18
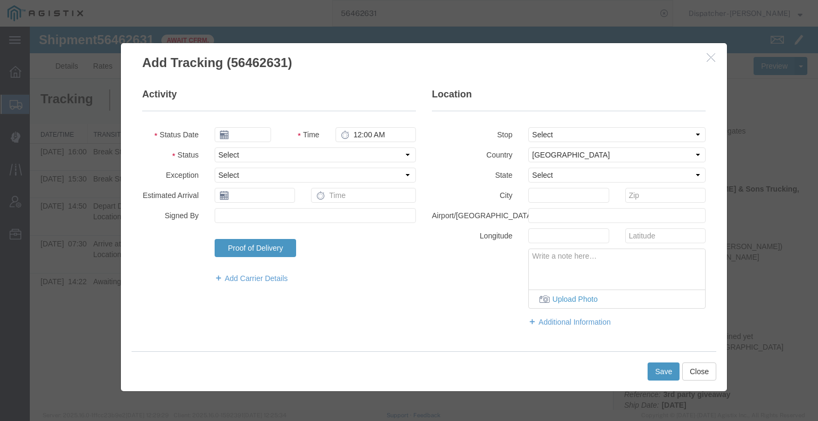
type input "[DATE]"
type input "1:00 PM"
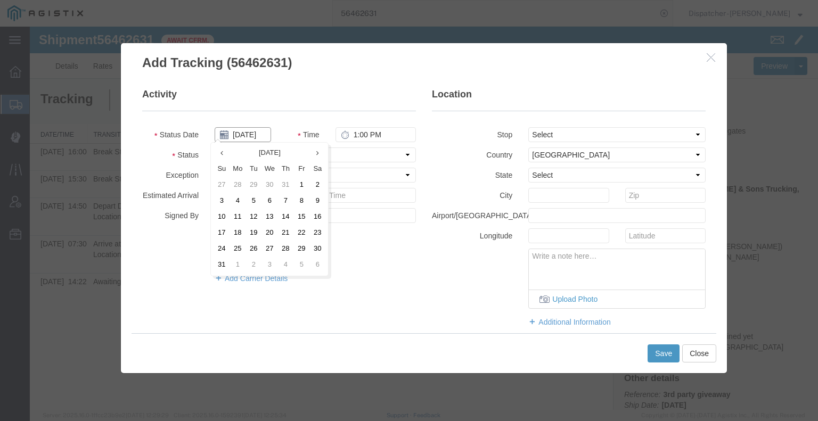
click at [252, 134] on input "[DATE]" at bounding box center [243, 134] width 56 height 15
drag, startPoint x: 251, startPoint y: 218, endPoint x: 296, endPoint y: 185, distance: 55.6
click at [252, 218] on td "12" at bounding box center [253, 217] width 16 height 16
type input "[DATE]"
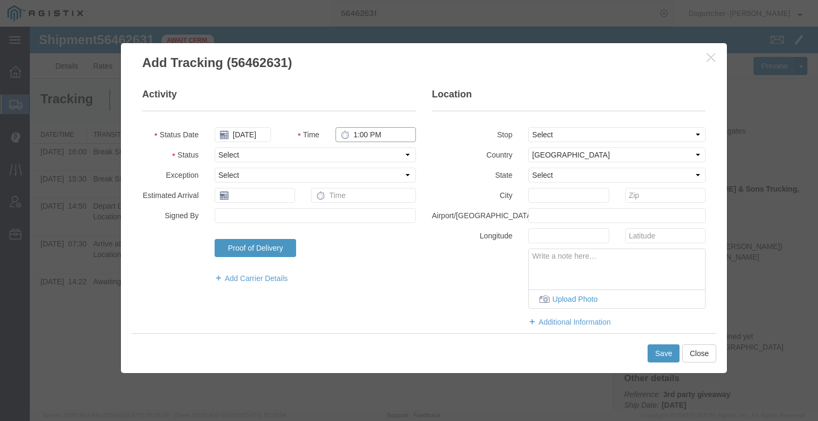
click at [358, 140] on input "1:00 PM" at bounding box center [375, 134] width 80 height 15
type input "4:00 PM"
click at [360, 153] on select "Select Arrival Notice Available Arrival Notice Imported Arrive at Delivery Loca…" at bounding box center [315, 154] width 201 height 15
select select "DELIVRED"
click at [215, 147] on select "Select Arrival Notice Available Arrival Notice Imported Arrive at Delivery Loca…" at bounding box center [315, 154] width 201 height 15
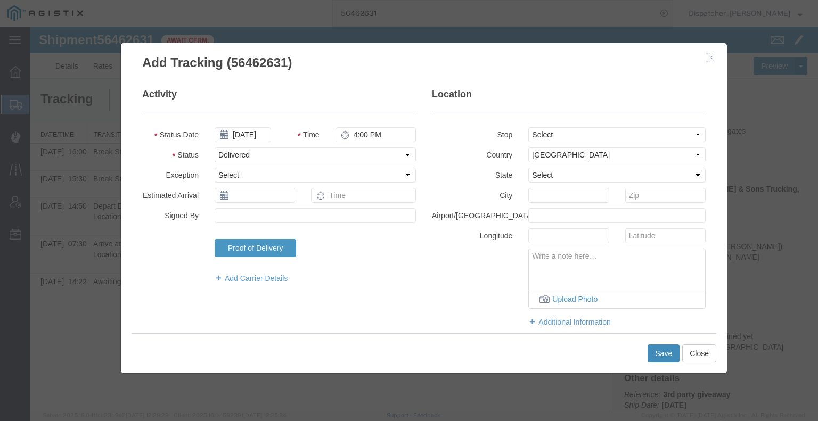
click at [657, 351] on button "Save" at bounding box center [663, 353] width 32 height 18
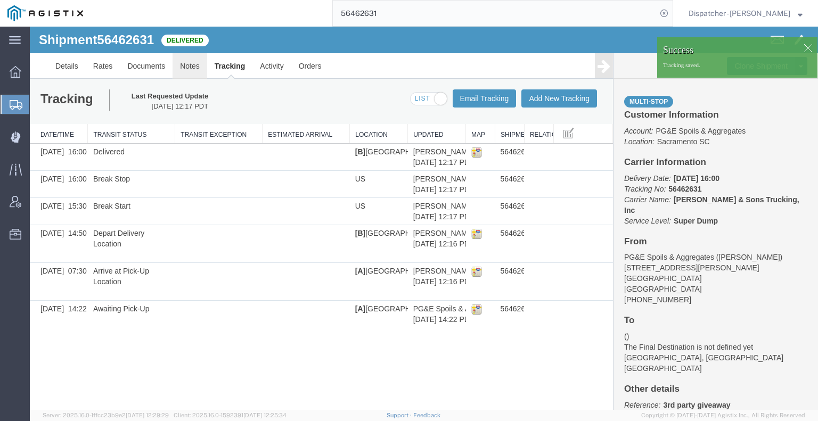
click at [192, 61] on link "Notes" at bounding box center [189, 66] width 35 height 26
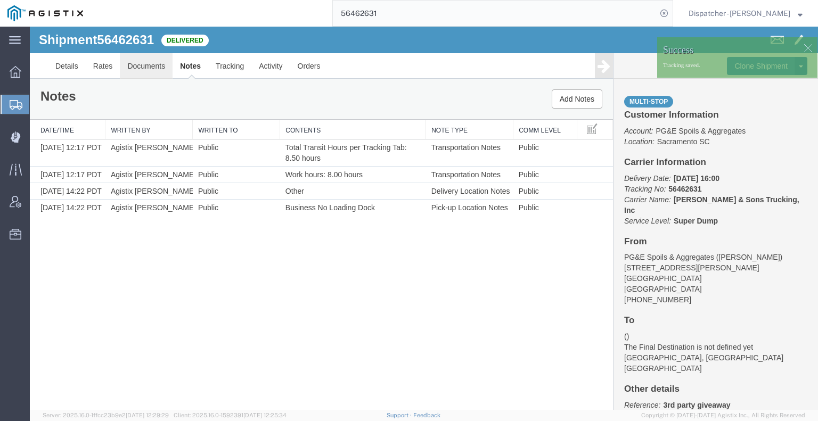
click at [143, 67] on link "Documents" at bounding box center [146, 66] width 53 height 26
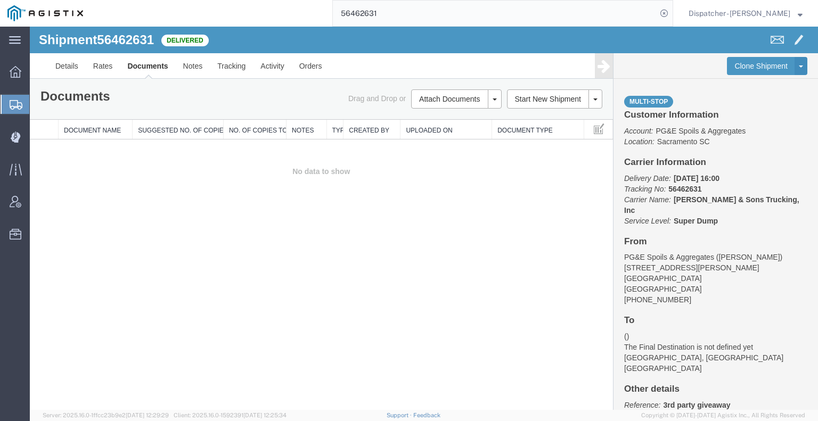
click at [92, 269] on div "Shipment 56462631 0 of 0 Delivered Details Rates Documents Notes Tracking Activ…" at bounding box center [424, 218] width 788 height 383
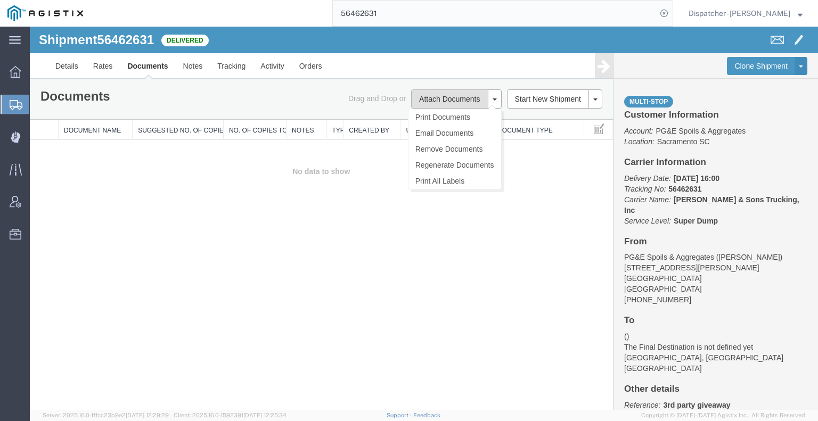
click at [459, 104] on button "Attach Documents" at bounding box center [449, 98] width 77 height 19
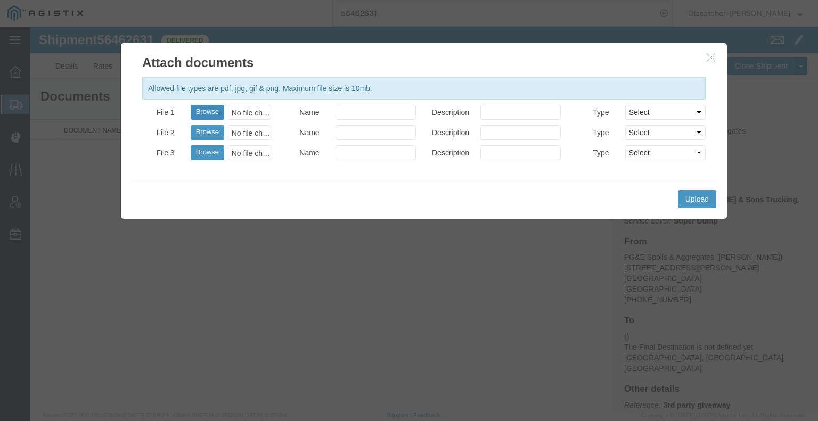
click at [213, 110] on button "Browse" at bounding box center [208, 112] width 34 height 15
type input "C:\fakepath\56462631trktag.pdf"
click at [706, 195] on button "Upload" at bounding box center [697, 199] width 38 height 18
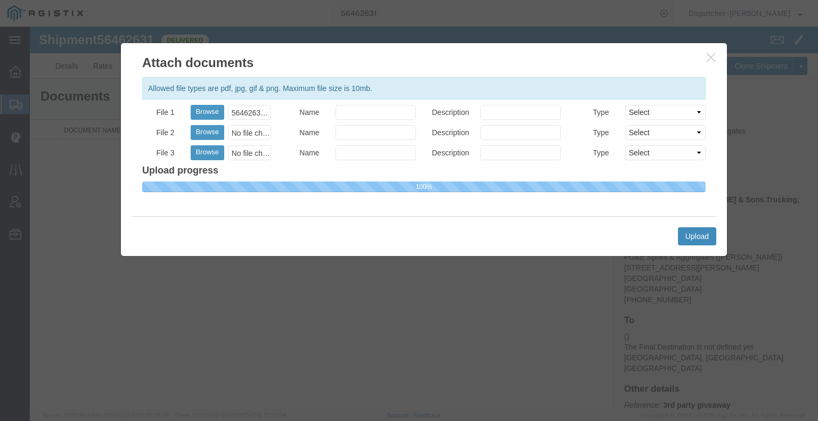
select select
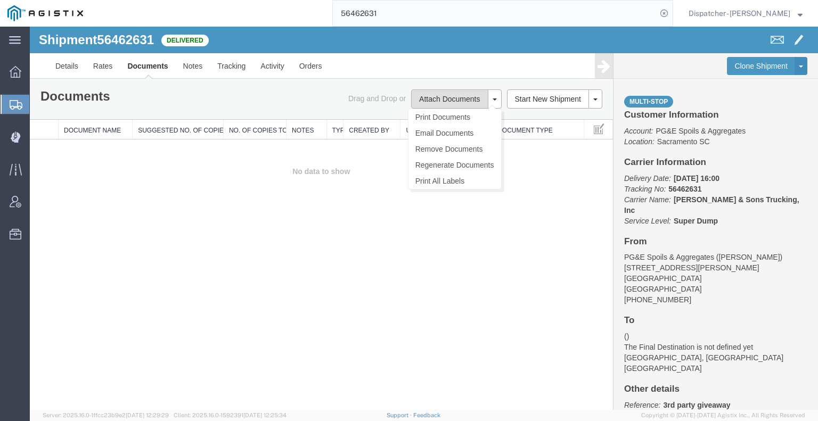
click at [455, 100] on button "Attach Documents" at bounding box center [449, 98] width 77 height 19
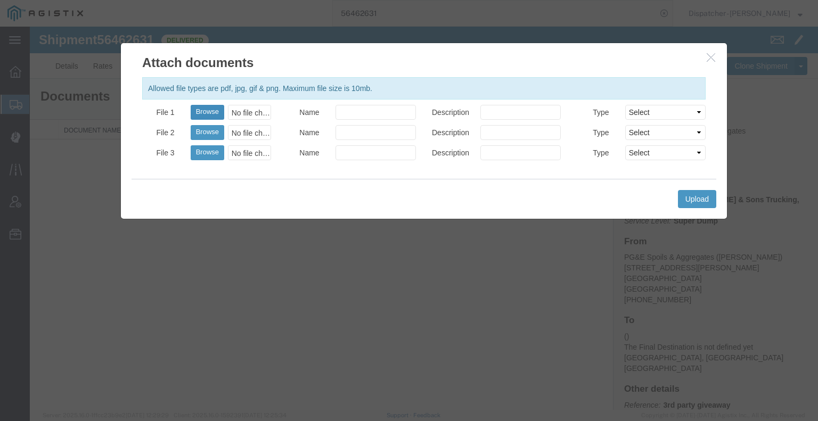
click at [210, 108] on button "Browse" at bounding box center [208, 112] width 34 height 15
type input "C:\fakepath\56462631trktag.pdf"
click at [691, 198] on button "Upload" at bounding box center [697, 199] width 38 height 18
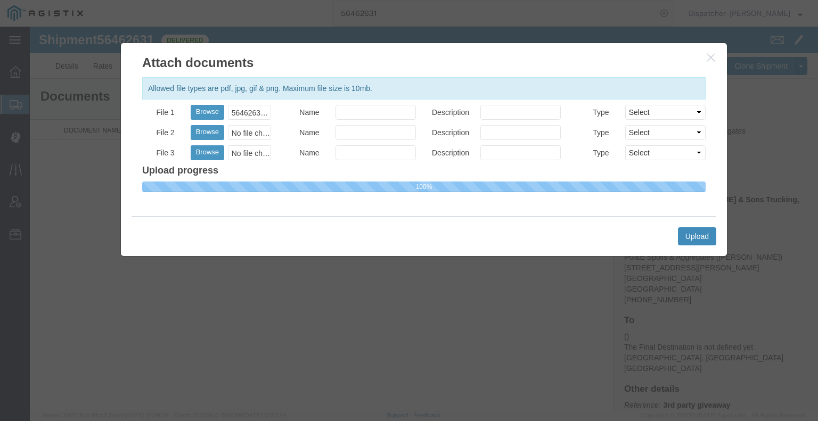
select select
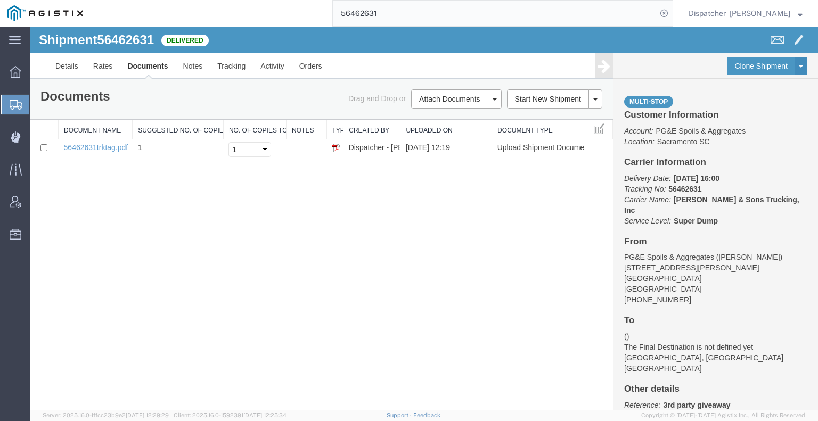
drag, startPoint x: 369, startPoint y: 46, endPoint x: 270, endPoint y: 42, distance: 98.6
type input "5"
type input "56456856"
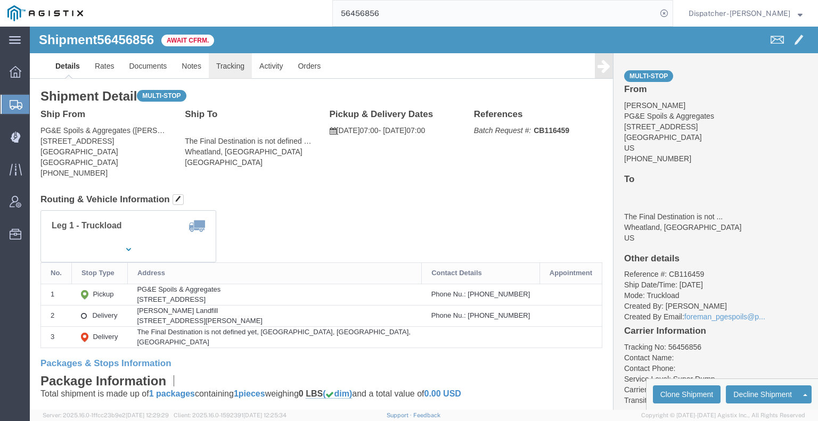
click link "Tracking"
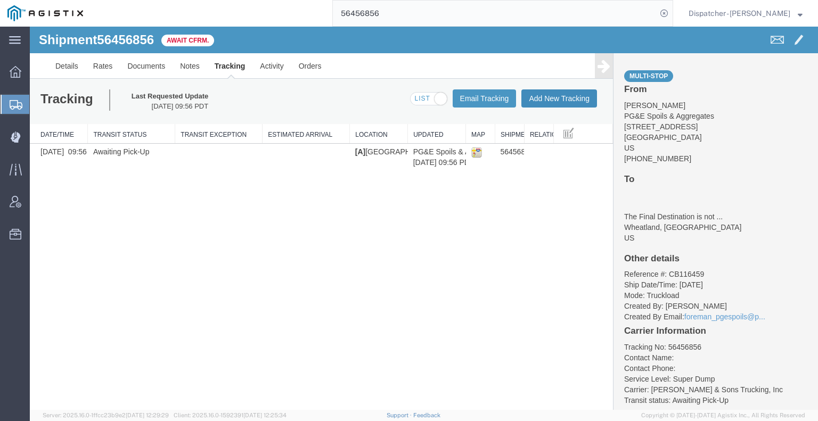
click at [574, 104] on button "Add New Tracking" at bounding box center [559, 98] width 76 height 18
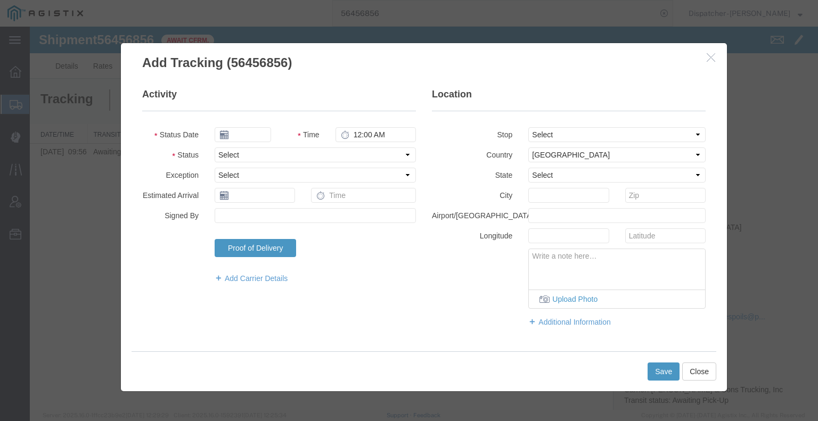
type input "[DATE]"
type input "1:00 PM"
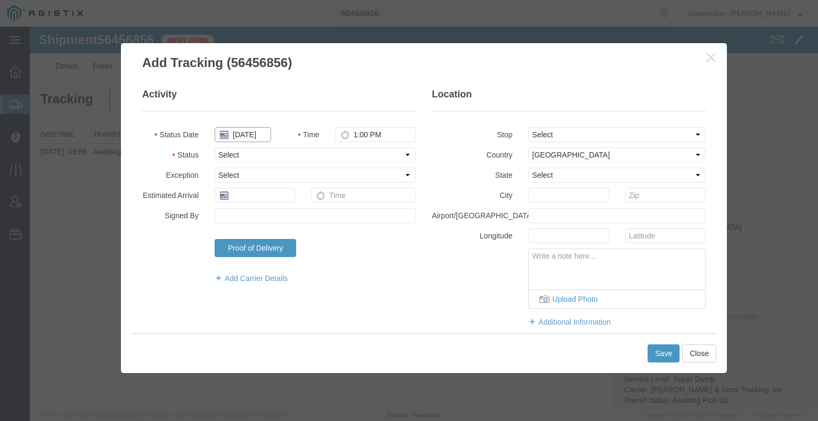
click at [247, 134] on input "[DATE]" at bounding box center [243, 134] width 56 height 15
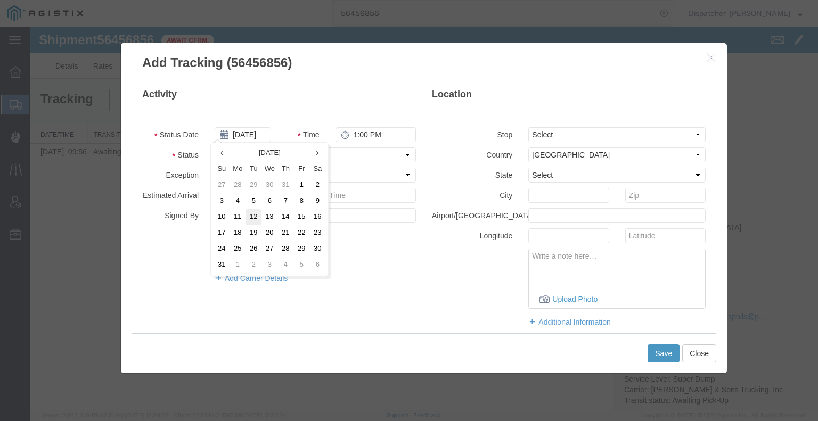
click at [256, 216] on td "12" at bounding box center [253, 217] width 16 height 16
type input "[DATE]"
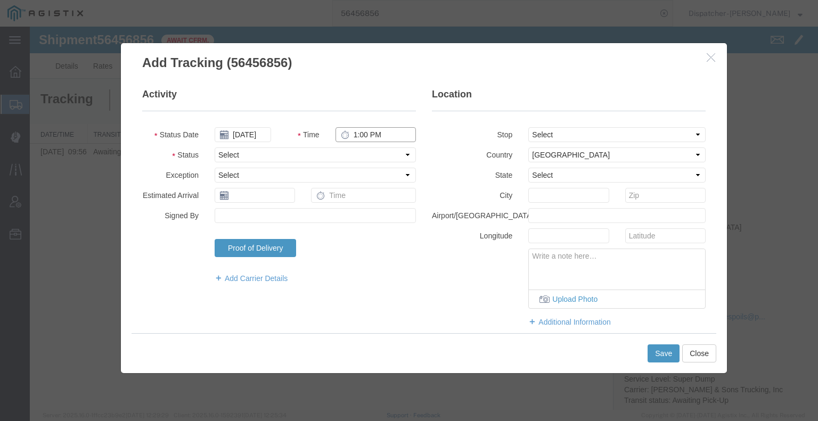
click at [371, 130] on input "1:00 PM" at bounding box center [375, 134] width 80 height 15
type input "7:00 AM"
click at [364, 157] on select "Select Arrival Notice Available Arrival Notice Imported Arrive at Delivery Loca…" at bounding box center [315, 154] width 201 height 15
select select "ARVPULOC"
click at [215, 147] on select "Select Arrival Notice Available Arrival Notice Imported Arrive at Delivery Loca…" at bounding box center [315, 154] width 201 height 15
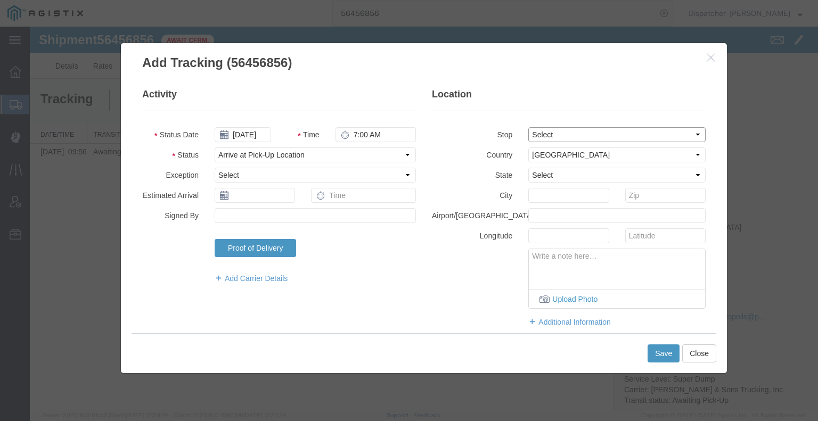
click at [576, 133] on select "Select From: [STREET_ADDRESS] Stop 2: [STREET_ADDRESS][PERSON_NAME] To: The Fin…" at bounding box center [616, 134] width 177 height 15
select select "{"pickupDeliveryInfoId": "122200045","pickupOrDelivery": "P","stopNum": "1","lo…"
click at [528, 127] on select "Select From: [STREET_ADDRESS] Stop 2: [STREET_ADDRESS][PERSON_NAME] To: The Fin…" at bounding box center [616, 134] width 177 height 15
select select "CA"
type input "Auburn"
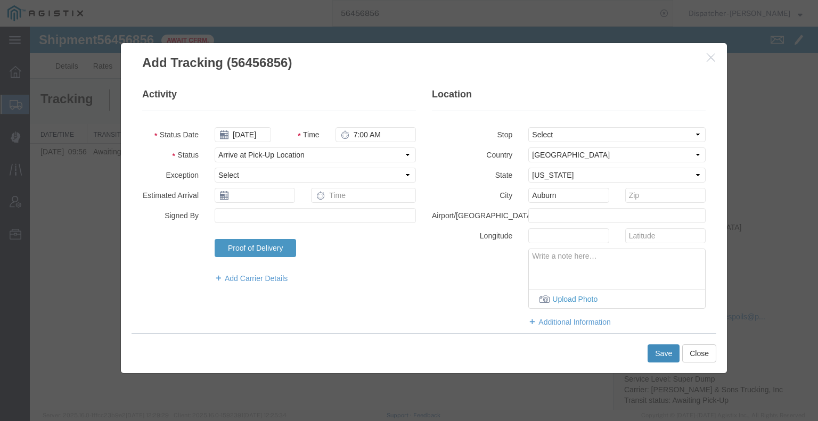
click at [670, 355] on button "Save" at bounding box center [663, 353] width 32 height 18
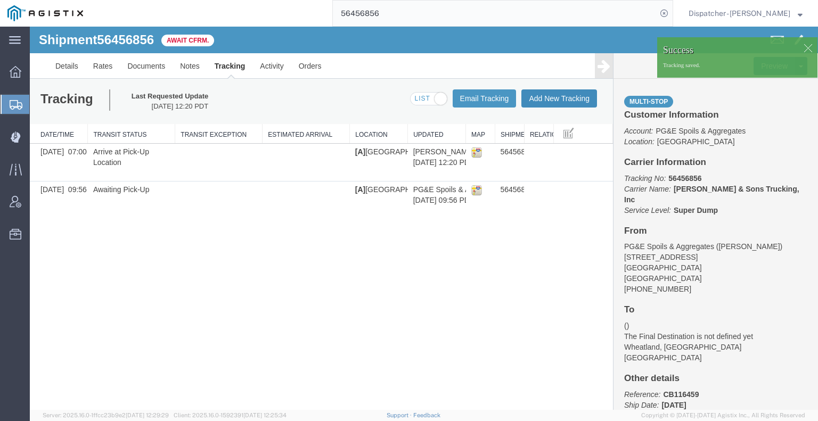
click at [552, 101] on button "Add New Tracking" at bounding box center [559, 98] width 76 height 18
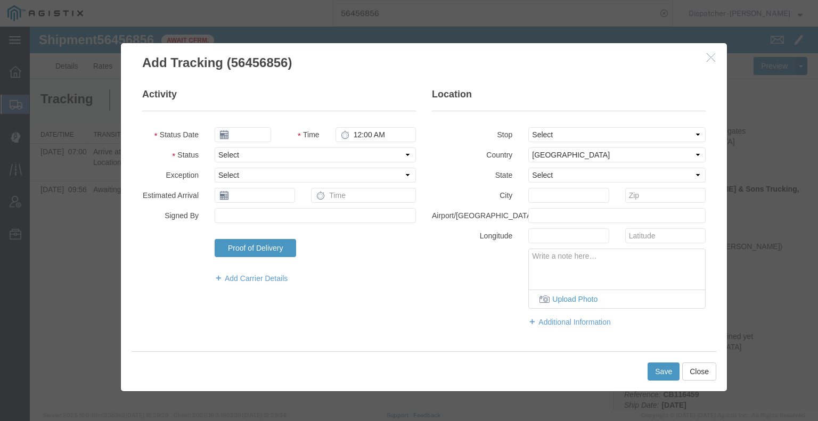
type input "[DATE]"
type input "1:00 PM"
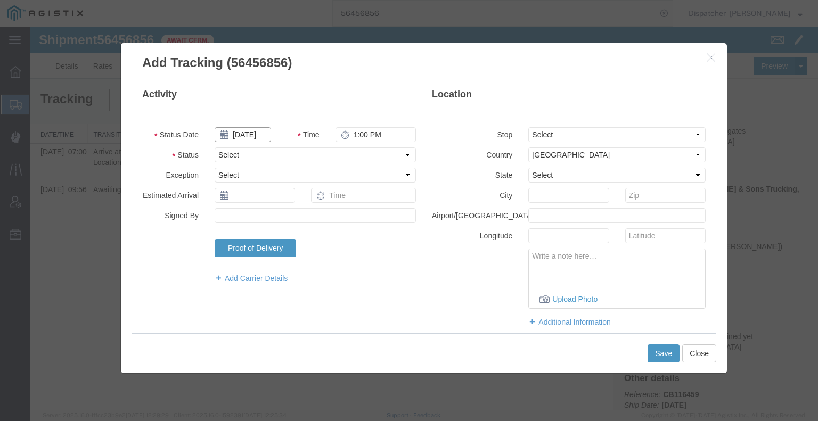
click at [239, 134] on input "[DATE]" at bounding box center [243, 134] width 56 height 15
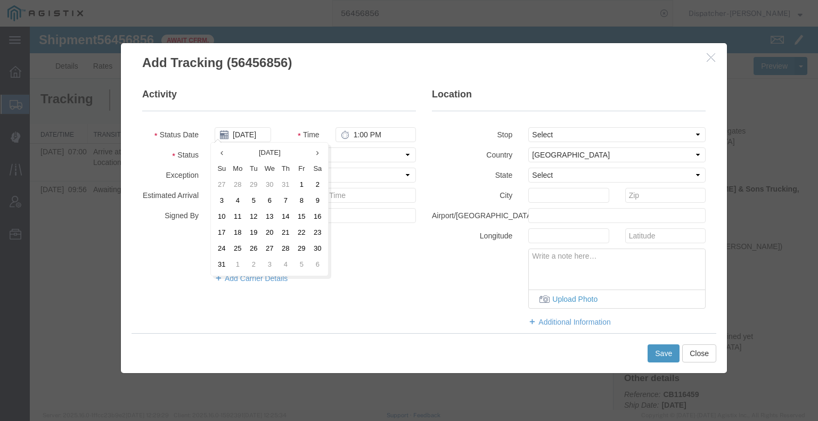
click at [251, 222] on td "12" at bounding box center [253, 217] width 16 height 16
type input "[DATE]"
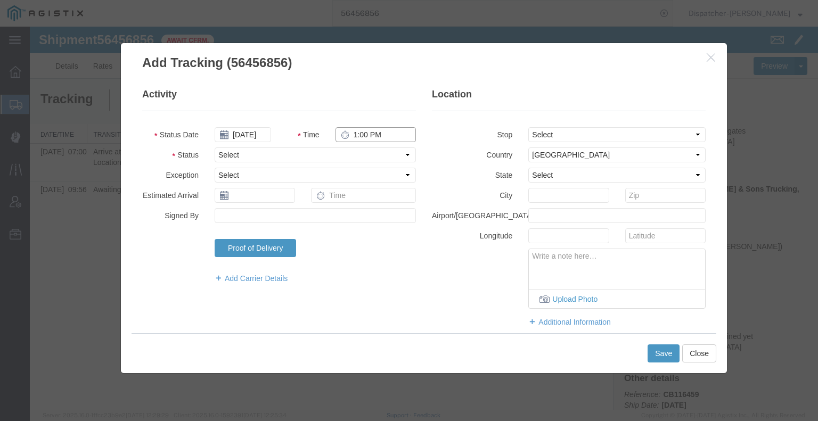
click at [359, 136] on input "1:00 PM" at bounding box center [375, 134] width 80 height 15
type input "3:40 PM"
click at [358, 155] on select "Select Arrival Notice Available Arrival Notice Imported Arrive at Delivery Loca…" at bounding box center [315, 154] width 201 height 15
select select "DPTDLVLOC"
click at [215, 147] on select "Select Arrival Notice Available Arrival Notice Imported Arrive at Delivery Loca…" at bounding box center [315, 154] width 201 height 15
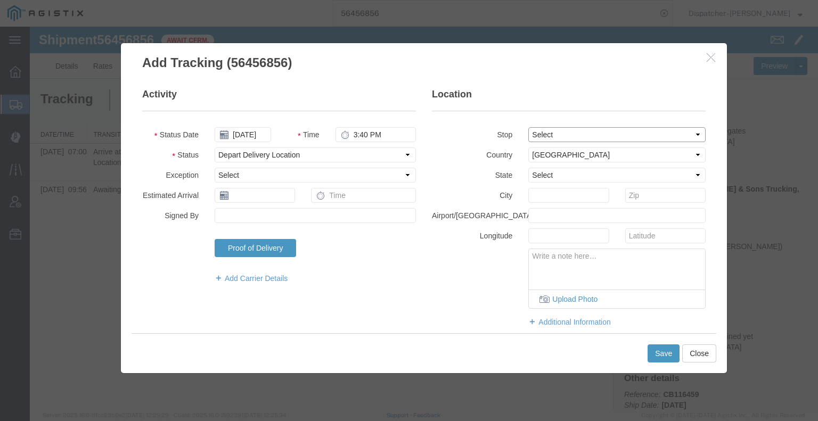
click at [530, 134] on select "Select From: [STREET_ADDRESS] Stop 2: [STREET_ADDRESS][PERSON_NAME] To: The Fin…" at bounding box center [616, 134] width 177 height 15
select select "{"pickupDeliveryInfoId": "122200046","pickupOrDelivery": "D","stopNum": "2","lo…"
click at [528, 127] on select "Select From: [STREET_ADDRESS] Stop 2: [STREET_ADDRESS][PERSON_NAME] To: The Fin…" at bounding box center [616, 134] width 177 height 15
select select "CA"
type input "Wheatland"
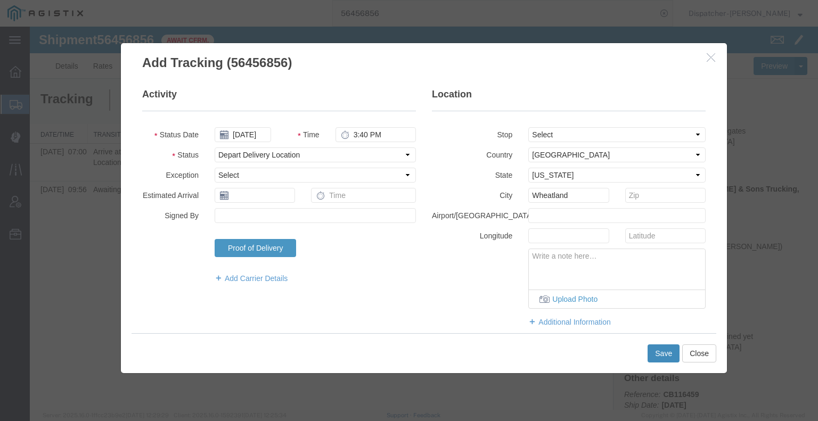
click at [652, 347] on button "Save" at bounding box center [663, 353] width 32 height 18
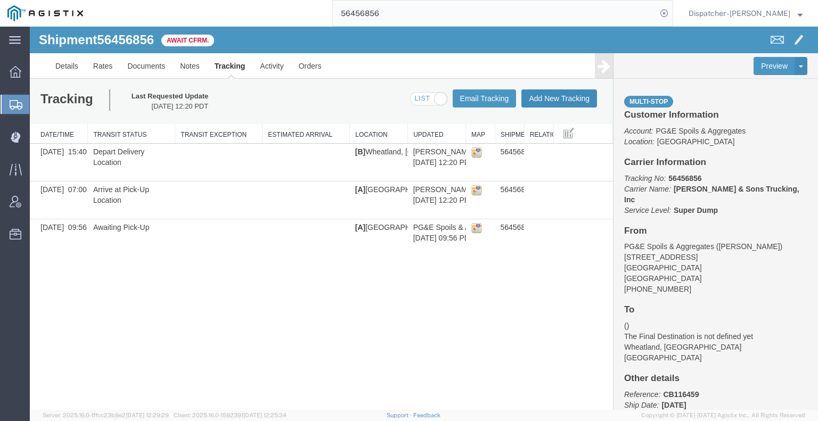
click at [571, 93] on button "Add New Tracking" at bounding box center [559, 98] width 76 height 18
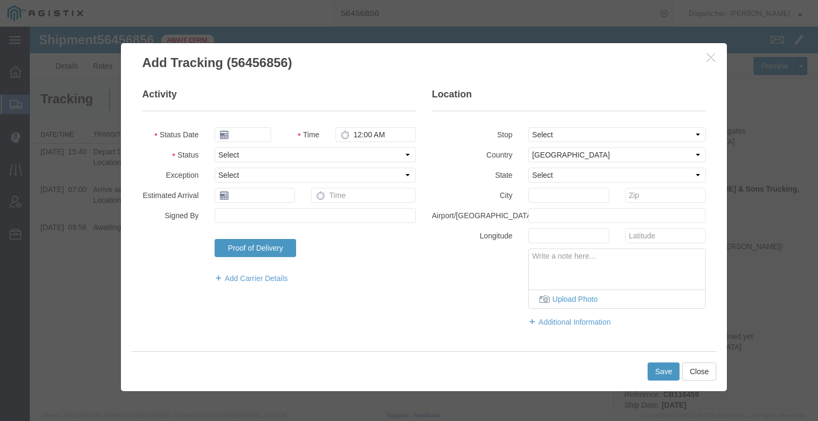
type input "[DATE]"
type input "1:00 PM"
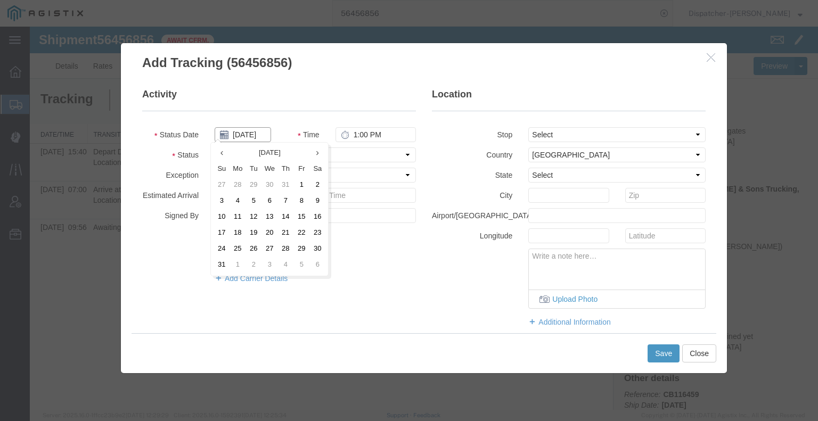
click at [242, 136] on input "[DATE]" at bounding box center [243, 134] width 56 height 15
click at [253, 217] on td "12" at bounding box center [253, 217] width 16 height 16
type input "[DATE]"
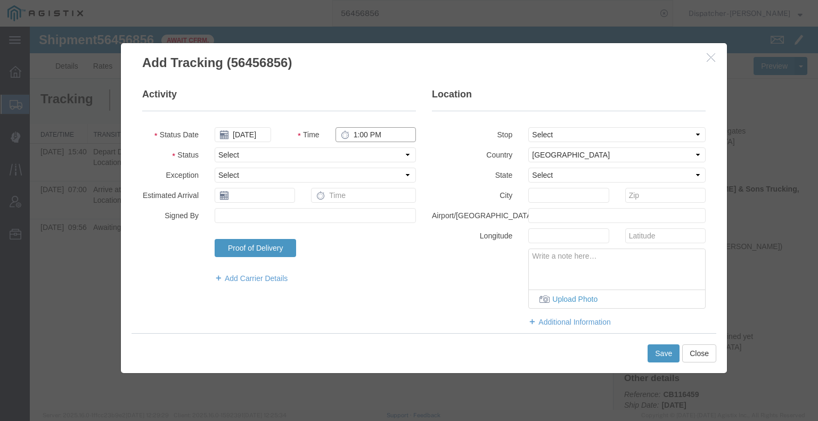
click at [377, 131] on input "1:00 PM" at bounding box center [375, 134] width 80 height 15
type input "5:00 PM"
click at [363, 155] on select "Select Arrival Notice Available Arrival Notice Imported Arrive at Delivery Loca…" at bounding box center [315, 154] width 201 height 15
select select "BREAKSTART"
click at [215, 147] on select "Select Arrival Notice Available Arrival Notice Imported Arrive at Delivery Loca…" at bounding box center [315, 154] width 201 height 15
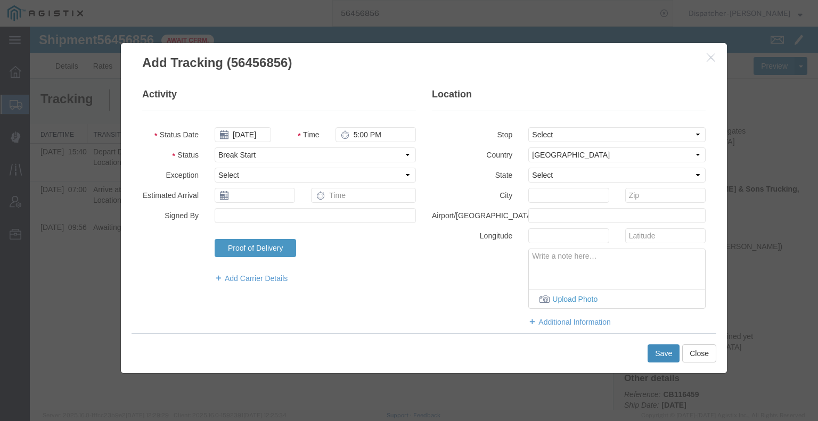
click at [647, 355] on button "Save" at bounding box center [663, 353] width 32 height 18
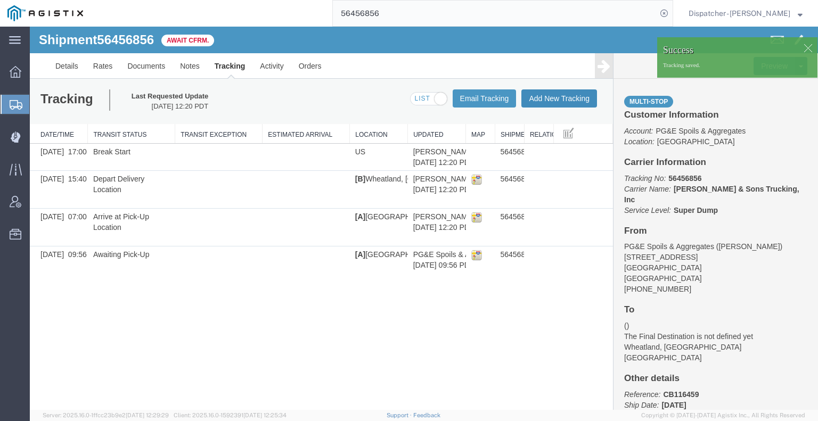
click at [574, 103] on button "Add New Tracking" at bounding box center [559, 98] width 76 height 18
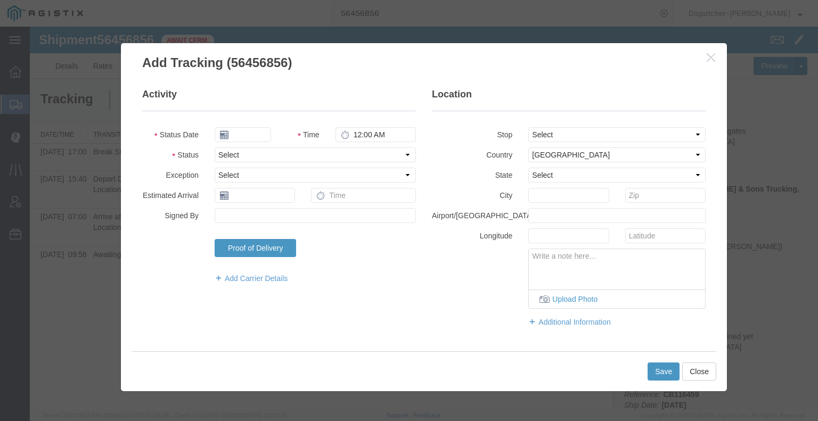
type input "[DATE]"
type input "1:00 PM"
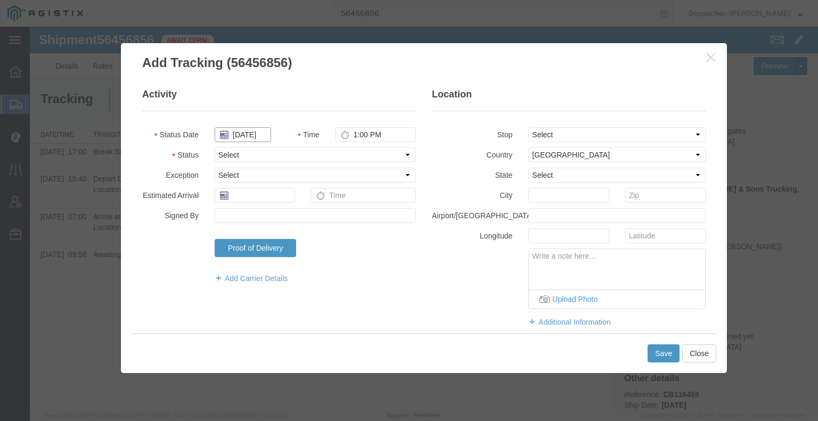
click at [245, 137] on input "[DATE]" at bounding box center [243, 134] width 56 height 15
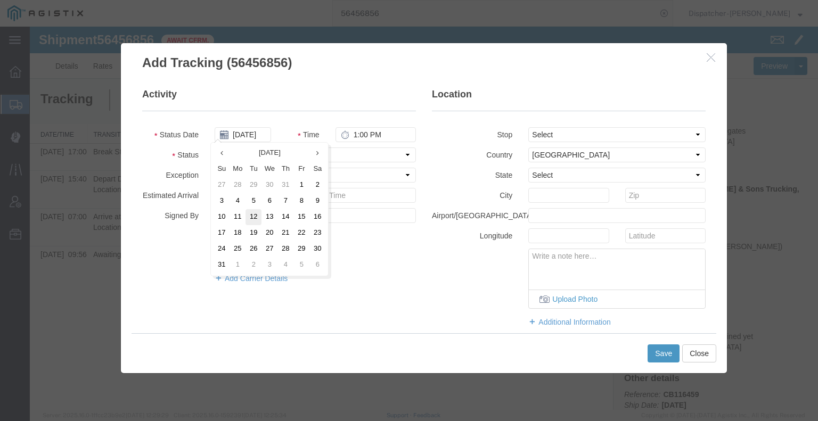
click at [250, 215] on td "12" at bounding box center [253, 217] width 16 height 16
type input "[DATE]"
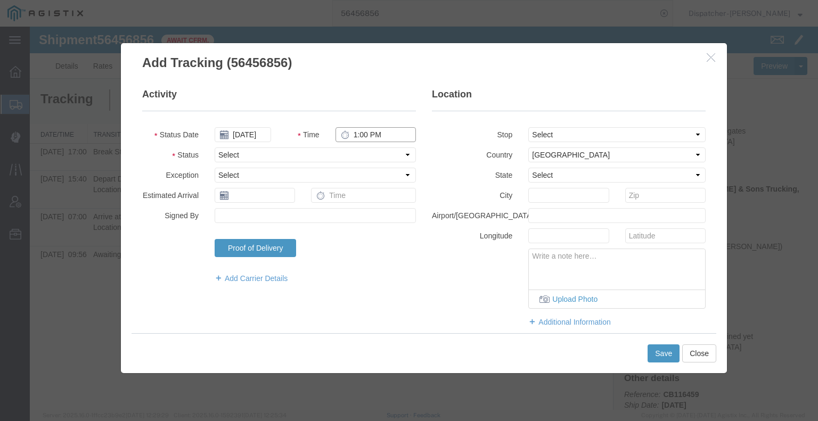
click at [365, 137] on input "1:00 PM" at bounding box center [375, 134] width 80 height 15
type input "5:30 PM"
click at [362, 157] on select "Select Arrival Notice Available Arrival Notice Imported Arrive at Delivery Loca…" at bounding box center [315, 154] width 201 height 15
select select "BREAKSTOP"
click at [215, 147] on select "Select Arrival Notice Available Arrival Notice Imported Arrive at Delivery Loca…" at bounding box center [315, 154] width 201 height 15
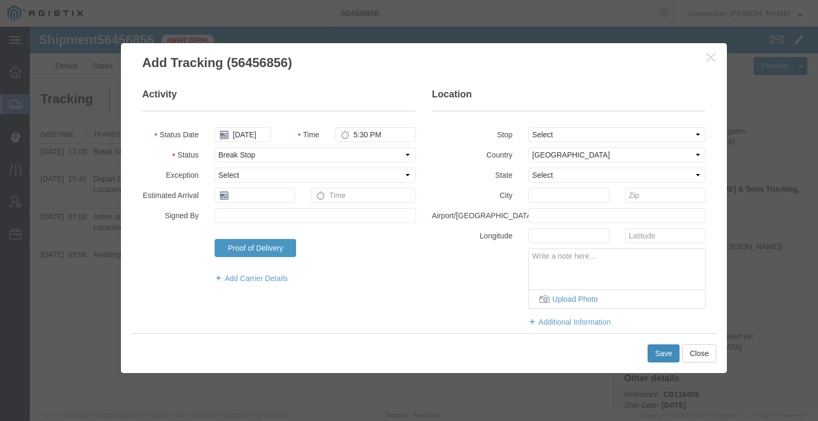
click at [654, 351] on button "Save" at bounding box center [663, 353] width 32 height 18
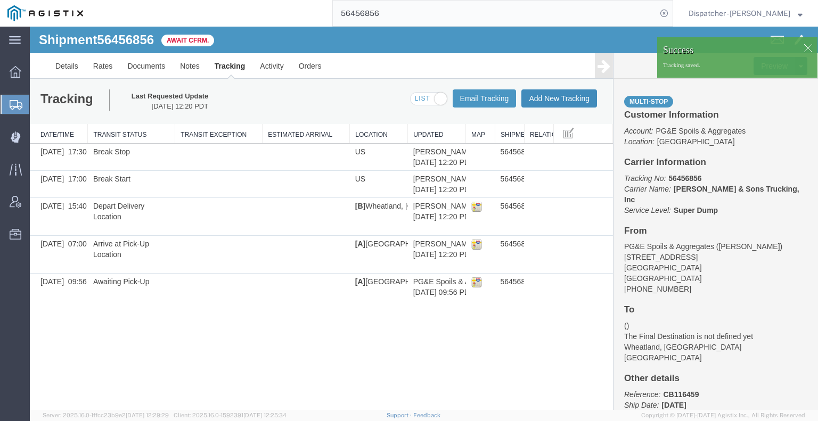
click at [562, 97] on button "Add New Tracking" at bounding box center [559, 98] width 76 height 18
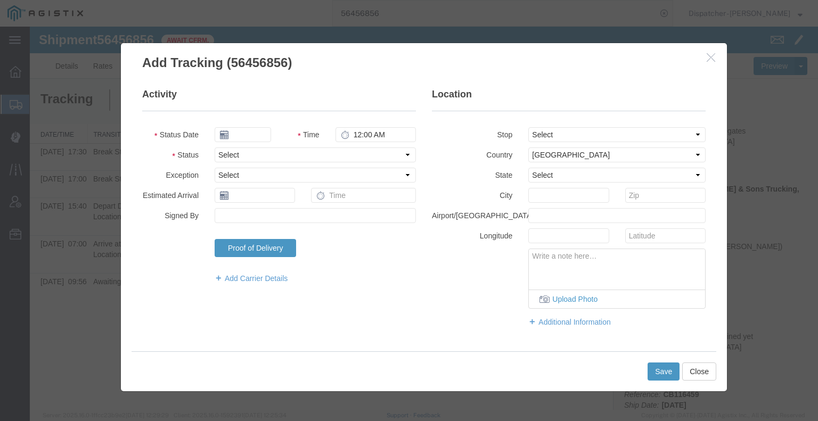
type input "[DATE]"
type input "1:00 PM"
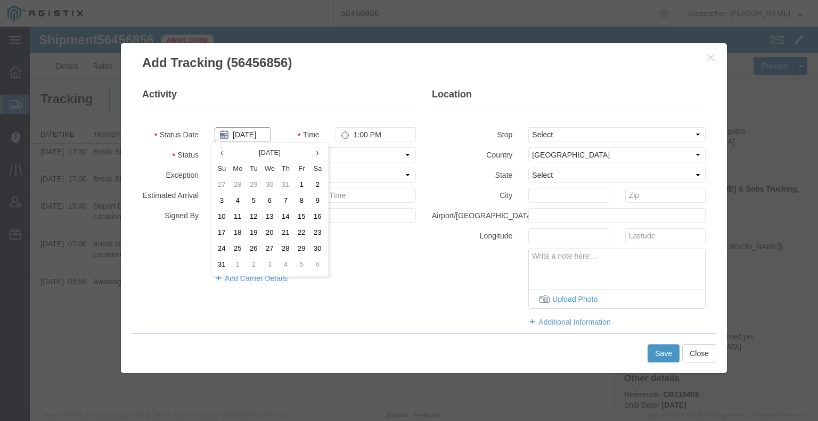
click at [253, 136] on input "[DATE]" at bounding box center [243, 134] width 56 height 15
click at [256, 215] on td "12" at bounding box center [253, 217] width 16 height 16
type input "[DATE]"
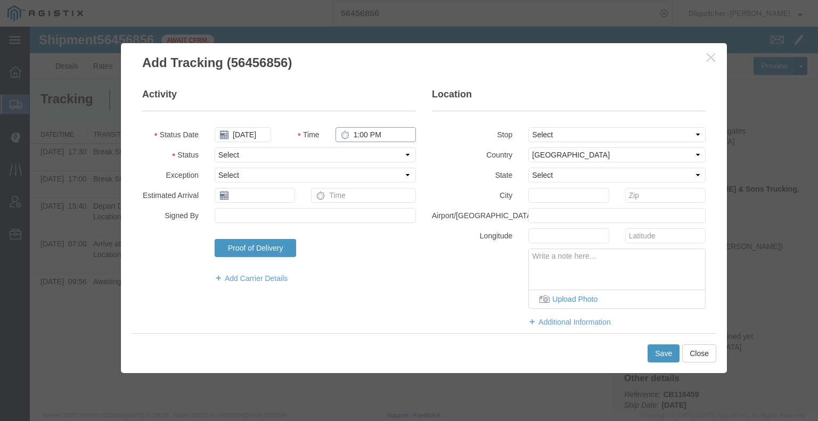
click at [379, 133] on input "1:00 PM" at bounding box center [375, 134] width 80 height 15
type input "5:30 PM"
click at [374, 161] on select "Select Arrival Notice Available Arrival Notice Imported Arrive at Delivery Loca…" at bounding box center [315, 154] width 201 height 15
select select "DELIVRED"
click at [215, 147] on select "Select Arrival Notice Available Arrival Notice Imported Arrive at Delivery Loca…" at bounding box center [315, 154] width 201 height 15
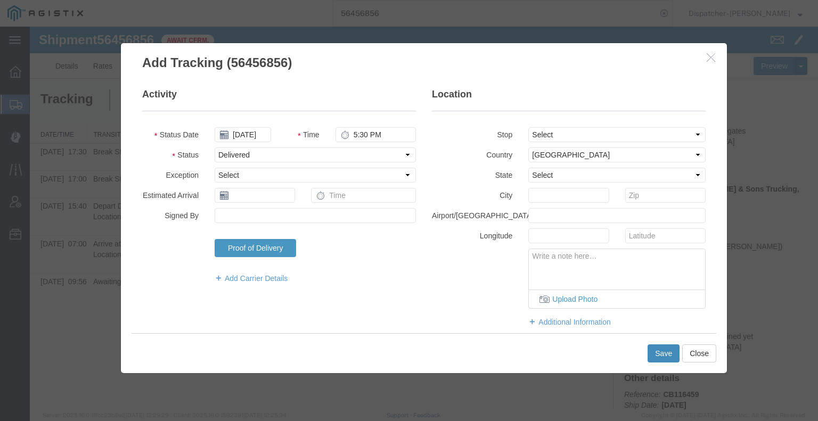
click at [663, 349] on button "Save" at bounding box center [663, 353] width 32 height 18
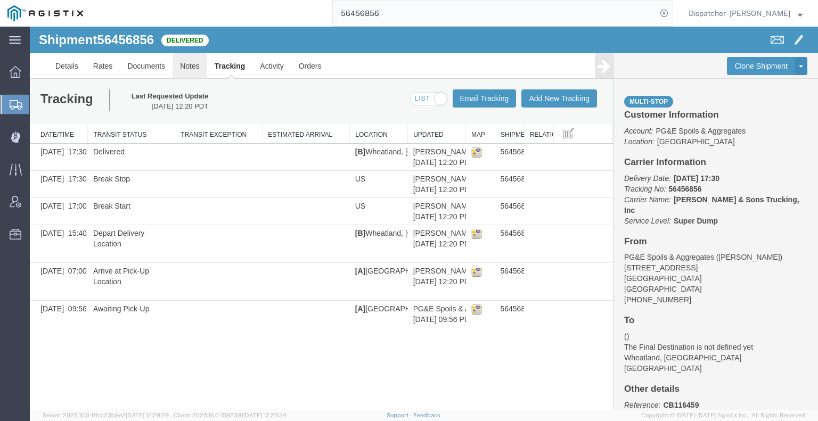
click at [185, 70] on link "Notes" at bounding box center [189, 66] width 35 height 26
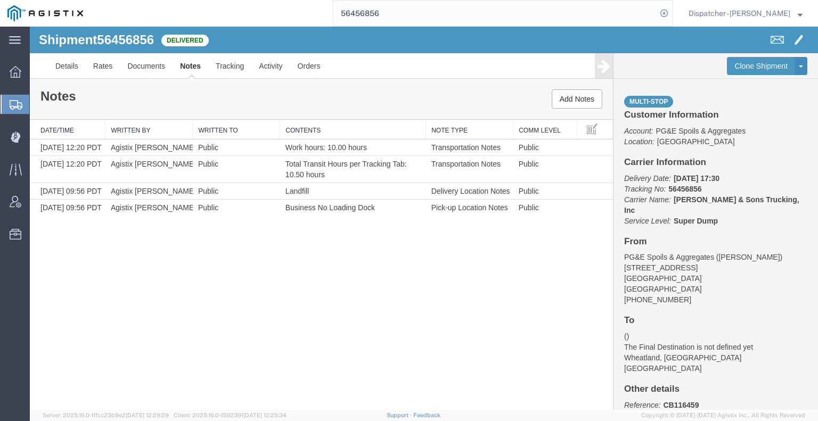
drag, startPoint x: 72, startPoint y: 288, endPoint x: 100, endPoint y: 256, distance: 42.3
click at [72, 288] on div "Shipment 56456856 4 of 4 Delivered Details Rates Documents Notes Tracking Activ…" at bounding box center [424, 218] width 788 height 383
click at [149, 63] on link "Documents" at bounding box center [146, 66] width 53 height 26
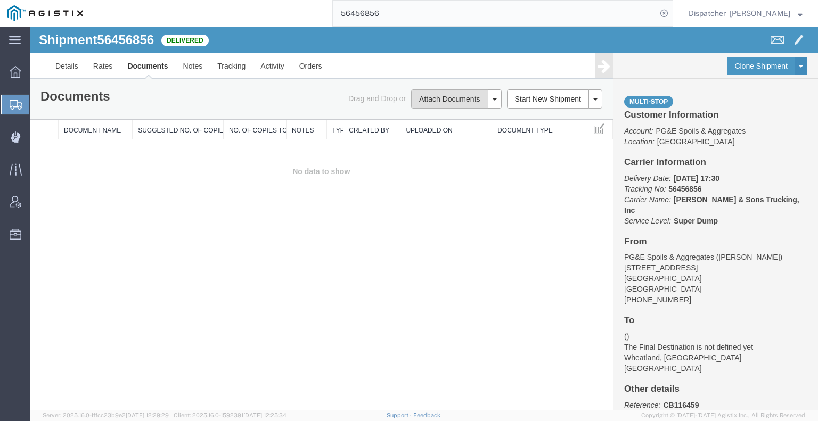
click at [445, 97] on button "Attach Documents" at bounding box center [449, 98] width 77 height 19
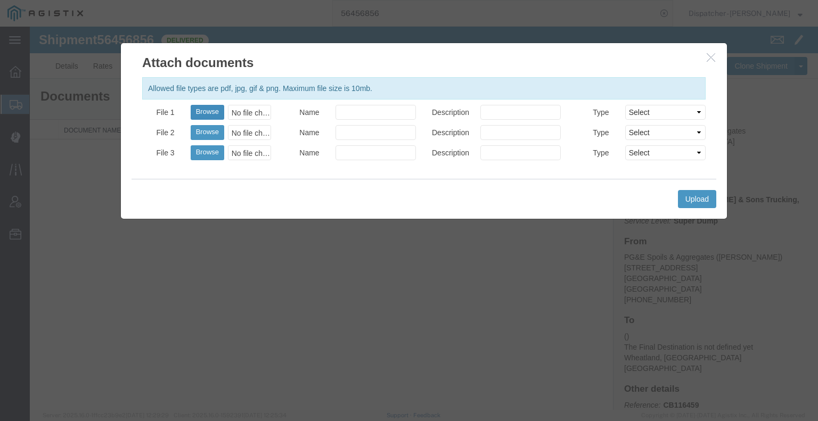
click at [201, 112] on button "Browse" at bounding box center [208, 112] width 34 height 15
type input "C:\fakepath\56456856trktag.pdf"
click at [700, 200] on button "Upload" at bounding box center [697, 199] width 38 height 18
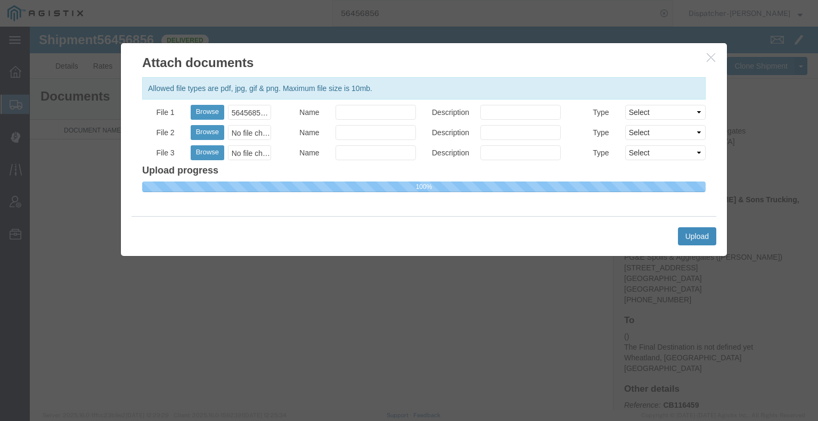
select select
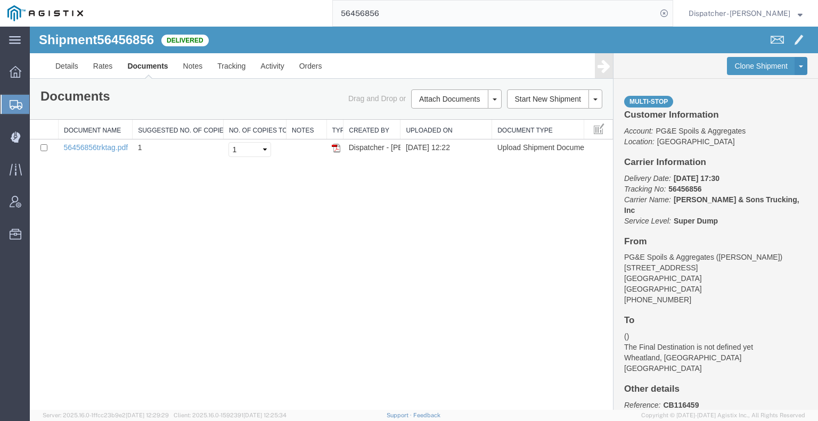
drag, startPoint x: 399, startPoint y: 13, endPoint x: 271, endPoint y: 22, distance: 128.1
click at [309, 17] on div "56456856" at bounding box center [382, 13] width 582 height 27
type input "56456865"
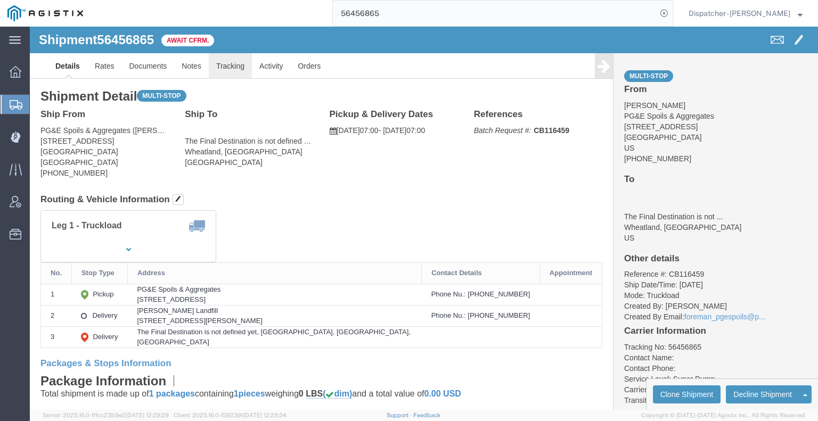
click link "Tracking"
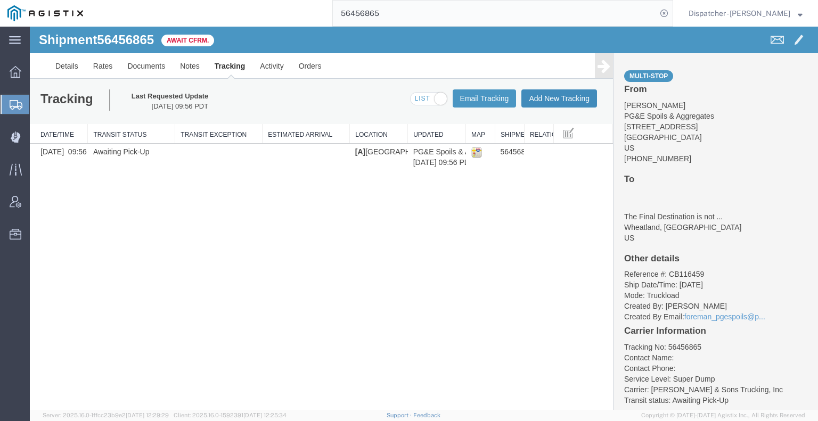
click at [581, 103] on button "Add New Tracking" at bounding box center [559, 98] width 76 height 18
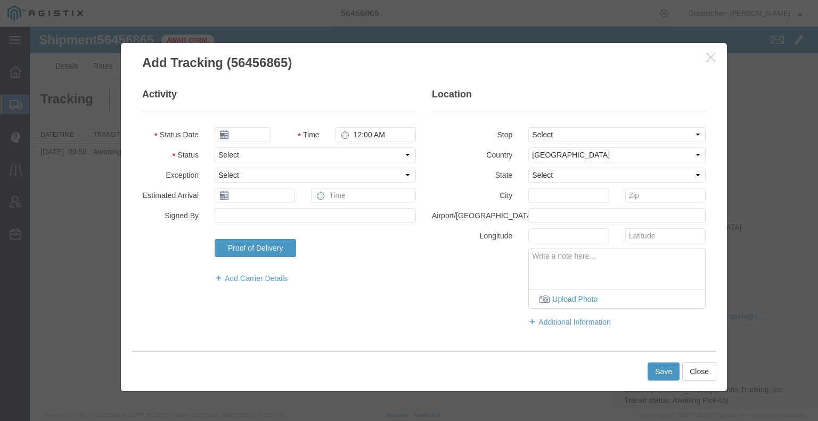
type input "[DATE]"
type input "1:00 PM"
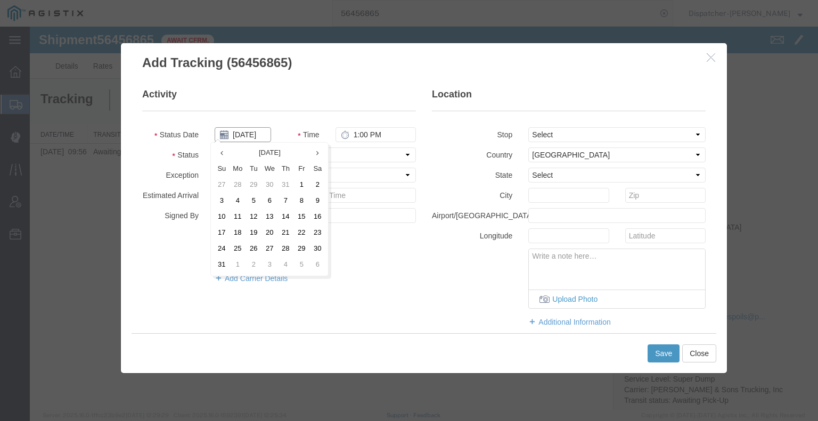
click at [245, 135] on input "[DATE]" at bounding box center [243, 134] width 56 height 15
click at [239, 217] on td "11" at bounding box center [237, 217] width 16 height 16
click at [256, 132] on input "[DATE]" at bounding box center [243, 134] width 56 height 15
click at [253, 215] on td "12" at bounding box center [257, 217] width 16 height 16
type input "[DATE]"
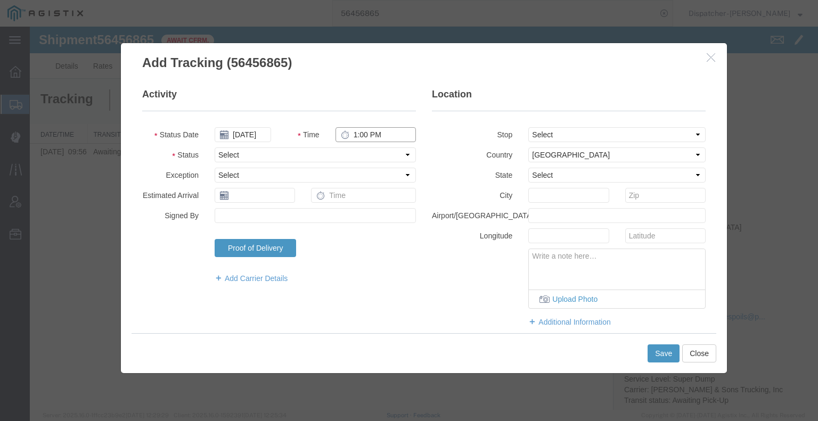
click at [356, 136] on input "1:00 PM" at bounding box center [375, 134] width 80 height 15
type input "7:00 AM"
click at [361, 158] on select "Select Arrival Notice Available Arrival Notice Imported Arrive at Delivery Loca…" at bounding box center [315, 154] width 201 height 15
select select "ARVPULOC"
click at [215, 147] on select "Select Arrival Notice Available Arrival Notice Imported Arrive at Delivery Loca…" at bounding box center [315, 154] width 201 height 15
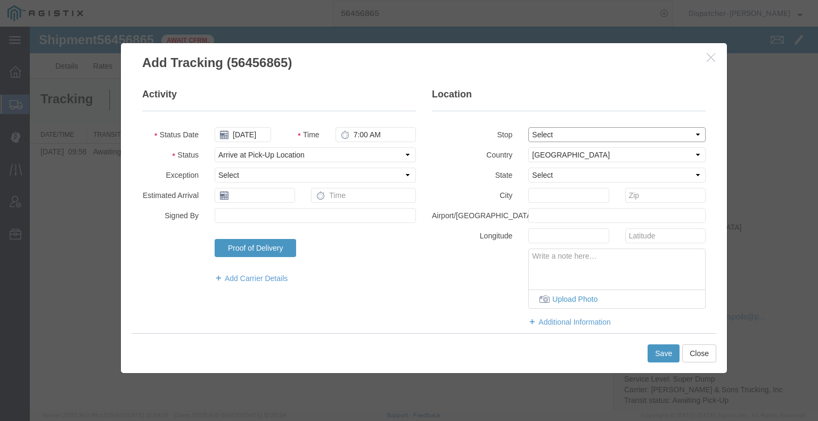
drag, startPoint x: 542, startPoint y: 132, endPoint x: 541, endPoint y: 138, distance: 6.5
click at [542, 132] on select "Select From: [STREET_ADDRESS] Stop 2: [STREET_ADDRESS][PERSON_NAME] To: The Fin…" at bounding box center [616, 134] width 177 height 15
select select "{"pickupDeliveryInfoId": "122200066","pickupOrDelivery": "P","stopNum": "1","lo…"
click at [528, 127] on select "Select From: [STREET_ADDRESS] Stop 2: [STREET_ADDRESS][PERSON_NAME] To: The Fin…" at bounding box center [616, 134] width 177 height 15
select select "CA"
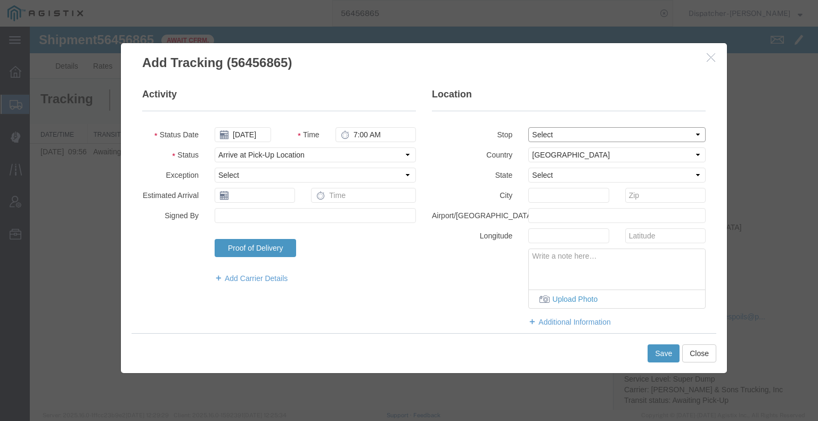
type input "Auburn"
click at [664, 355] on button "Save" at bounding box center [663, 353] width 32 height 18
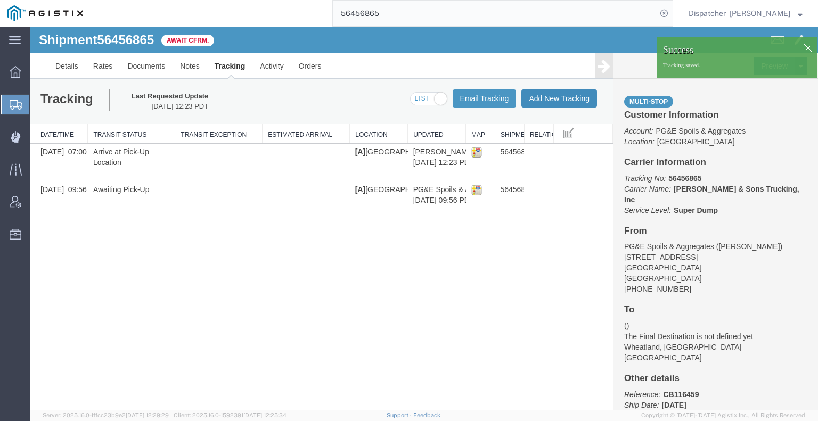
click at [567, 102] on button "Add New Tracking" at bounding box center [559, 98] width 76 height 18
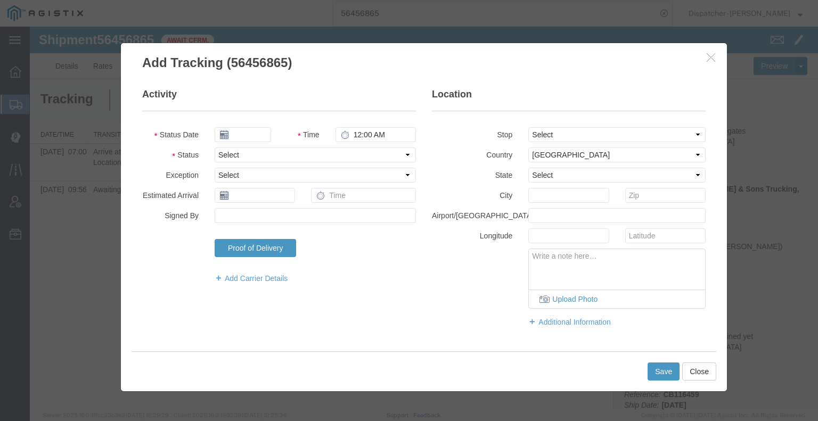
type input "[DATE]"
type input "1:00 PM"
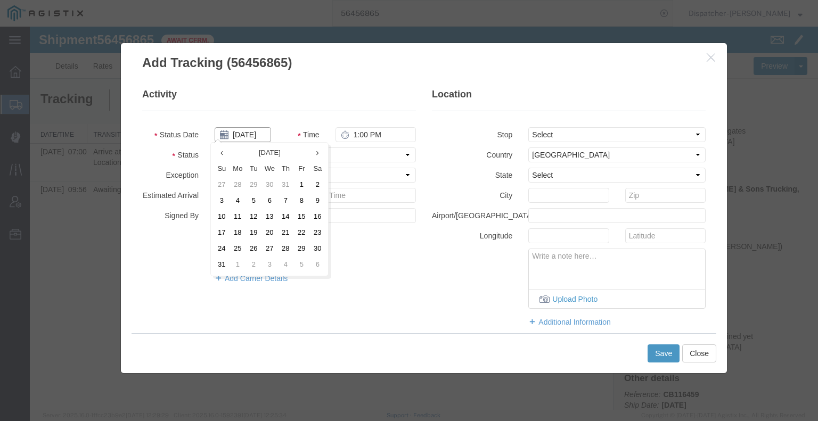
click at [249, 132] on input "[DATE]" at bounding box center [243, 134] width 56 height 15
click at [258, 217] on td "12" at bounding box center [253, 217] width 16 height 16
type input "[DATE]"
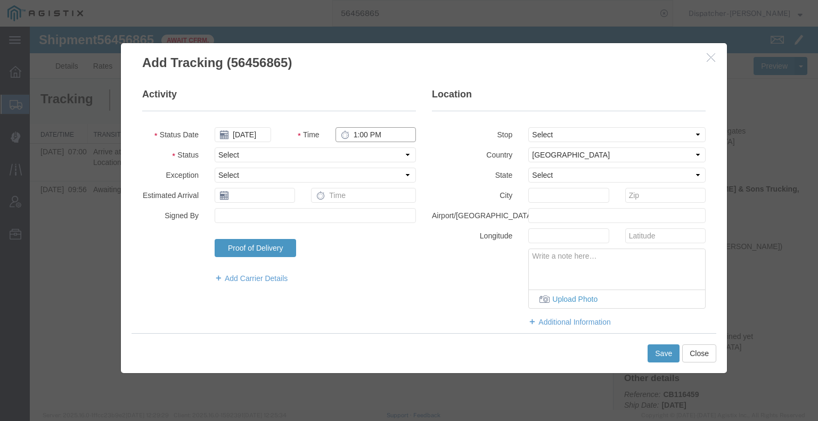
click at [366, 132] on input "1:00 PM" at bounding box center [375, 134] width 80 height 15
type input "3:50 PM"
click at [366, 153] on select "Select Arrival Notice Available Arrival Notice Imported Arrive at Delivery Loca…" at bounding box center [315, 154] width 201 height 15
select select "DPTDLVLOC"
click at [215, 147] on select "Select Arrival Notice Available Arrival Notice Imported Arrive at Delivery Loca…" at bounding box center [315, 154] width 201 height 15
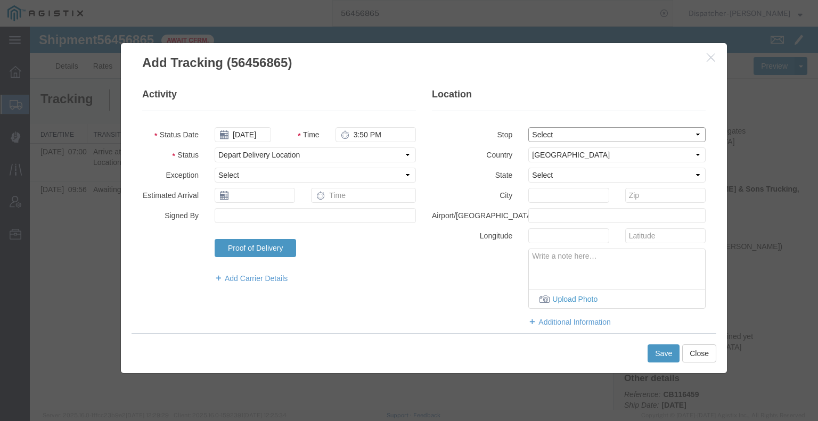
click at [541, 130] on select "Select From: [STREET_ADDRESS] Stop 2: [STREET_ADDRESS][PERSON_NAME] To: The Fin…" at bounding box center [616, 134] width 177 height 15
select select "{"pickupDeliveryInfoId": "122200067","pickupOrDelivery": "D","stopNum": "2","lo…"
click at [528, 127] on select "Select From: [STREET_ADDRESS] Stop 2: [STREET_ADDRESS][PERSON_NAME] To: The Fin…" at bounding box center [616, 134] width 177 height 15
select select "CA"
type input "Wheatland"
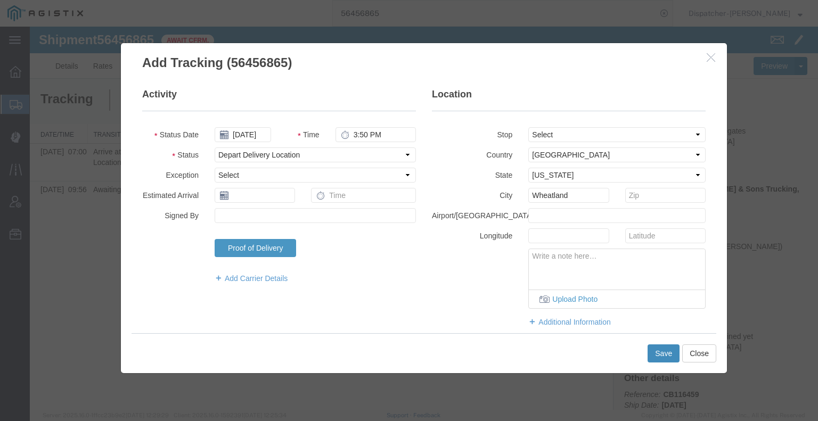
click at [660, 351] on button "Save" at bounding box center [663, 353] width 32 height 18
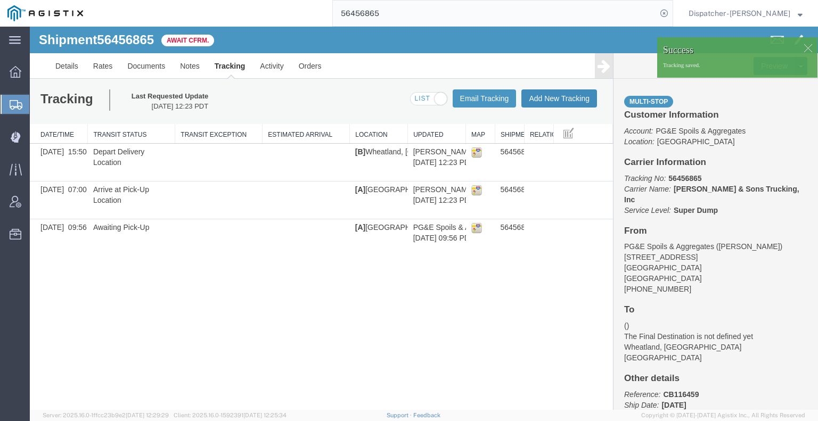
click at [560, 101] on button "Add New Tracking" at bounding box center [559, 98] width 76 height 18
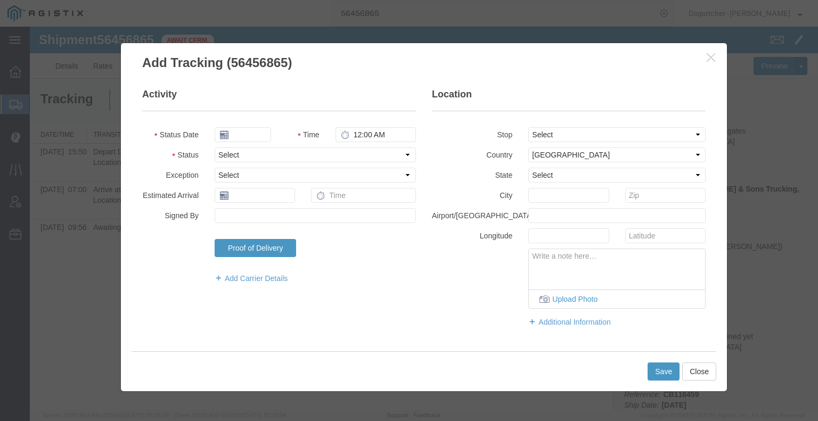
type input "[DATE]"
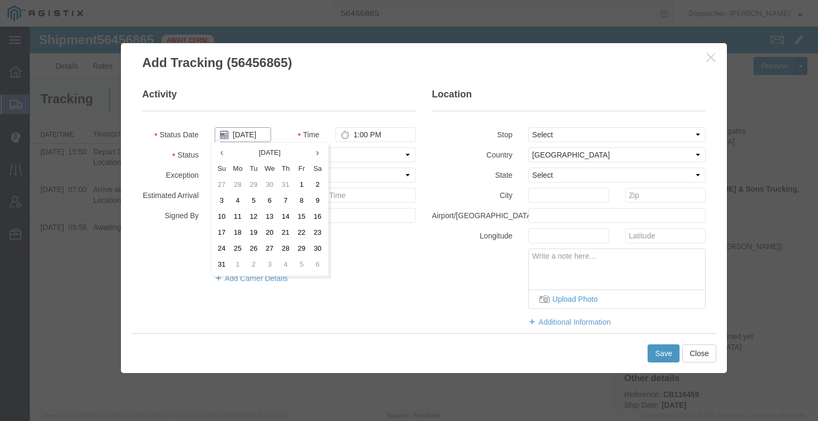
click at [260, 134] on input "[DATE]" at bounding box center [243, 134] width 56 height 15
click at [254, 217] on td "12" at bounding box center [253, 217] width 16 height 16
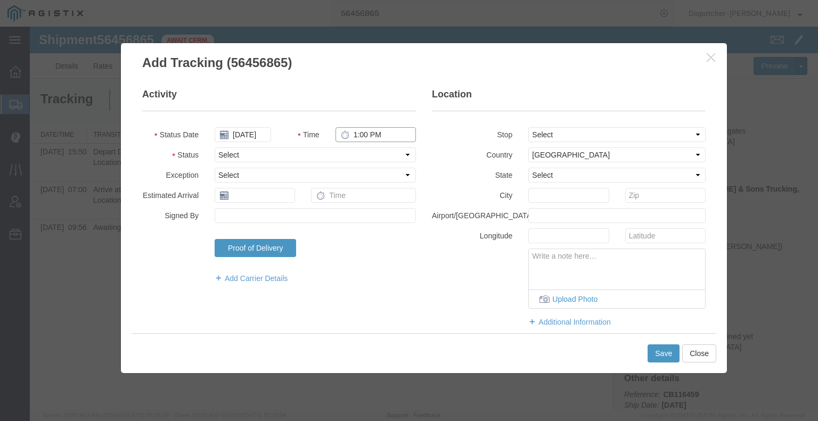
click at [376, 127] on input "1:00 PM" at bounding box center [375, 134] width 80 height 15
click at [371, 151] on select "Select Arrival Notice Available Arrival Notice Imported Arrive at Delivery Loca…" at bounding box center [315, 154] width 201 height 15
click at [215, 147] on select "Select Arrival Notice Available Arrival Notice Imported Arrive at Delivery Loca…" at bounding box center [315, 154] width 201 height 15
click at [655, 355] on button "Save" at bounding box center [663, 353] width 32 height 18
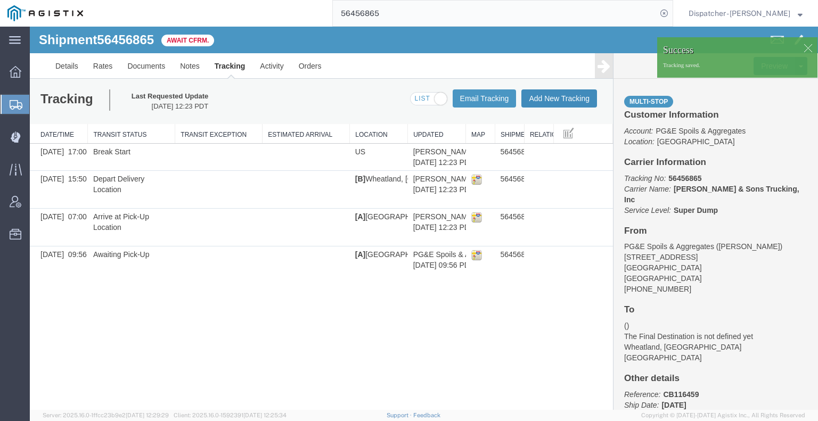
click at [544, 102] on button "Add New Tracking" at bounding box center [559, 98] width 76 height 18
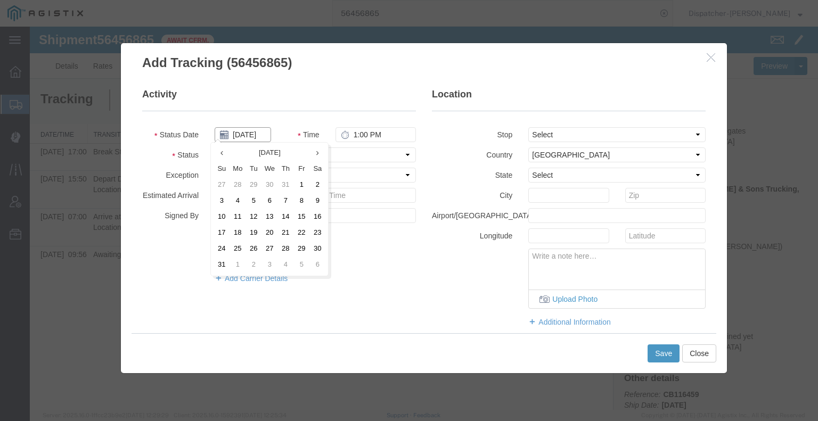
click at [239, 138] on input "[DATE]" at bounding box center [243, 134] width 56 height 15
click at [249, 214] on td "12" at bounding box center [253, 217] width 16 height 16
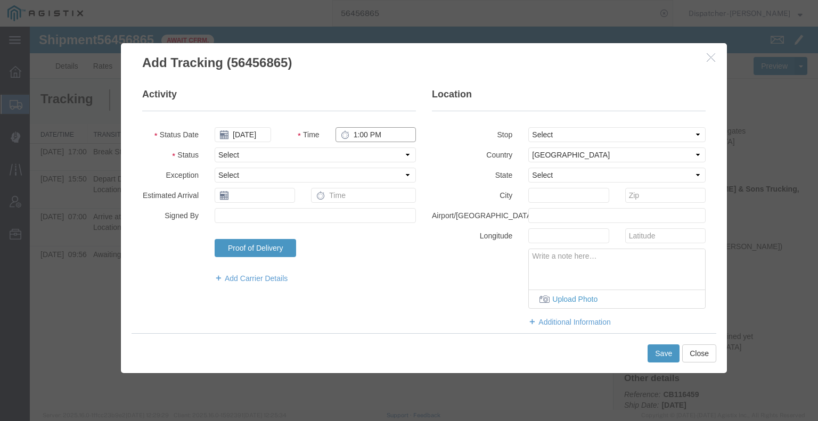
click at [360, 135] on input "1:00 PM" at bounding box center [375, 134] width 80 height 15
click at [388, 160] on select "Select Arrival Notice Available Arrival Notice Imported Arrive at Delivery Loca…" at bounding box center [315, 154] width 201 height 15
click at [215, 147] on select "Select Arrival Notice Available Arrival Notice Imported Arrive at Delivery Loca…" at bounding box center [315, 154] width 201 height 15
click at [653, 353] on button "Save" at bounding box center [663, 353] width 32 height 18
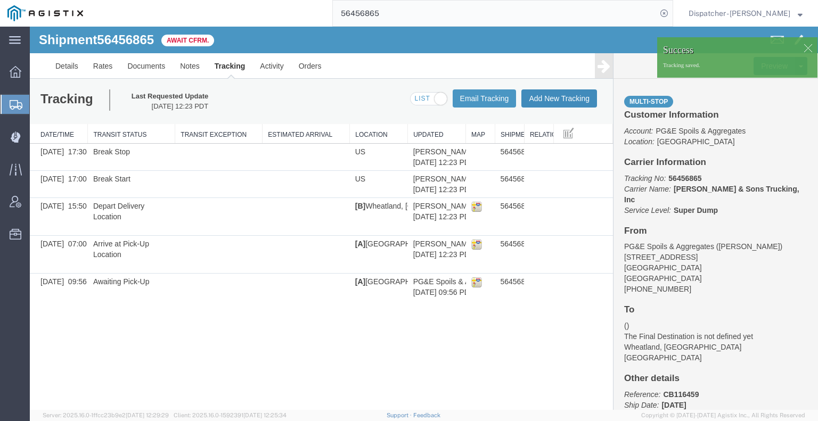
click at [558, 97] on button "Add New Tracking" at bounding box center [559, 98] width 76 height 18
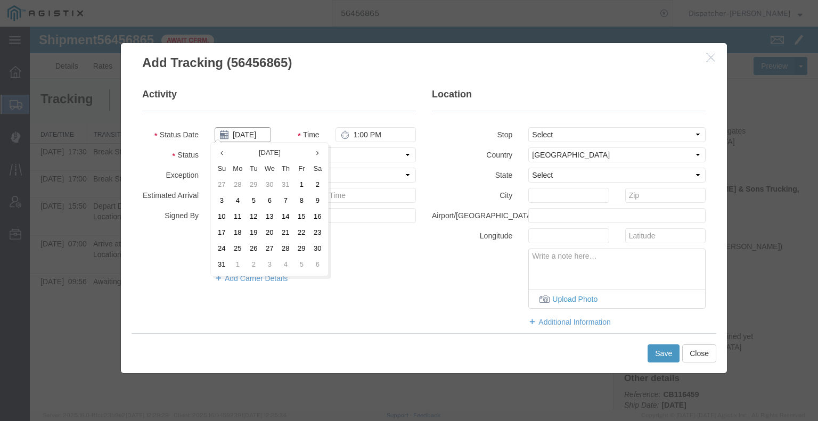
click at [252, 135] on input "[DATE]" at bounding box center [243, 134] width 56 height 15
click at [251, 221] on td "12" at bounding box center [253, 217] width 16 height 16
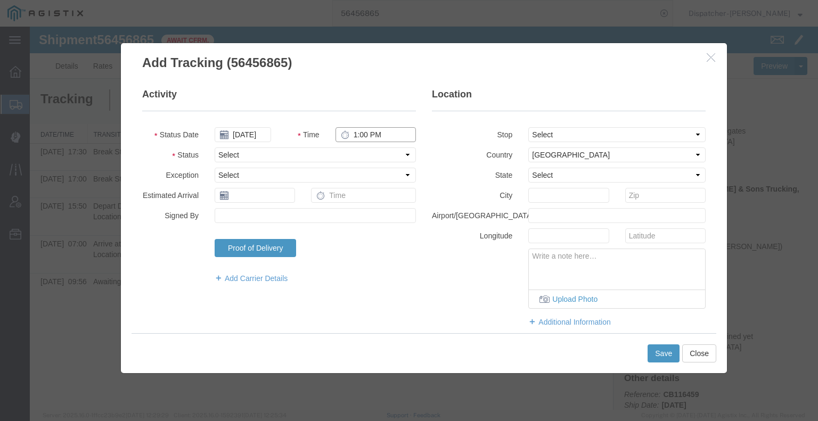
click at [359, 136] on input "1:00 PM" at bounding box center [375, 134] width 80 height 15
click at [359, 154] on select "Select Arrival Notice Available Arrival Notice Imported Arrive at Delivery Loca…" at bounding box center [315, 154] width 201 height 15
click at [215, 147] on select "Select Arrival Notice Available Arrival Notice Imported Arrive at Delivery Loca…" at bounding box center [315, 154] width 201 height 15
click at [660, 353] on button "Save" at bounding box center [663, 353] width 32 height 18
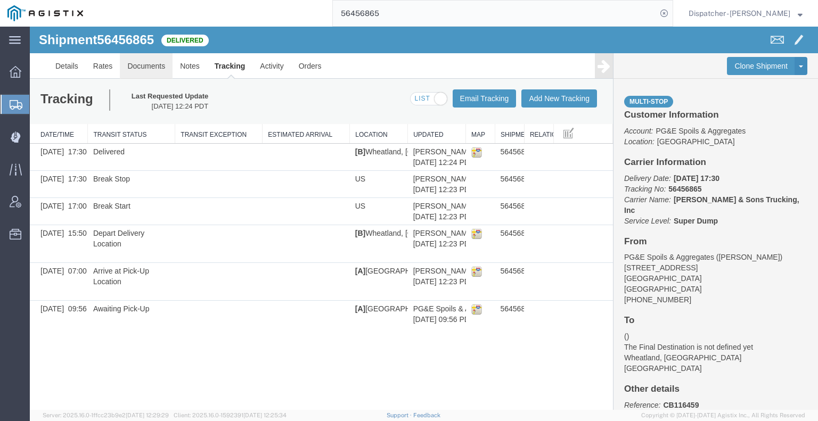
click at [152, 63] on link "Documents" at bounding box center [146, 66] width 53 height 26
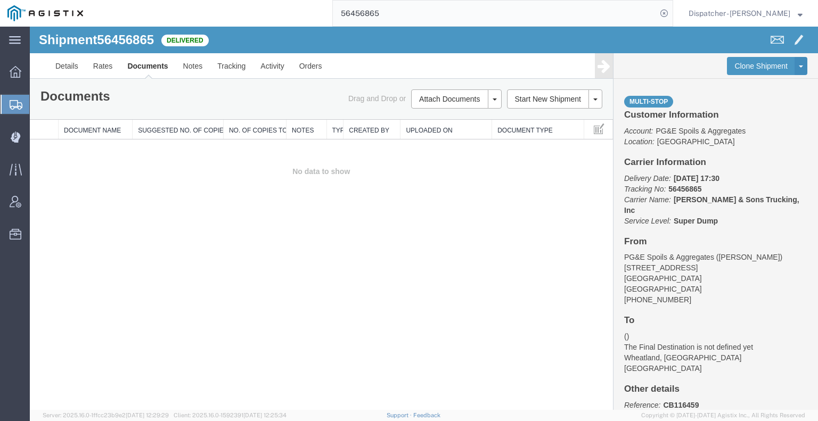
drag, startPoint x: 40, startPoint y: 219, endPoint x: 60, endPoint y: 215, distance: 20.3
click at [48, 221] on div "Shipment 56456865 0 of 0 Delivered Details Rates Documents Notes Tracking Activ…" at bounding box center [424, 218] width 788 height 383
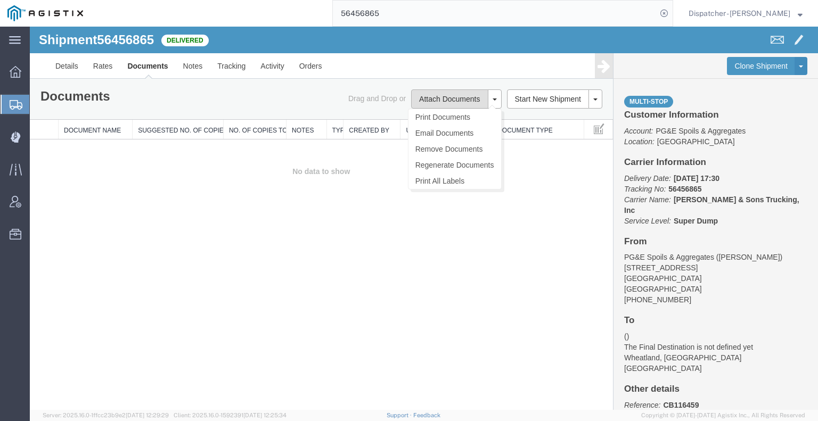
click at [455, 102] on button "Attach Documents" at bounding box center [449, 98] width 77 height 19
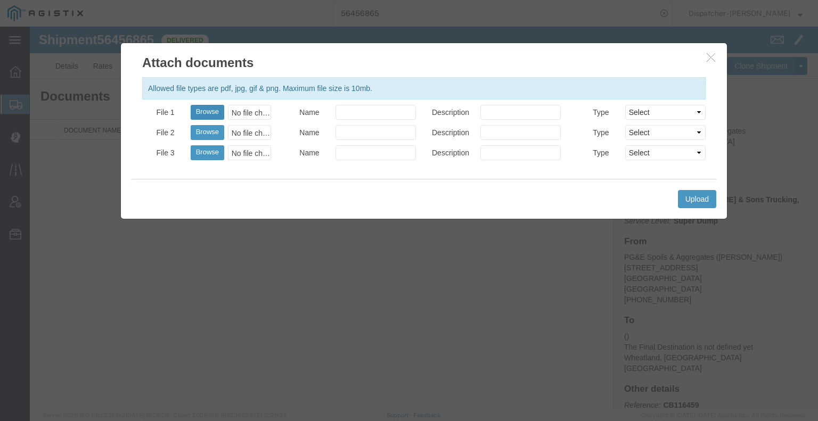
click at [211, 109] on button "Browse" at bounding box center [208, 112] width 34 height 15
click at [701, 199] on button "Upload" at bounding box center [697, 199] width 38 height 18
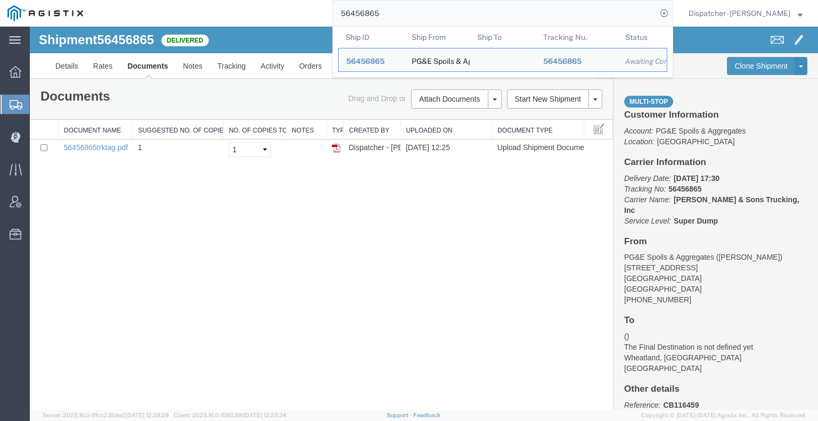
drag, startPoint x: 379, startPoint y: 14, endPoint x: 282, endPoint y: 10, distance: 97.5
click at [289, 10] on div "56456865 Ship ID Ship From Ship To Tracking Nu. Status Ship ID 56456865 Ship Fr…" at bounding box center [382, 13] width 582 height 27
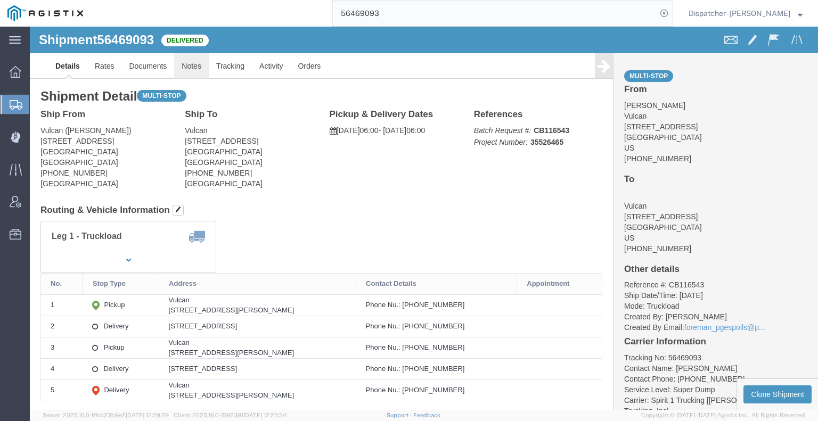
click link "Notes"
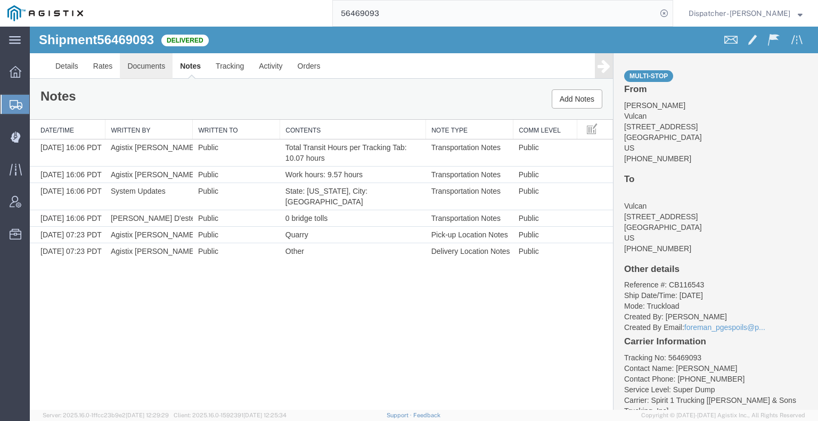
click at [153, 68] on link "Documents" at bounding box center [146, 66] width 53 height 26
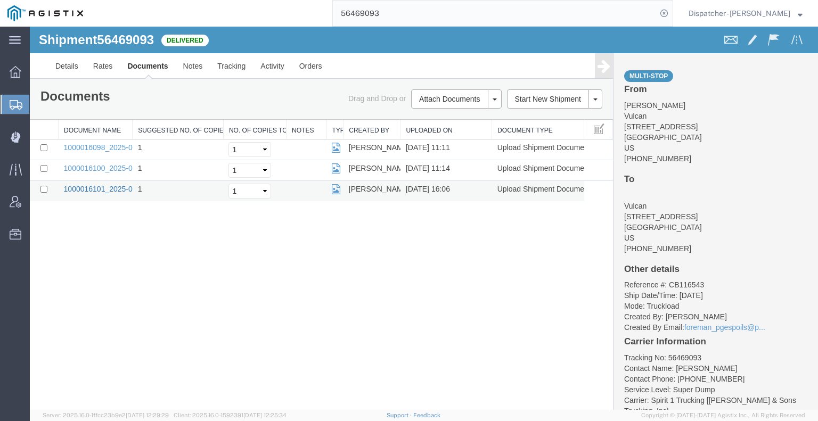
click at [130, 191] on link "1000016101_2025-08-13_16_06_05.jpg" at bounding box center [130, 189] width 133 height 9
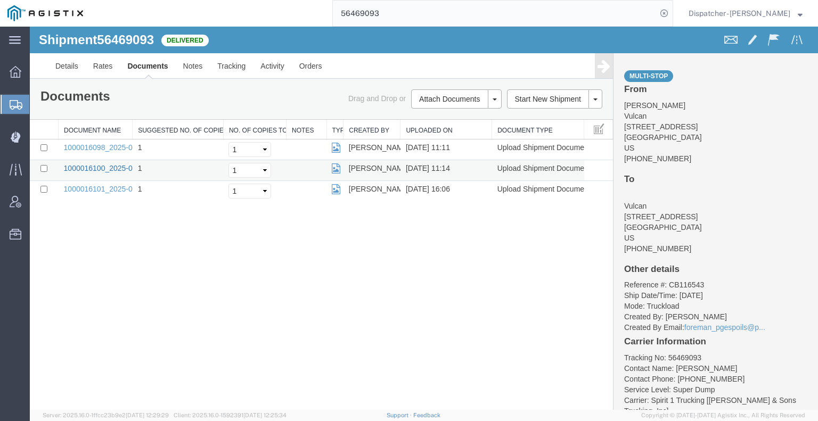
click at [101, 170] on link "1000016100_2025-08-13_11_14_48.jpg" at bounding box center [130, 168] width 133 height 9
click at [85, 143] on link "1000016098_2025-08-13_11_11_54.jpg" at bounding box center [130, 147] width 133 height 9
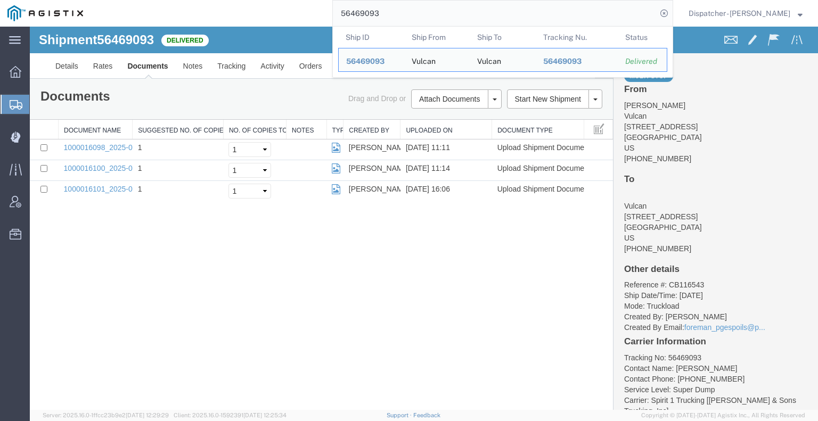
drag, startPoint x: 364, startPoint y: 50, endPoint x: 252, endPoint y: 35, distance: 112.3
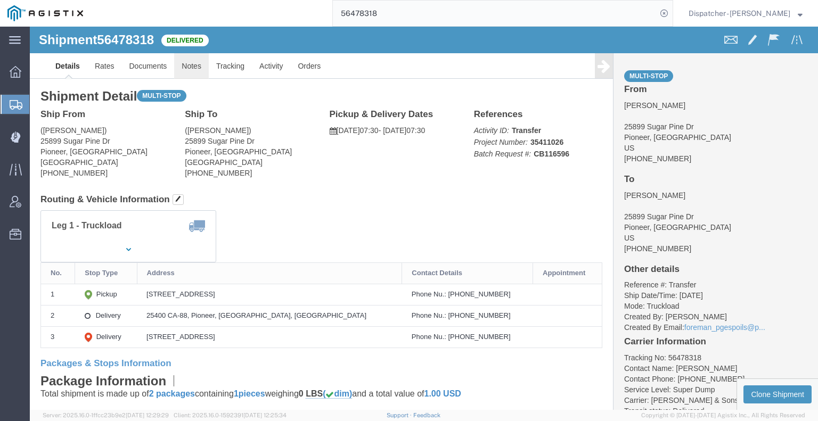
click link "Notes"
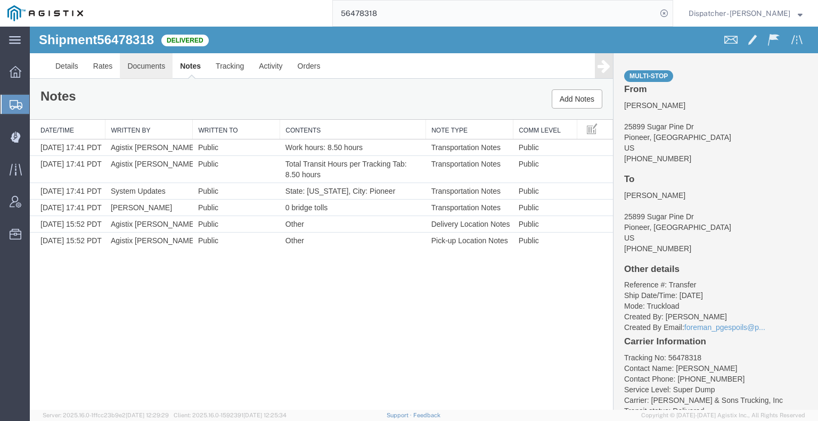
click at [154, 70] on link "Documents" at bounding box center [146, 66] width 53 height 26
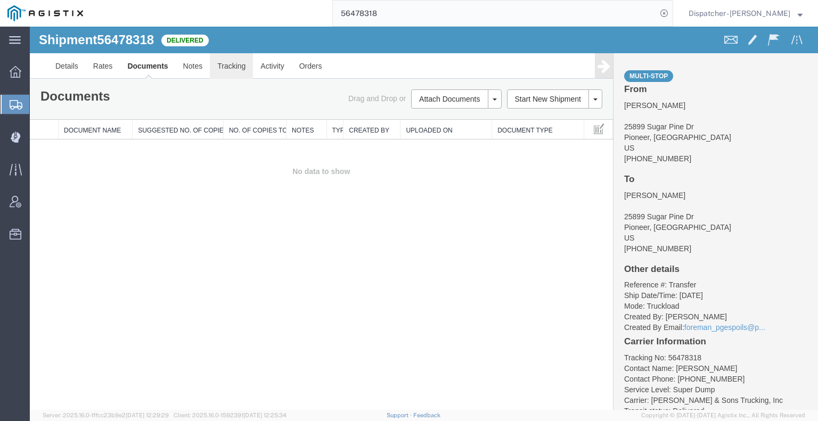
click at [216, 67] on link "Tracking" at bounding box center [231, 66] width 43 height 26
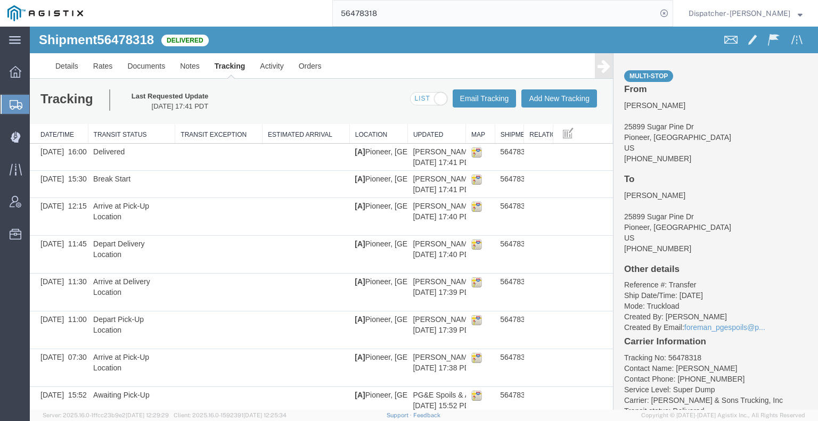
click at [597, 66] on icon at bounding box center [603, 66] width 13 height 15
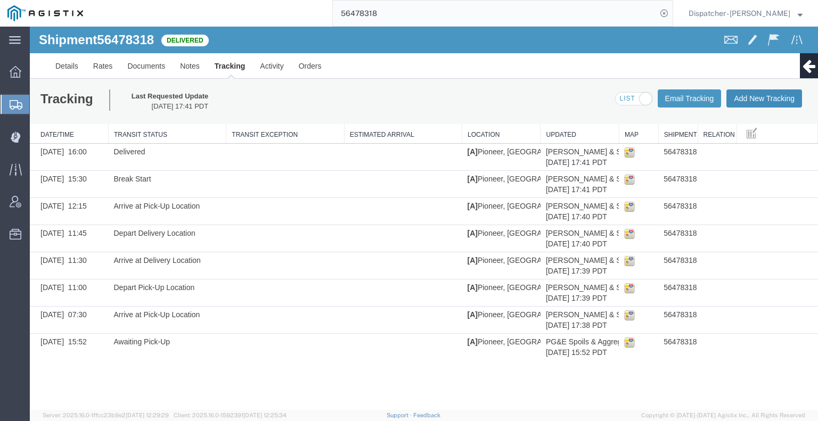
click at [751, 96] on button "Add New Tracking" at bounding box center [764, 98] width 76 height 18
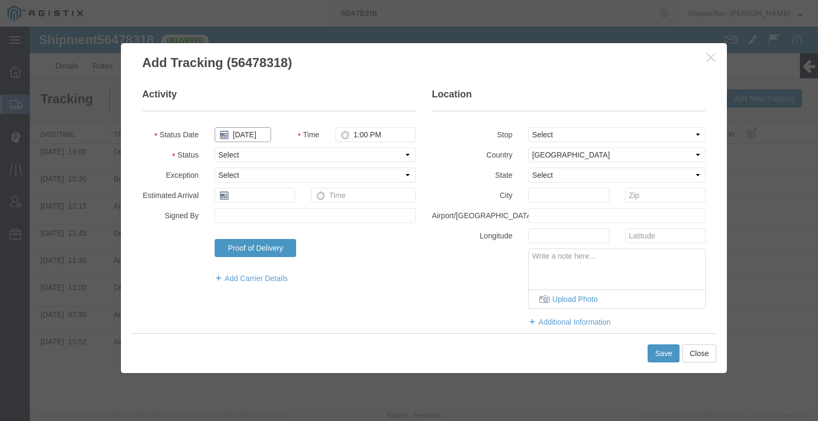
click at [256, 138] on input "[DATE]" at bounding box center [243, 134] width 56 height 15
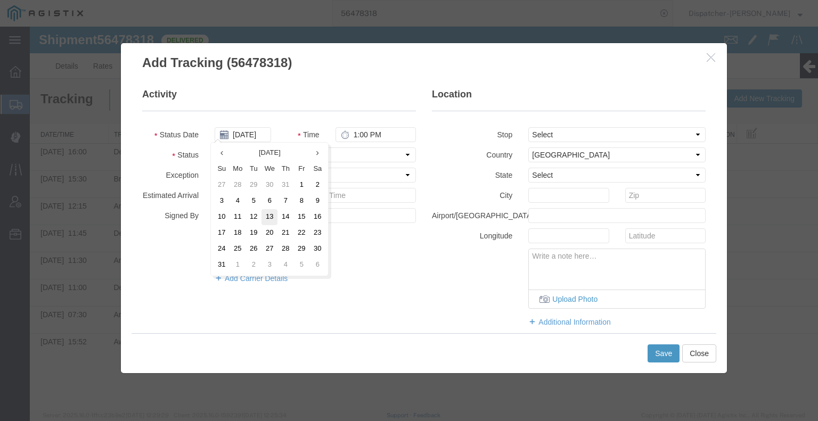
click at [268, 212] on td "13" at bounding box center [269, 217] width 16 height 16
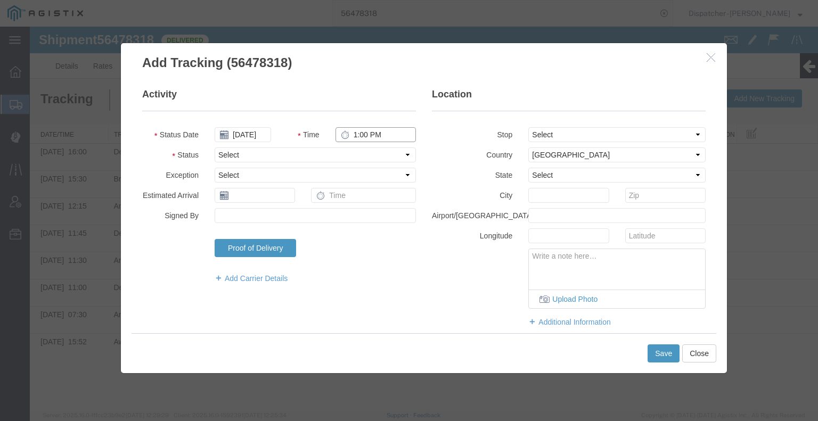
click at [358, 133] on input "1:00 PM" at bounding box center [375, 134] width 80 height 15
drag, startPoint x: 362, startPoint y: 151, endPoint x: 362, endPoint y: 157, distance: 6.4
click at [362, 151] on select "Select Arrival Notice Available Arrival Notice Imported Arrive at Delivery Loca…" at bounding box center [315, 154] width 201 height 15
click at [215, 147] on select "Select Arrival Notice Available Arrival Notice Imported Arrive at Delivery Loca…" at bounding box center [315, 154] width 201 height 15
click at [663, 357] on button "Save" at bounding box center [663, 353] width 32 height 18
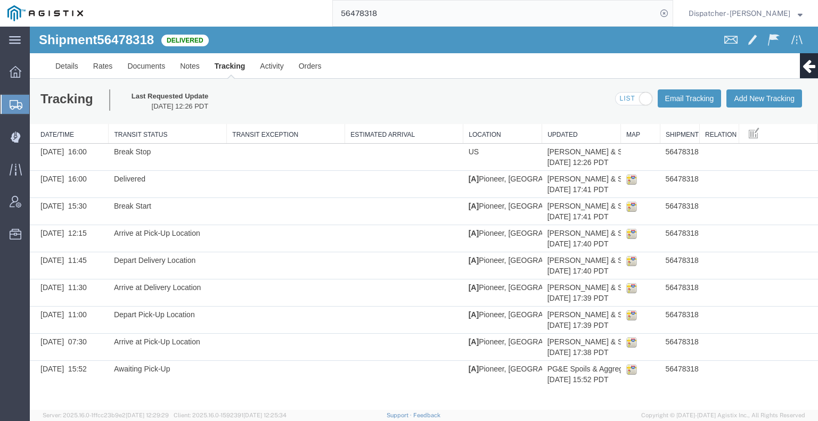
click at [95, 88] on div "Tracking Last Requested Update [DATE] 12:26 PDT Email Tracking Add New Tracking…" at bounding box center [424, 101] width 788 height 45
click at [166, 64] on link "Documents" at bounding box center [146, 66] width 53 height 26
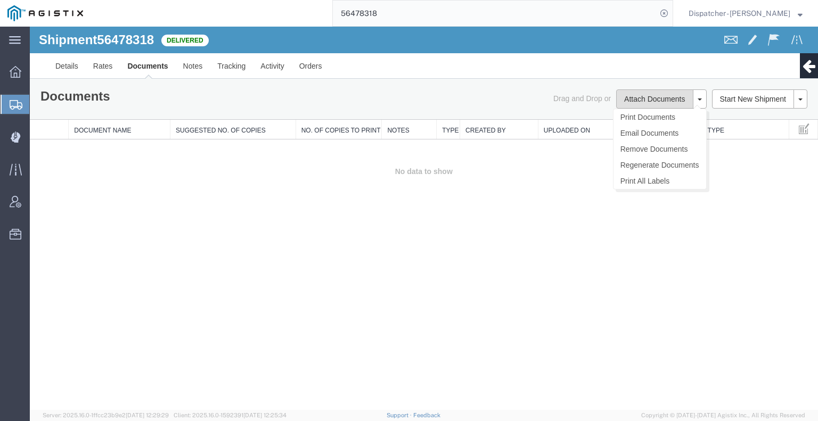
click at [639, 94] on button "Attach Documents" at bounding box center [654, 98] width 77 height 19
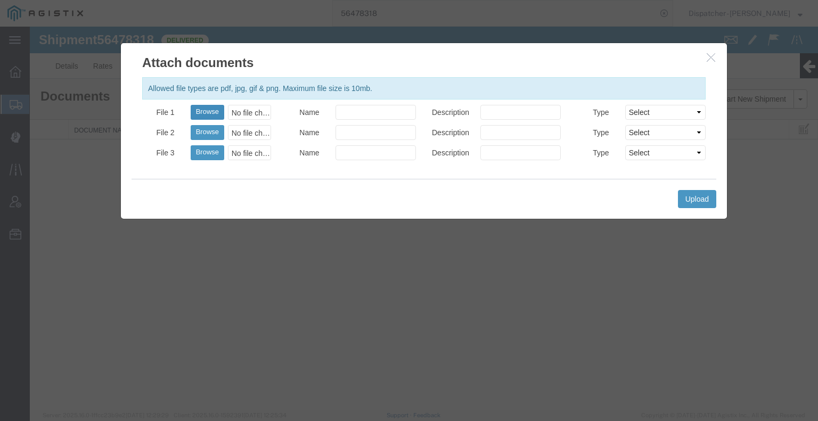
click at [201, 113] on button "Browse" at bounding box center [208, 112] width 34 height 15
click at [698, 194] on button "Upload" at bounding box center [697, 199] width 38 height 18
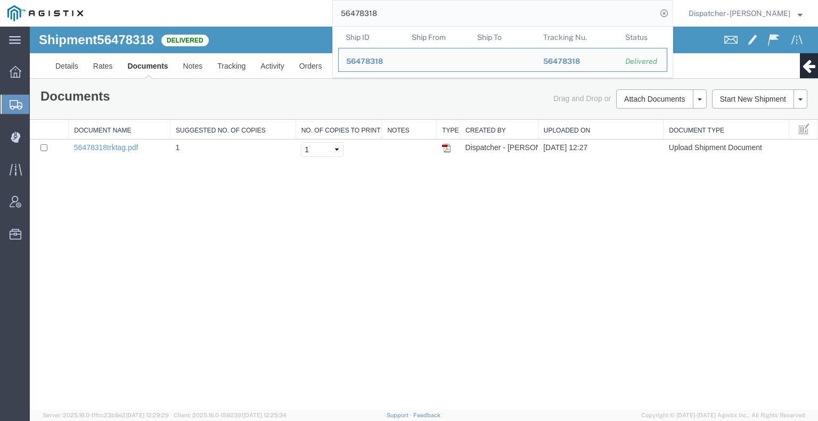
drag, startPoint x: 403, startPoint y: 10, endPoint x: 258, endPoint y: 24, distance: 145.5
click at [293, 21] on div "56478318 Ship ID Ship From Ship To Tracking Nu. Status Ship ID 56478318 Ship Fr…" at bounding box center [382, 13] width 582 height 27
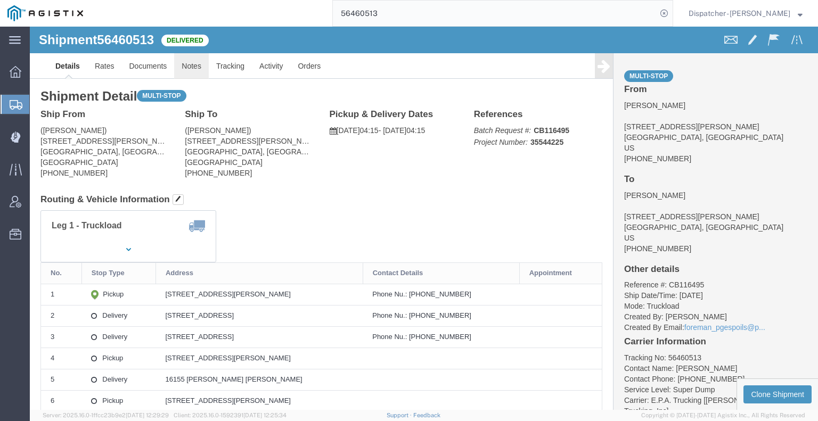
click link "Notes"
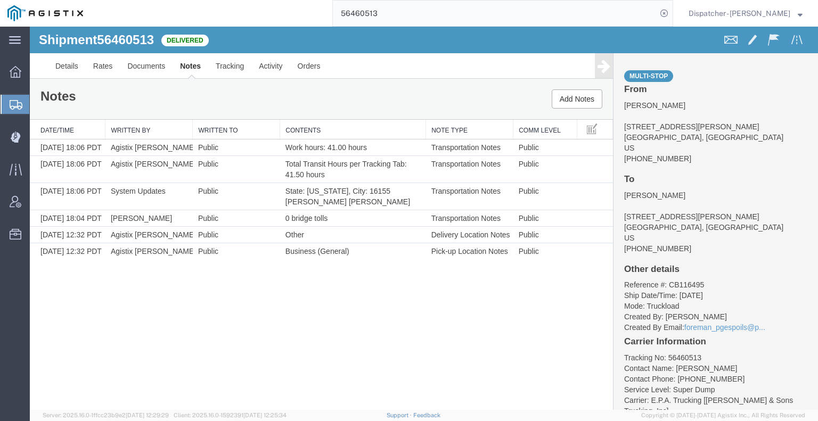
click at [199, 68] on link "Notes" at bounding box center [190, 66] width 36 height 26
click at [228, 59] on link "Tracking" at bounding box center [229, 66] width 43 height 26
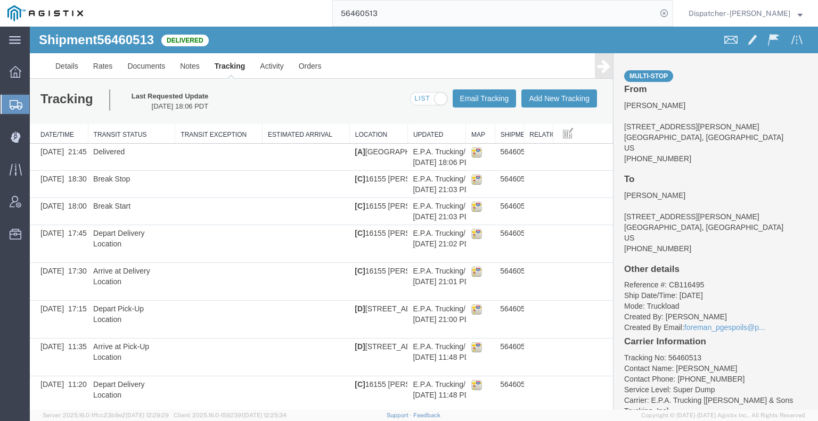
click at [595, 63] on link at bounding box center [604, 65] width 18 height 25
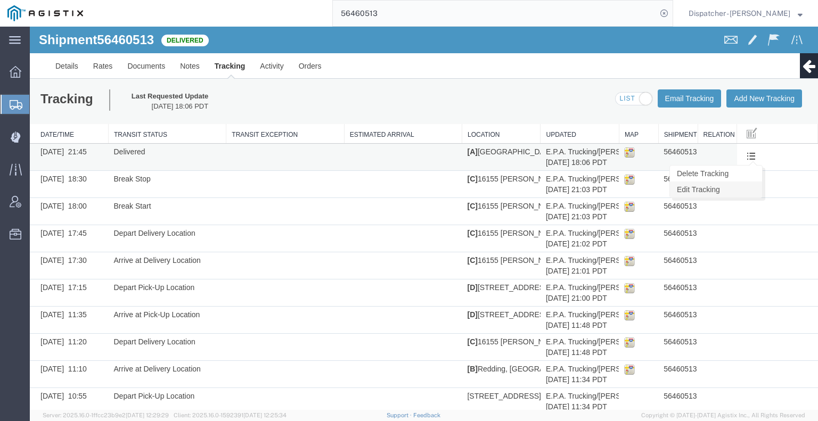
click at [739, 186] on link "Edit Tracking" at bounding box center [716, 190] width 92 height 16
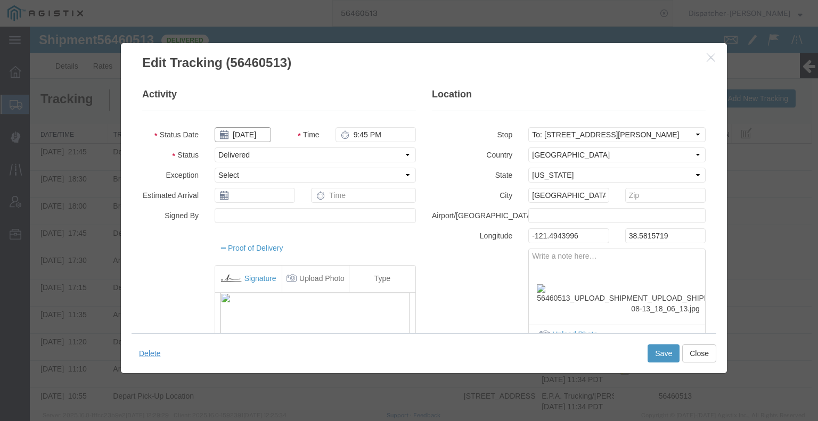
click at [246, 128] on input "[DATE]" at bounding box center [243, 134] width 56 height 15
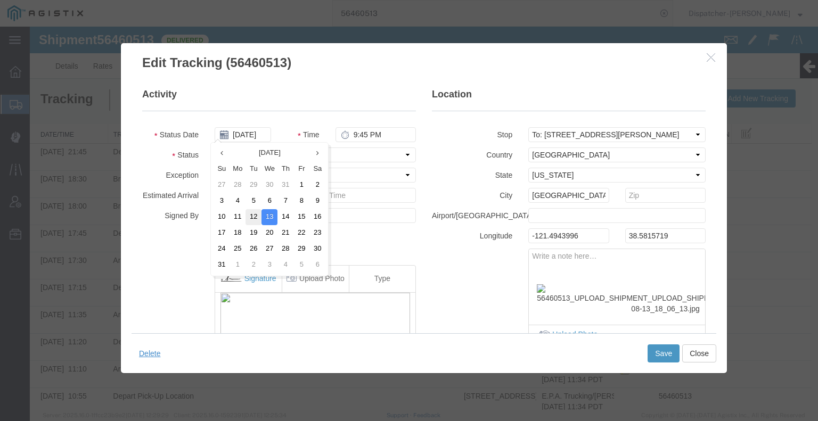
click at [253, 214] on td "12" at bounding box center [253, 217] width 16 height 16
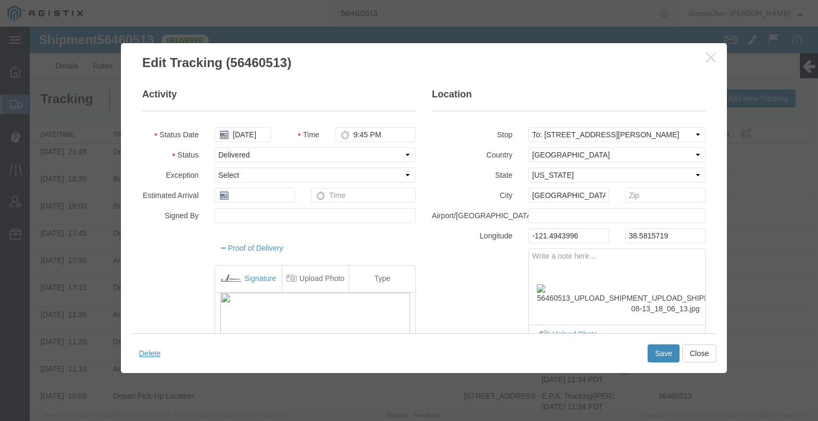
click at [652, 346] on button "Save" at bounding box center [663, 353] width 32 height 18
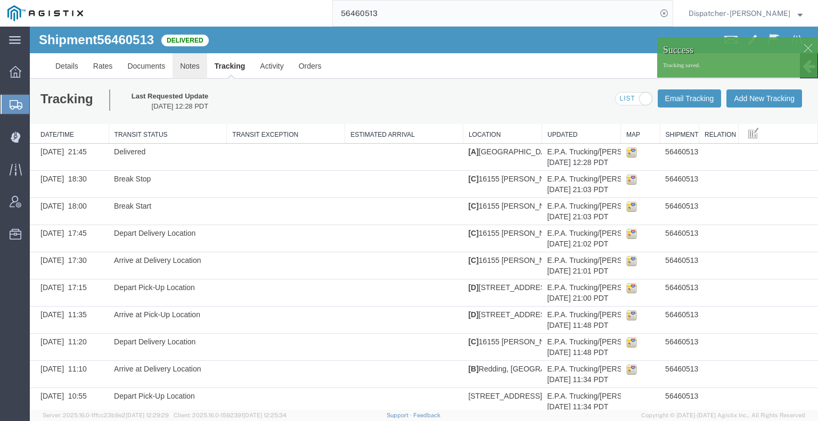
click at [187, 67] on link "Notes" at bounding box center [189, 66] width 35 height 26
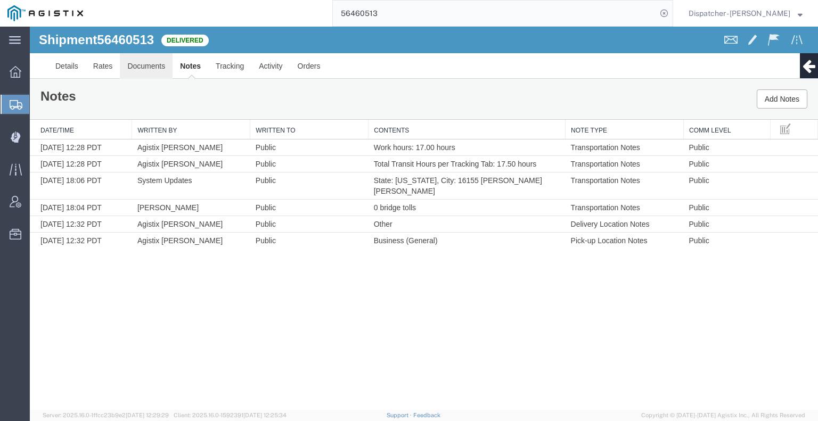
click at [160, 71] on link "Documents" at bounding box center [146, 66] width 53 height 26
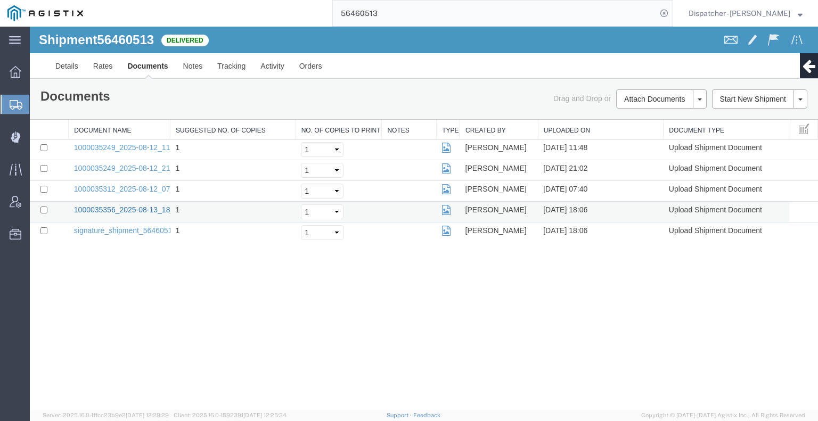
click at [98, 211] on link "1000035356_2025-08-13_18_06_13.jpg" at bounding box center [140, 210] width 133 height 9
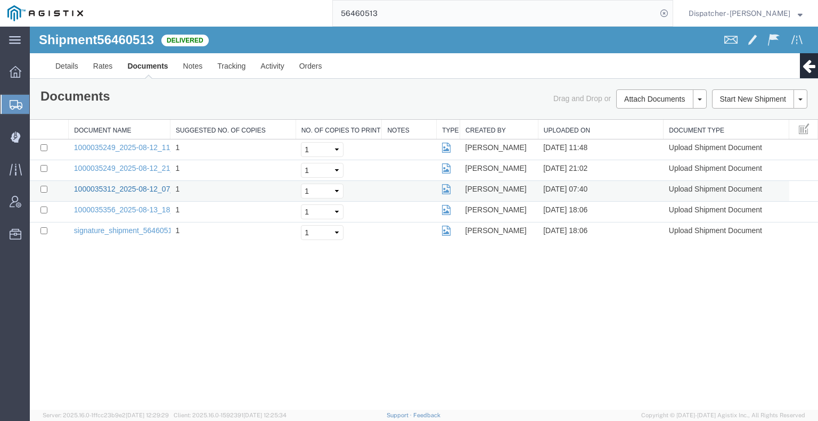
click at [92, 190] on link "1000035312_2025-08-12_07_40_04.jpg" at bounding box center [140, 189] width 133 height 9
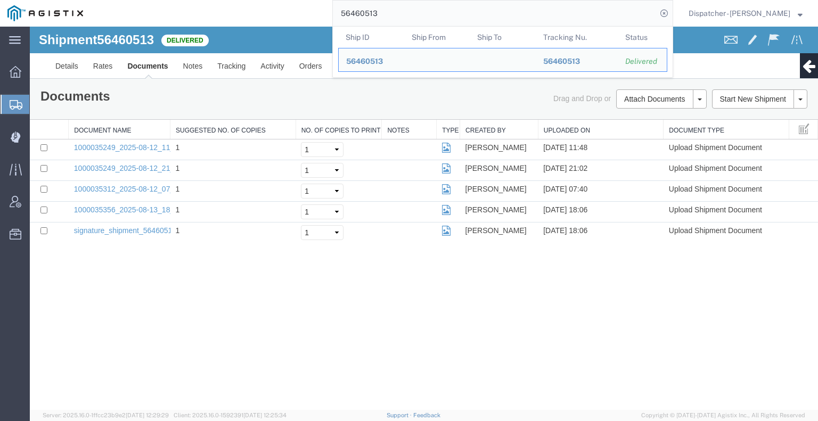
drag, startPoint x: 387, startPoint y: 20, endPoint x: 313, endPoint y: 4, distance: 76.2
click at [313, 4] on div "56460513 Ship ID Ship From Ship To Tracking Nu. Status Ship ID 56460513 Ship Fr…" at bounding box center [382, 13] width 582 height 27
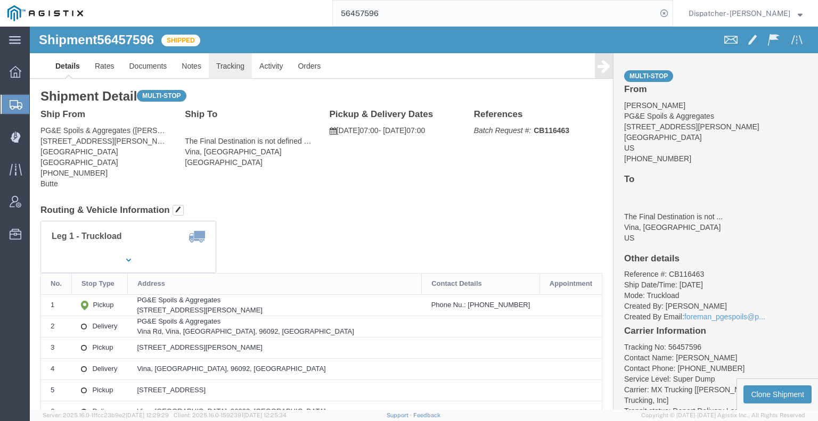
click link "Tracking"
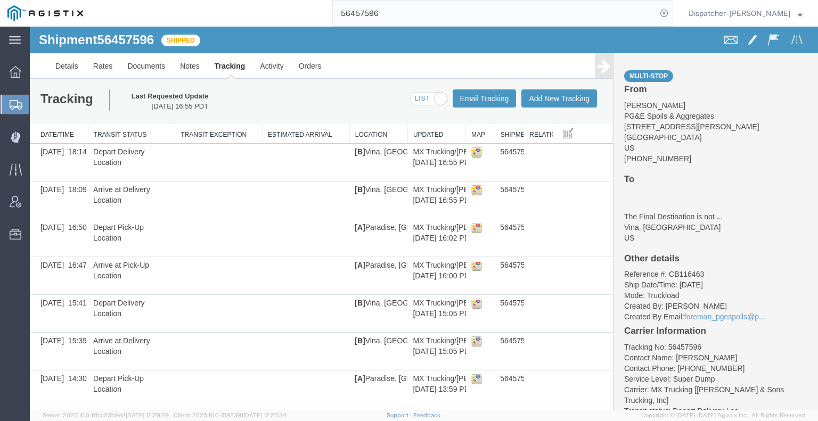
click at [597, 69] on icon at bounding box center [603, 66] width 13 height 15
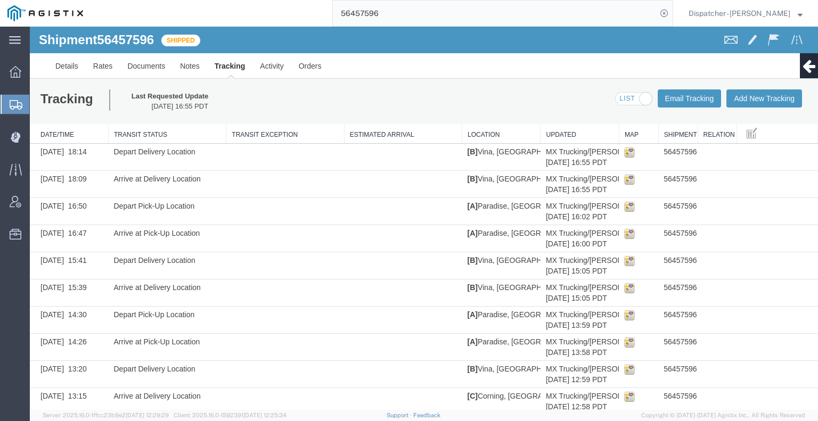
scroll to position [313, 0]
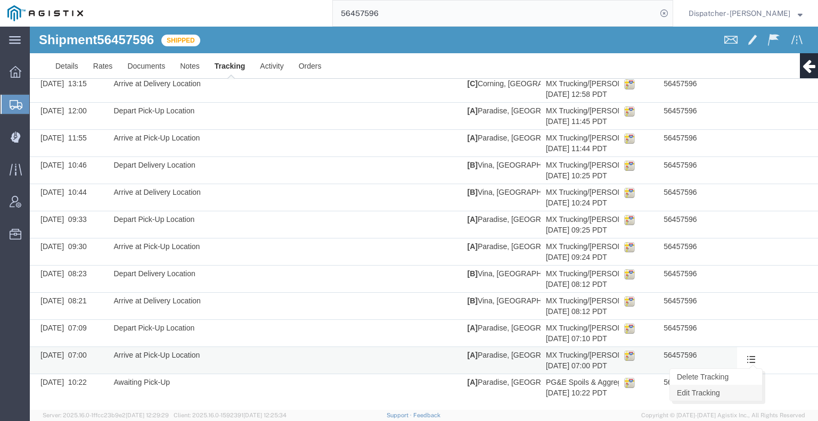
click at [720, 387] on link "Edit Tracking" at bounding box center [716, 393] width 92 height 16
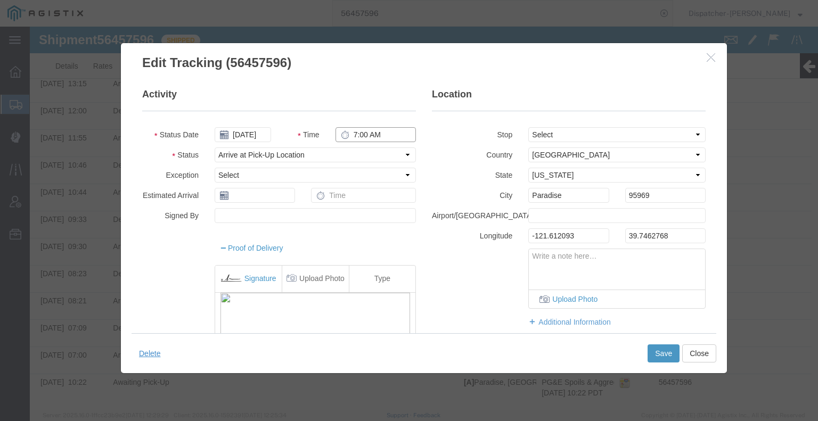
click at [351, 137] on input "7:00 AM" at bounding box center [375, 134] width 80 height 15
click at [670, 350] on button "Save" at bounding box center [663, 353] width 32 height 18
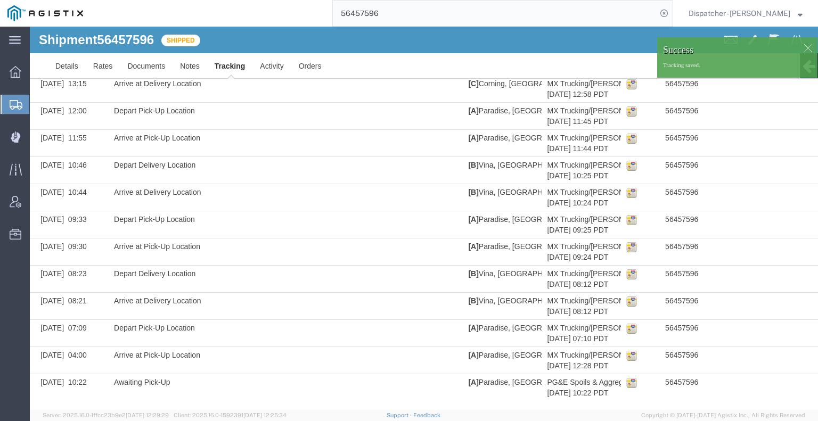
scroll to position [0, 0]
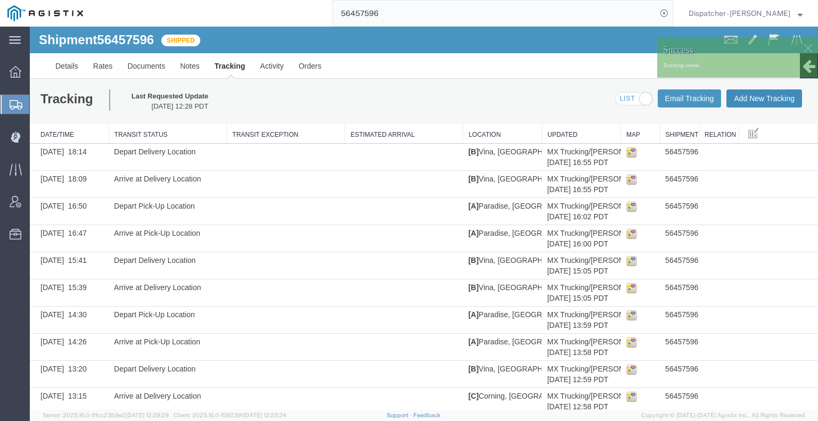
click at [747, 102] on button "Add New Tracking" at bounding box center [764, 98] width 76 height 18
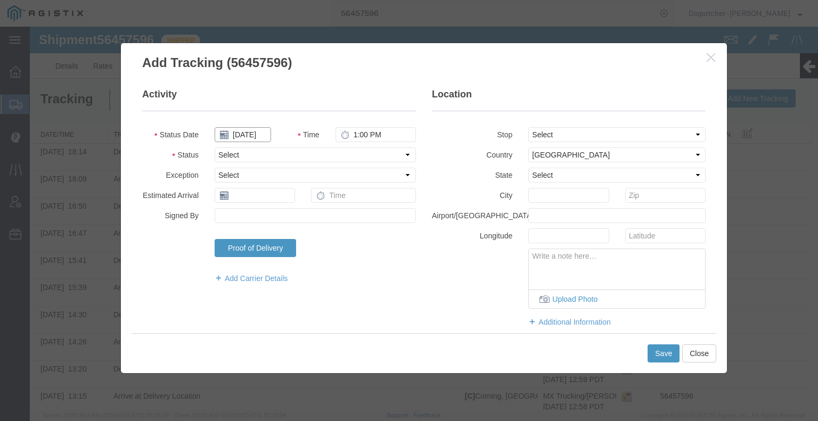
click at [235, 136] on input "[DATE]" at bounding box center [243, 134] width 56 height 15
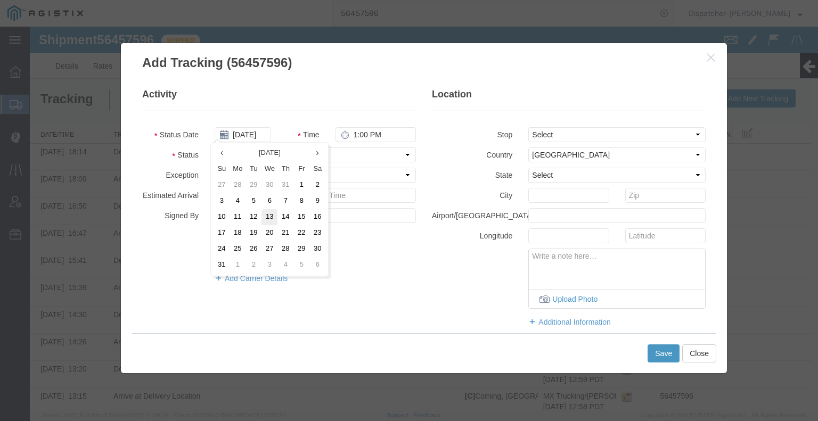
click at [270, 215] on td "13" at bounding box center [269, 217] width 16 height 16
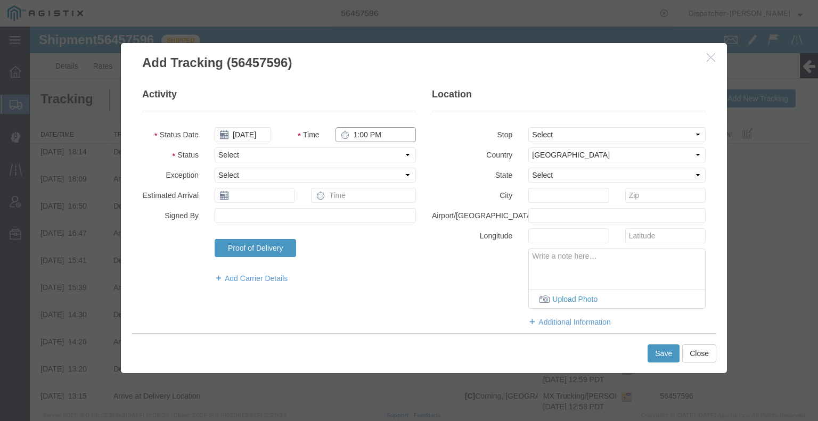
click at [358, 136] on input "1:00 PM" at bounding box center [375, 134] width 80 height 15
click at [352, 156] on select "Select Arrival Notice Available Arrival Notice Imported Arrive at Delivery Loca…" at bounding box center [315, 154] width 201 height 15
click at [215, 147] on select "Select Arrival Notice Available Arrival Notice Imported Arrive at Delivery Loca…" at bounding box center [315, 154] width 201 height 15
click at [654, 356] on button "Save" at bounding box center [663, 353] width 32 height 18
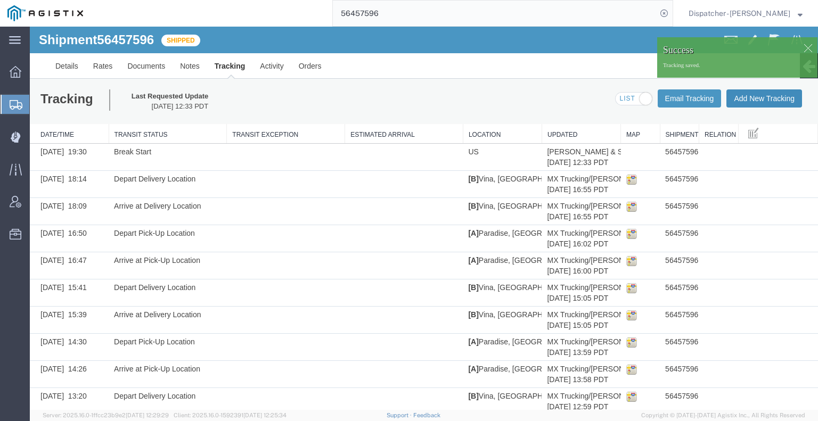
click at [756, 103] on button "Add New Tracking" at bounding box center [764, 98] width 76 height 18
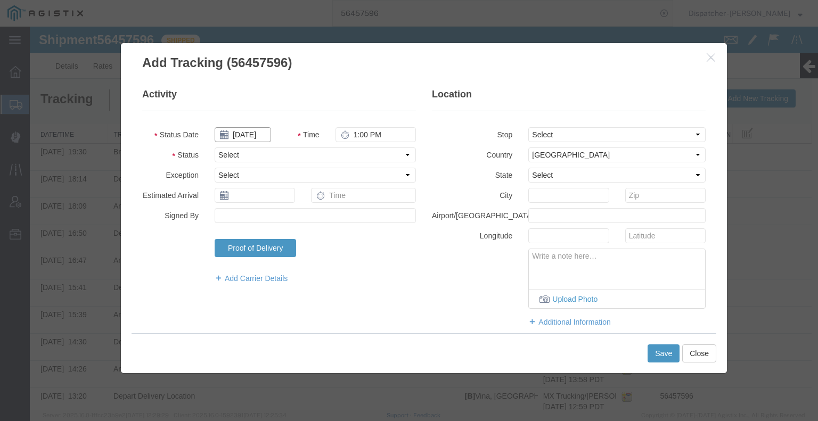
click at [245, 135] on input "[DATE]" at bounding box center [243, 134] width 56 height 15
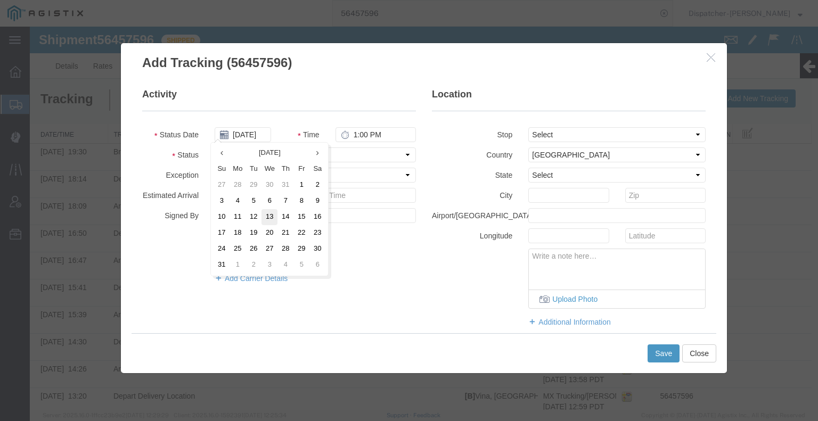
click at [273, 220] on td "13" at bounding box center [269, 217] width 16 height 16
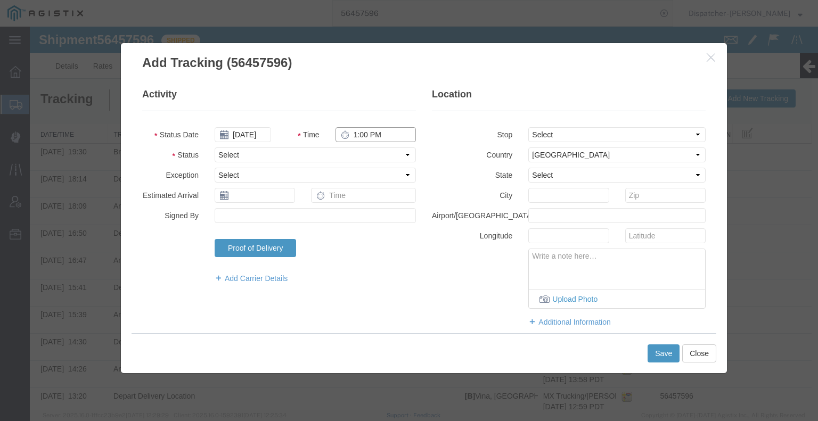
click at [360, 130] on input "1:00 PM" at bounding box center [375, 134] width 80 height 15
click at [354, 151] on select "Select Arrival Notice Available Arrival Notice Imported Arrive at Delivery Loca…" at bounding box center [315, 154] width 201 height 15
click at [215, 147] on select "Select Arrival Notice Available Arrival Notice Imported Arrive at Delivery Loca…" at bounding box center [315, 154] width 201 height 15
click at [658, 354] on button "Save" at bounding box center [663, 353] width 32 height 18
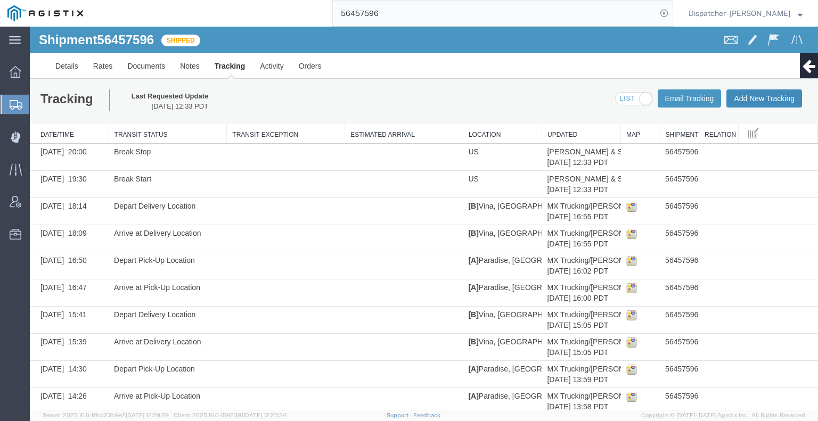
click at [748, 102] on button "Add New Tracking" at bounding box center [764, 98] width 76 height 18
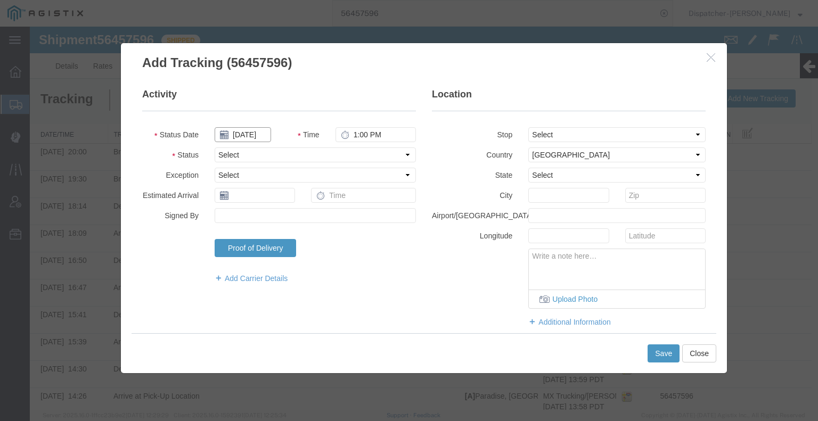
click at [237, 137] on input "[DATE]" at bounding box center [243, 134] width 56 height 15
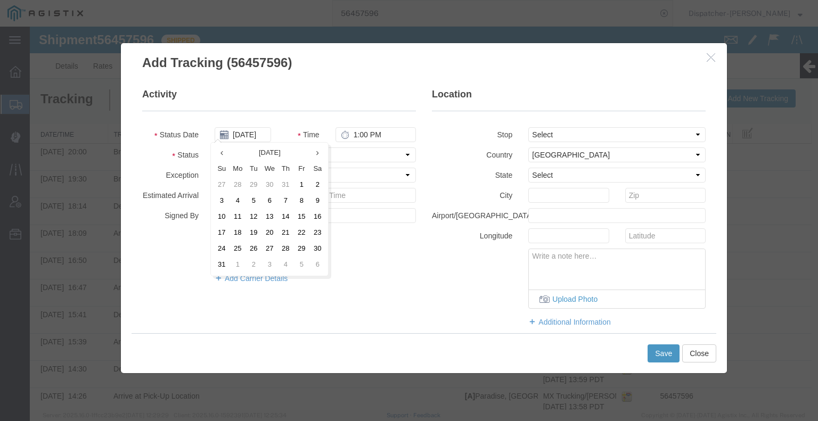
click at [274, 216] on td "13" at bounding box center [269, 217] width 16 height 16
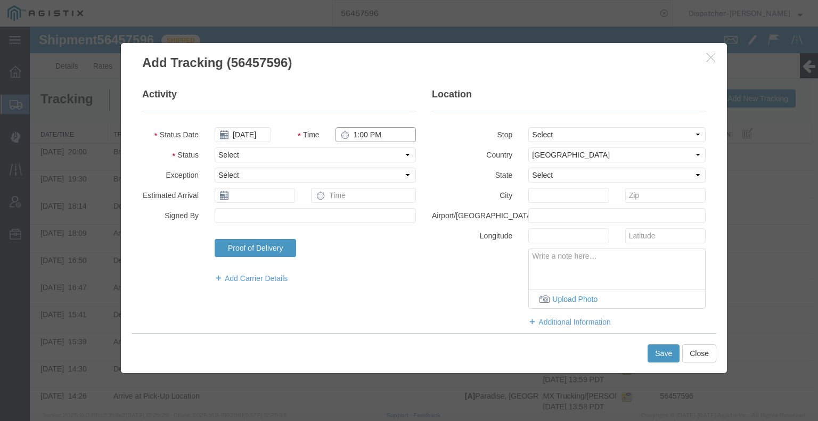
click at [375, 136] on input "1:00 PM" at bounding box center [375, 134] width 80 height 15
click at [354, 154] on select "Select Arrival Notice Available Arrival Notice Imported Arrive at Delivery Loca…" at bounding box center [315, 154] width 201 height 15
click at [215, 147] on select "Select Arrival Notice Available Arrival Notice Imported Arrive at Delivery Loca…" at bounding box center [315, 154] width 201 height 15
click at [655, 357] on button "Save" at bounding box center [663, 353] width 32 height 18
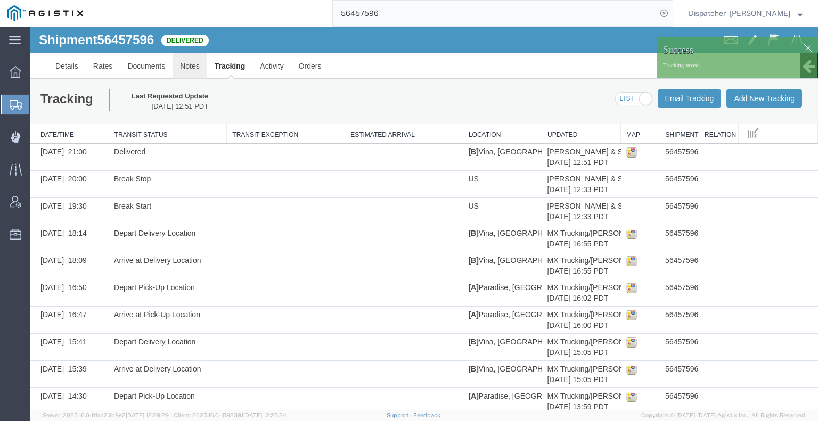
click at [195, 63] on link "Notes" at bounding box center [189, 66] width 35 height 26
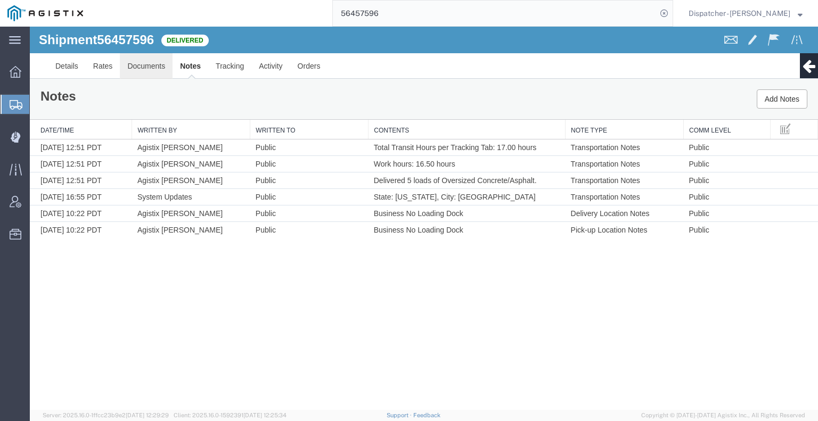
click at [152, 68] on link "Documents" at bounding box center [146, 66] width 53 height 26
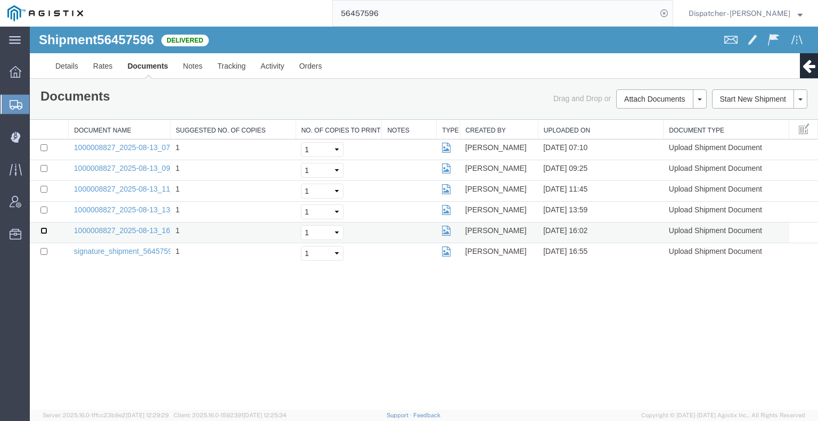
click at [46, 230] on input "checkbox" at bounding box center [43, 230] width 7 height 7
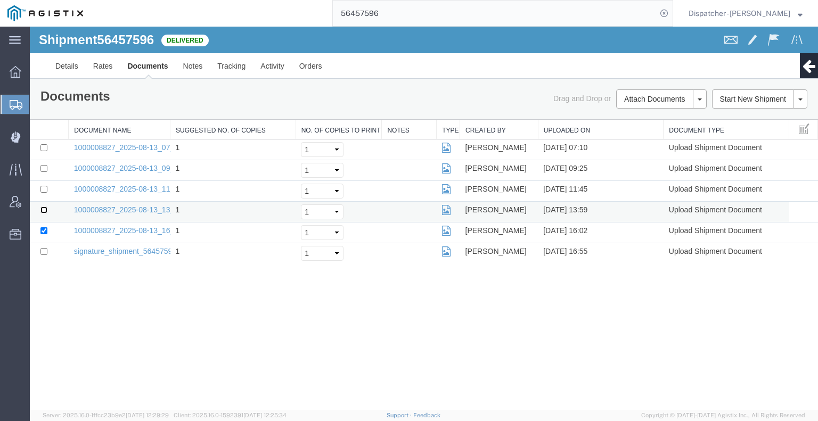
drag, startPoint x: 42, startPoint y: 209, endPoint x: 44, endPoint y: 202, distance: 7.2
click at [43, 209] on input "checkbox" at bounding box center [43, 210] width 7 height 7
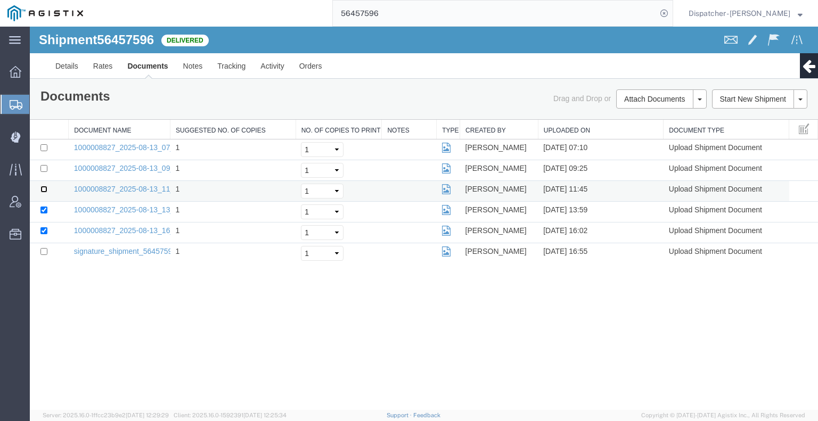
click at [41, 188] on input "checkbox" at bounding box center [43, 189] width 7 height 7
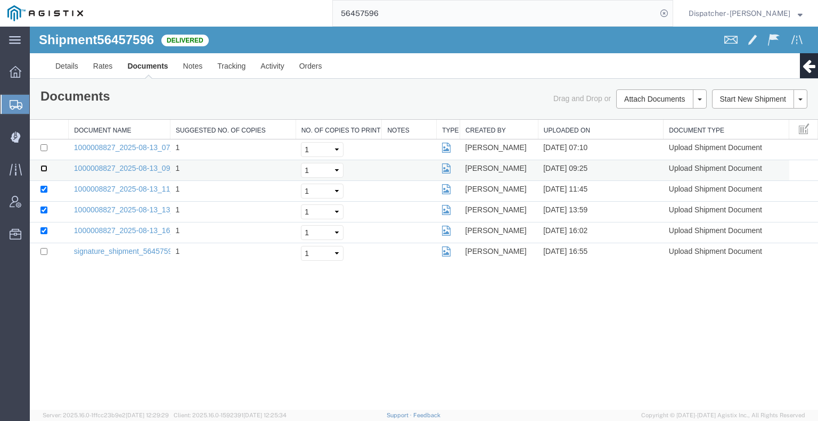
click at [42, 167] on input "checkbox" at bounding box center [43, 168] width 7 height 7
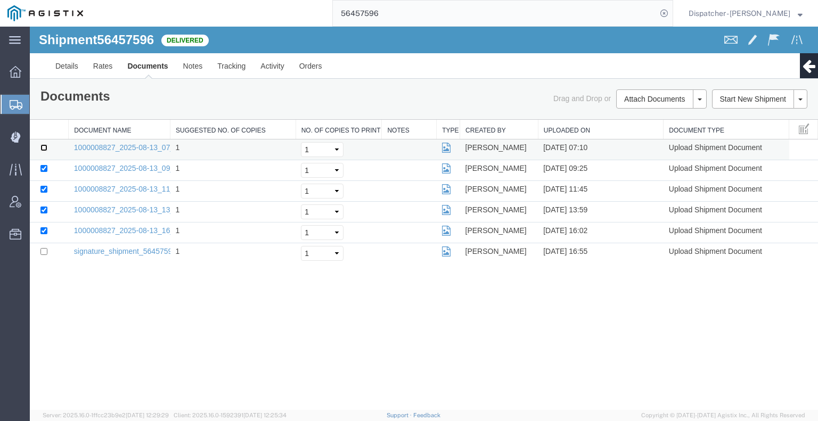
click at [43, 146] on input "checkbox" at bounding box center [43, 147] width 7 height 7
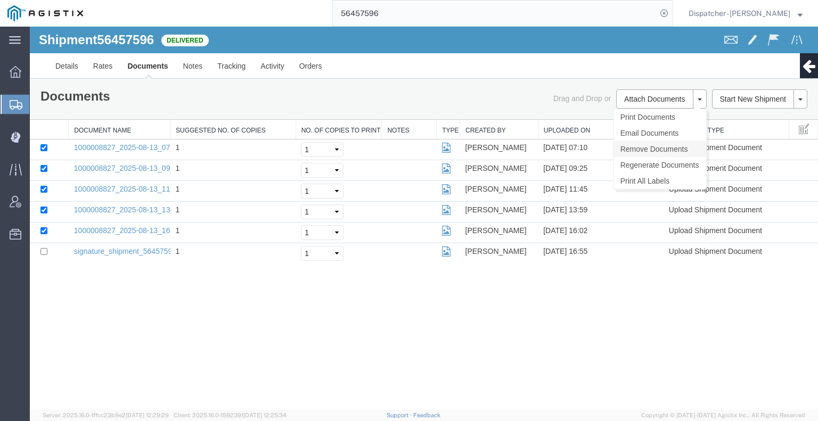
click at [659, 151] on link "Remove Documents" at bounding box center [659, 149] width 93 height 16
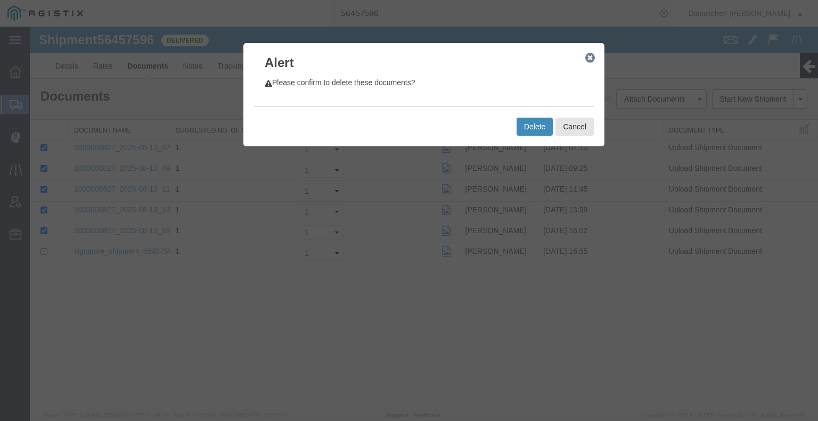
click at [517, 123] on button "Delete" at bounding box center [534, 127] width 36 height 18
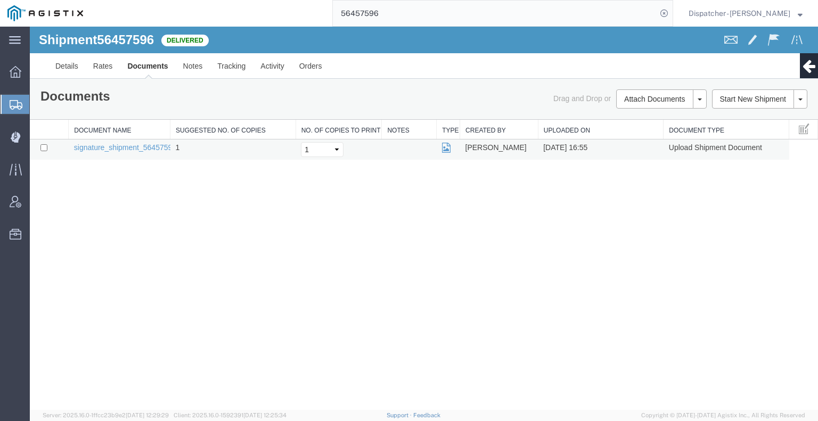
drag, startPoint x: 673, startPoint y: 234, endPoint x: 663, endPoint y: 138, distance: 96.3
click at [673, 234] on div "Shipment 56457596 1 of 1 Delivered Details Rates Documents Notes Tracking Activ…" at bounding box center [424, 218] width 788 height 383
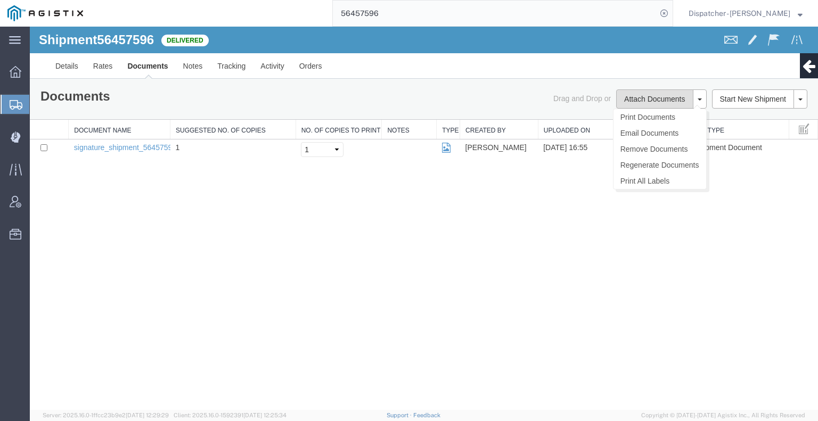
click at [635, 93] on button "Attach Documents" at bounding box center [654, 98] width 77 height 19
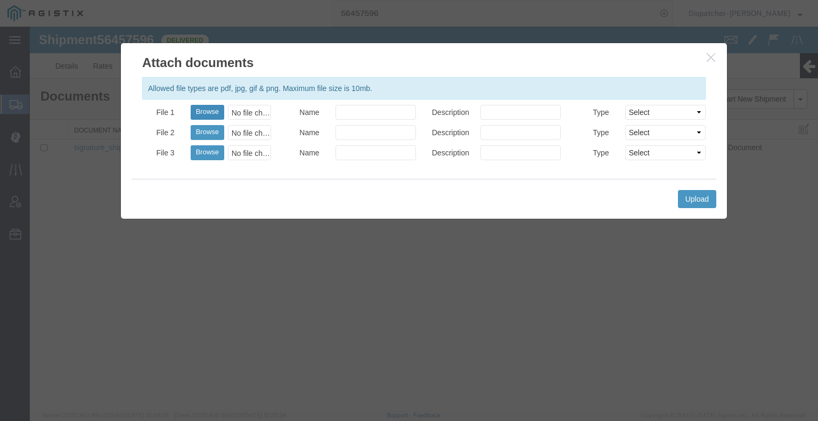
click at [220, 112] on button "Browse" at bounding box center [208, 112] width 34 height 15
click at [700, 201] on button "Upload" at bounding box center [697, 199] width 38 height 18
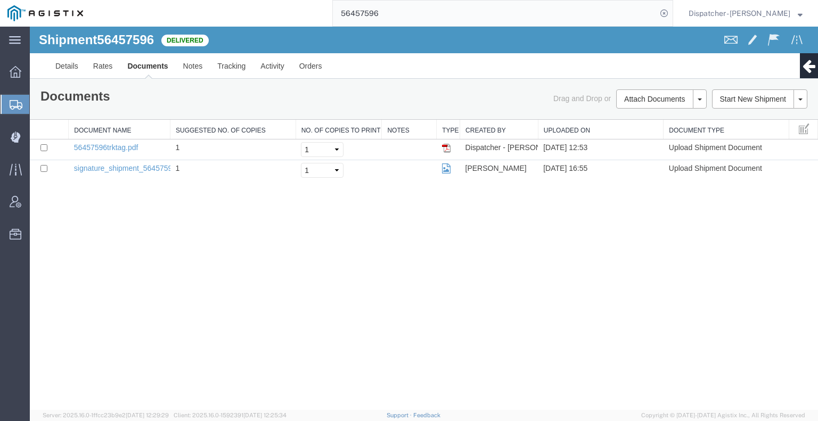
drag, startPoint x: 349, startPoint y: 10, endPoint x: 311, endPoint y: 2, distance: 38.7
click at [311, 2] on div "56457596" at bounding box center [382, 13] width 582 height 27
